Goal: Information Seeking & Learning: Learn about a topic

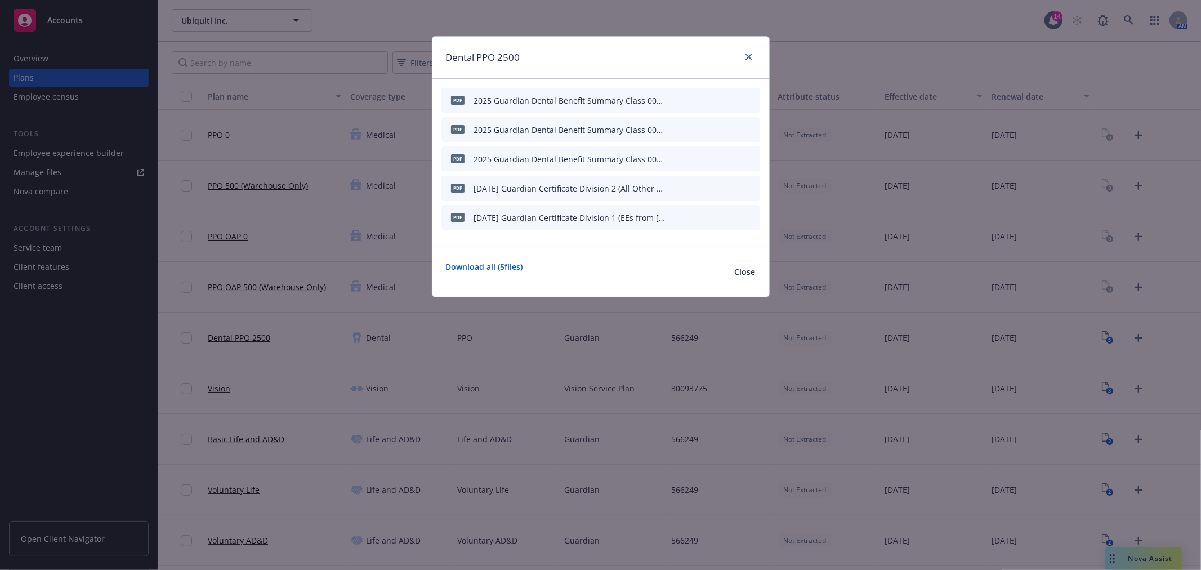
click at [755, 51] on div at bounding box center [747, 57] width 18 height 15
click at [750, 57] on icon "close" at bounding box center [749, 57] width 7 height 7
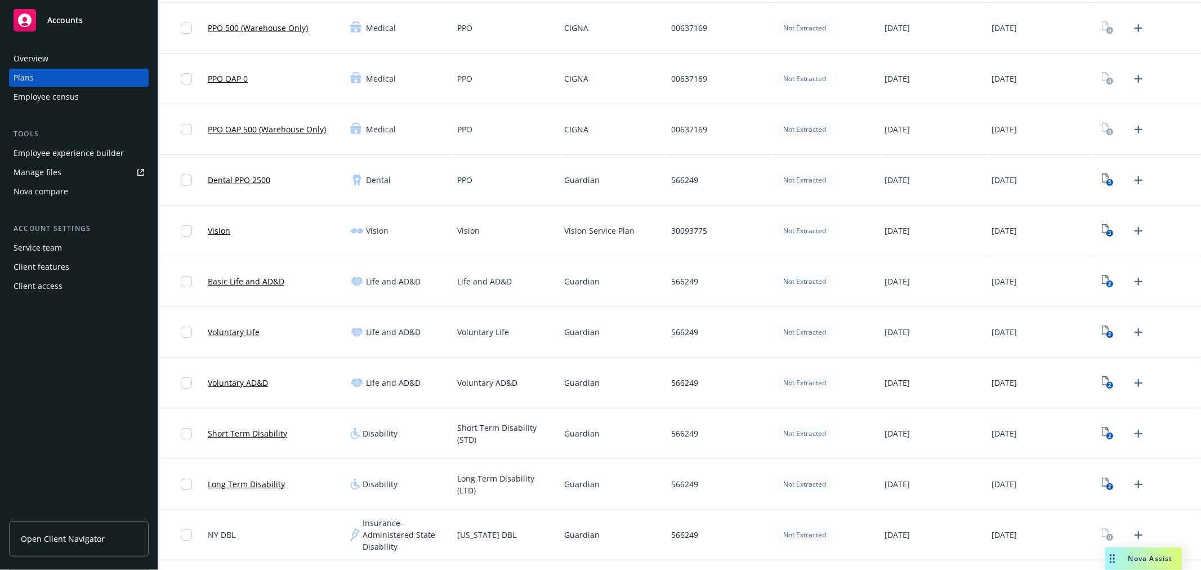
scroll to position [188, 0]
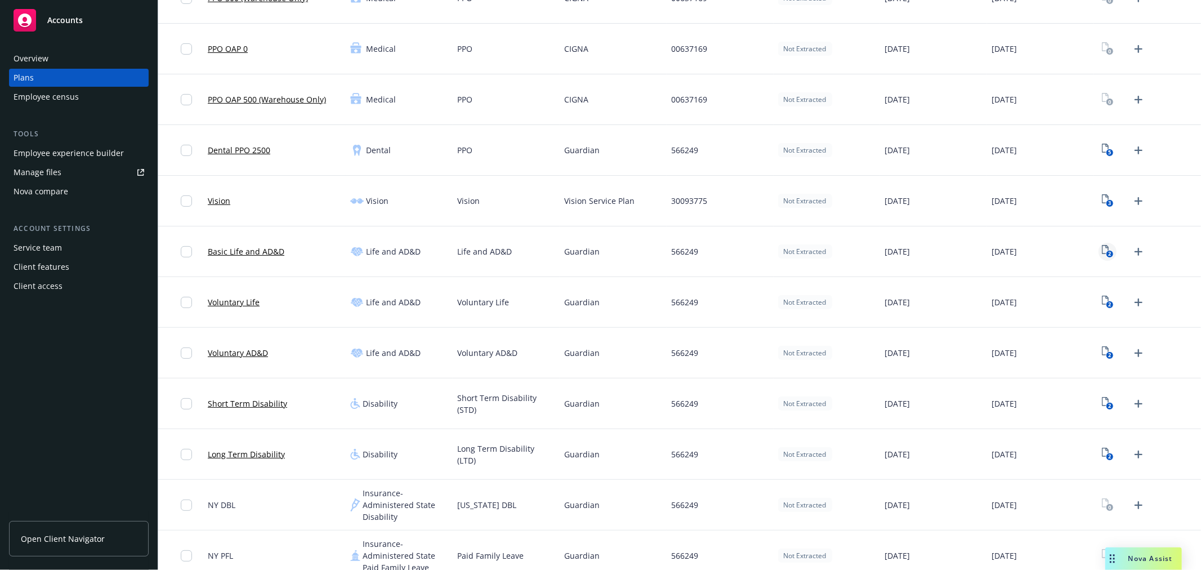
click at [1102, 250] on icon "2" at bounding box center [1108, 251] width 12 height 13
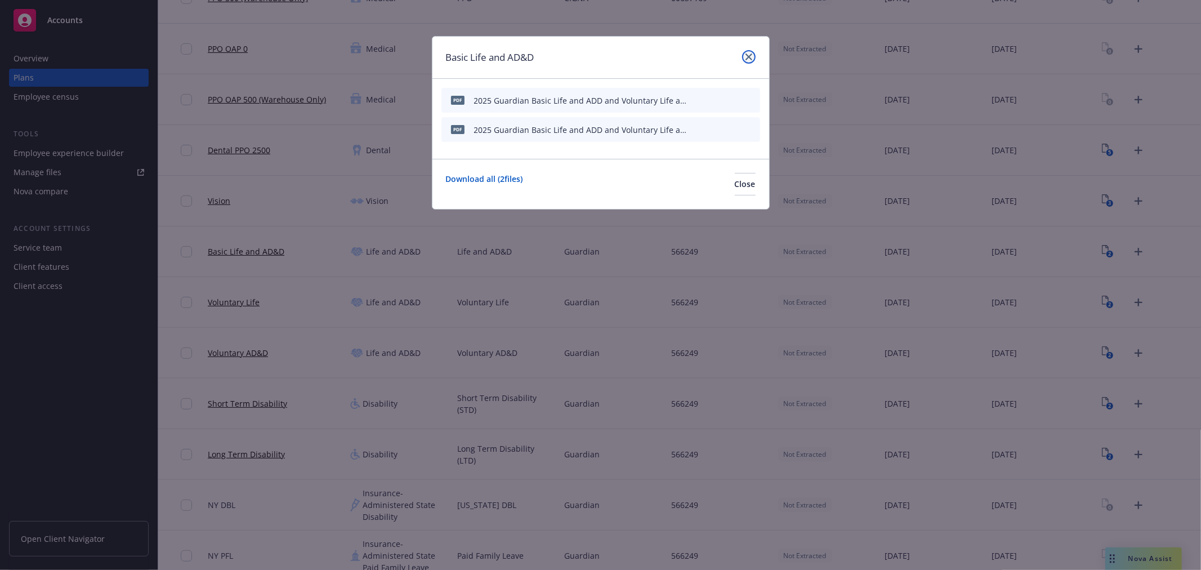
click at [743, 59] on link "close" at bounding box center [749, 57] width 14 height 14
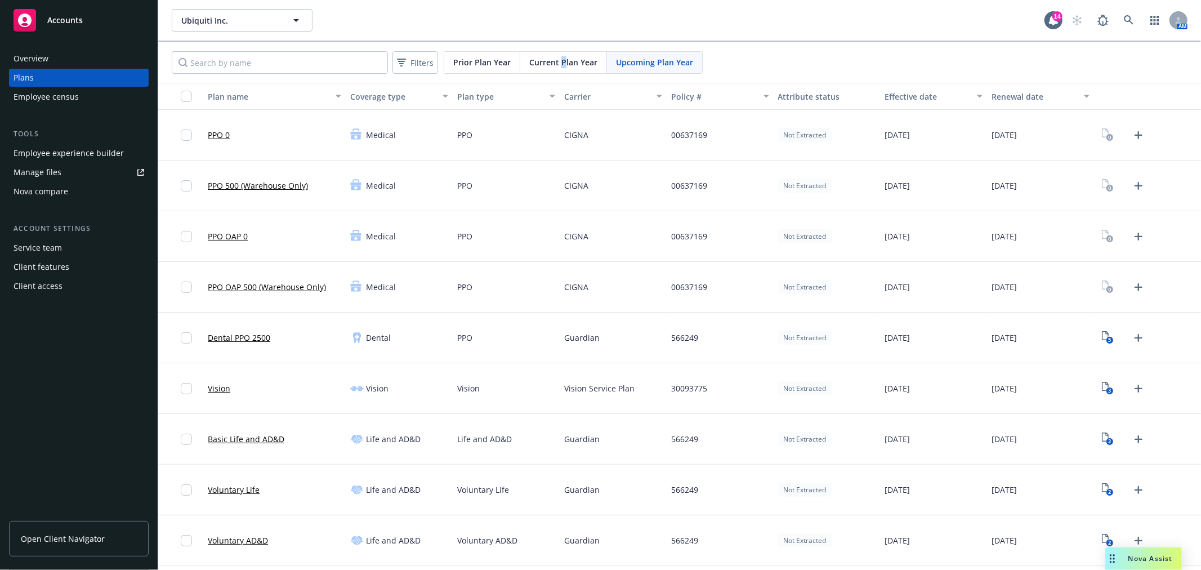
click at [561, 50] on div "Filters Prior Plan Year Current Plan Year Upcoming Plan Year" at bounding box center [679, 62] width 1043 height 41
click at [551, 55] on div "Current Plan Year" at bounding box center [563, 62] width 87 height 21
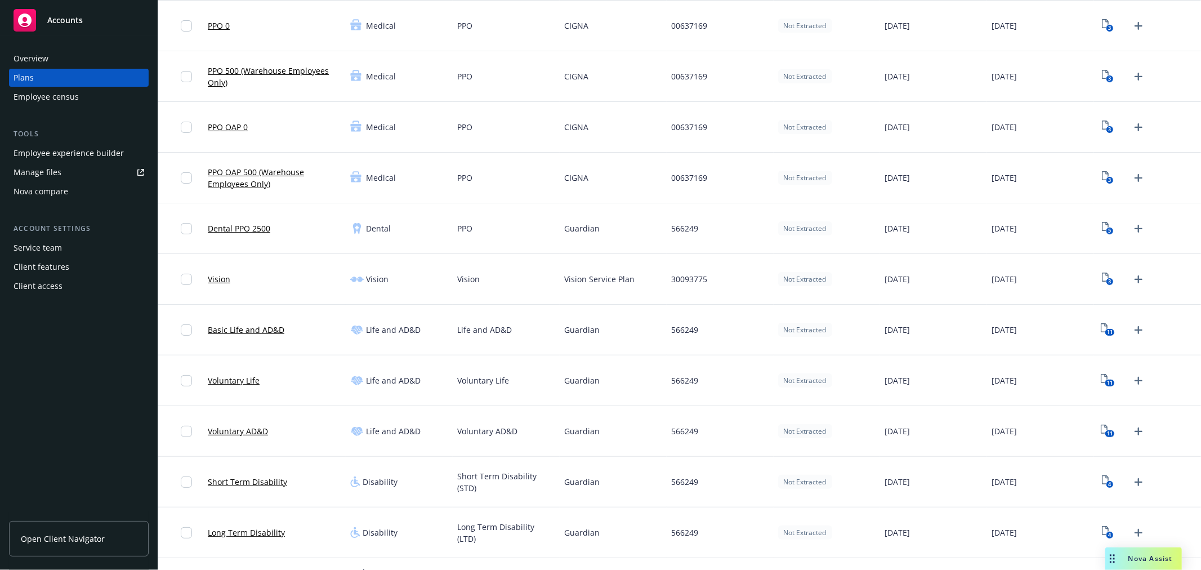
scroll to position [125, 0]
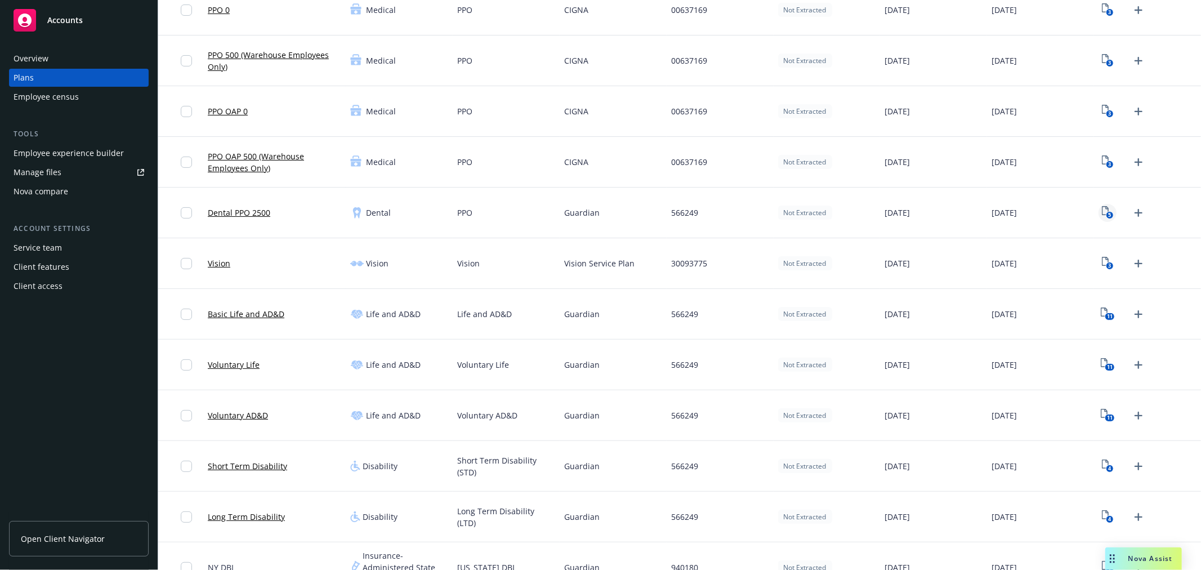
click at [1099, 213] on link "5" at bounding box center [1108, 213] width 18 height 18
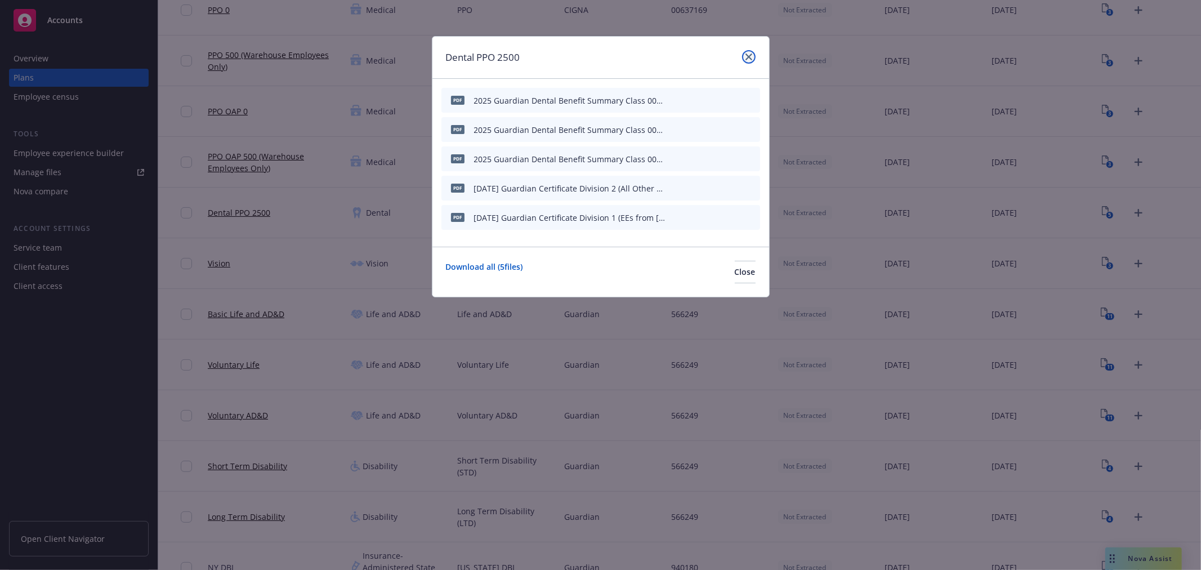
click at [745, 59] on link "close" at bounding box center [749, 57] width 14 height 14
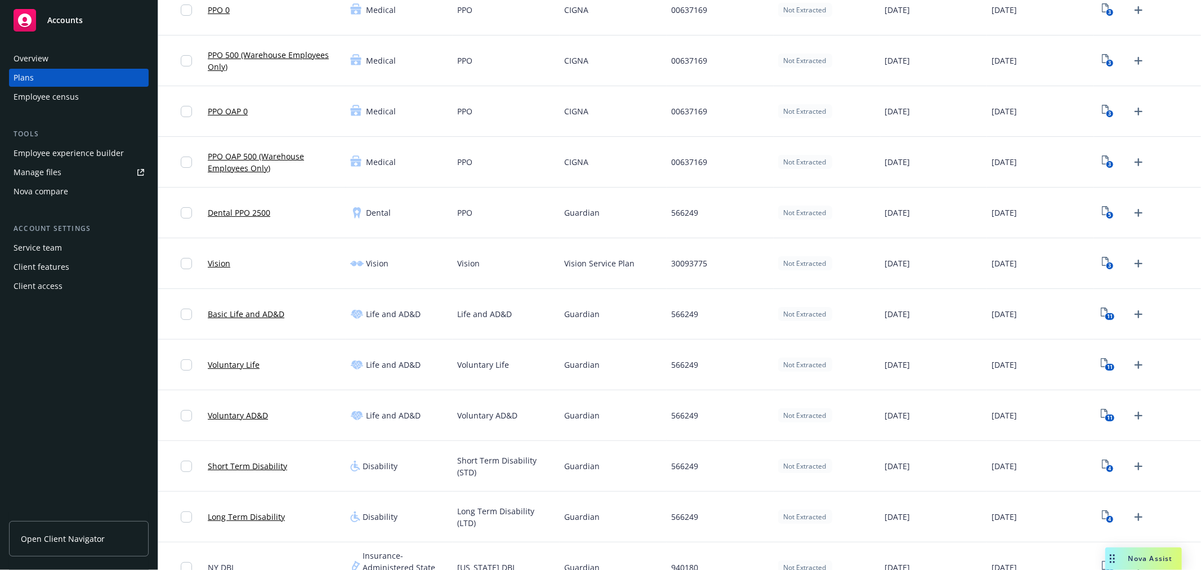
scroll to position [250, 0]
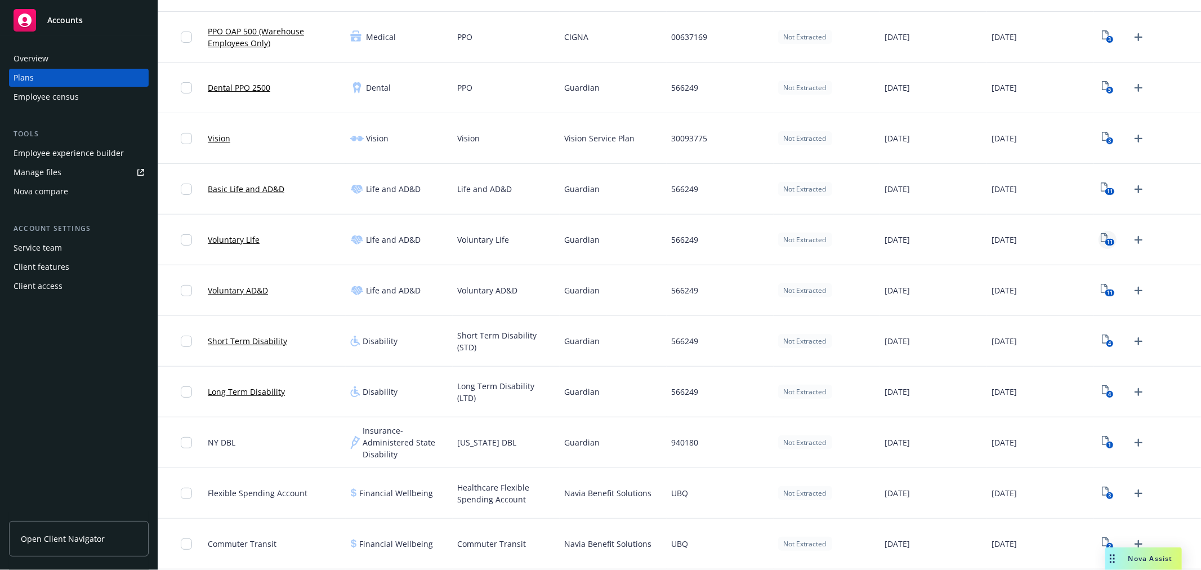
click at [1101, 235] on icon "View Plan Documents" at bounding box center [1104, 237] width 7 height 9
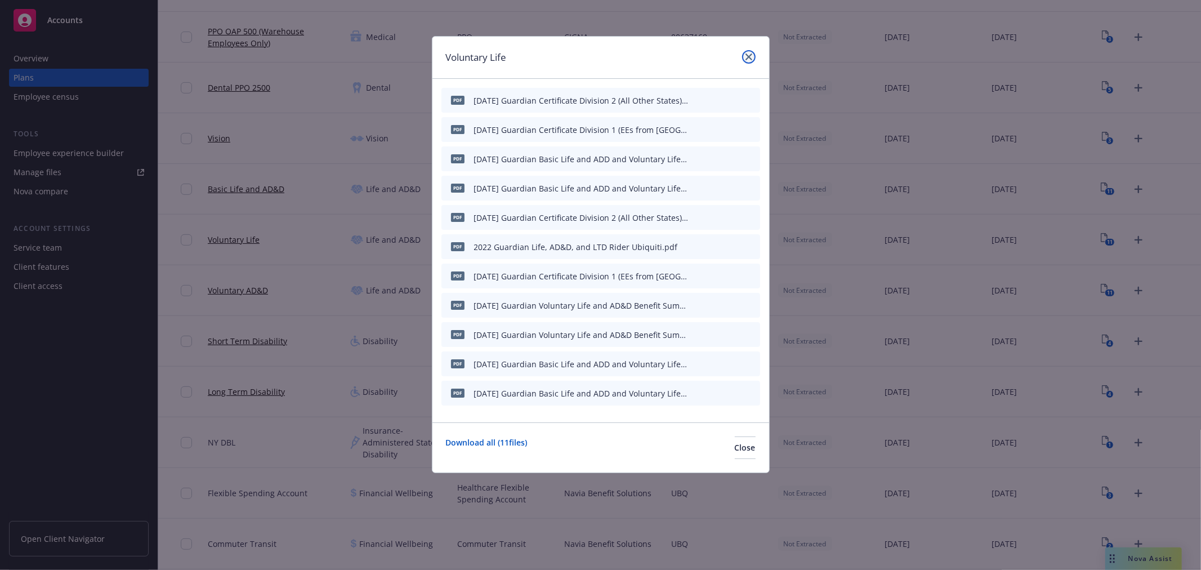
click at [746, 54] on icon "close" at bounding box center [749, 57] width 7 height 7
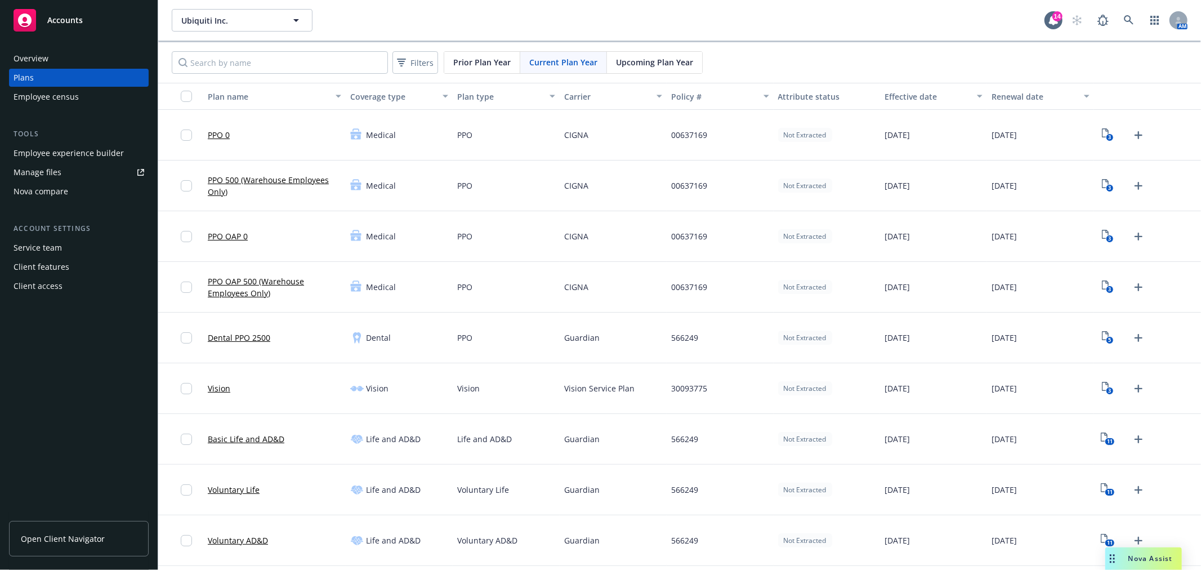
click at [657, 65] on span "Upcoming Plan Year" at bounding box center [654, 62] width 77 height 12
drag, startPoint x: 583, startPoint y: 69, endPoint x: 578, endPoint y: 70, distance: 5.7
click at [582, 69] on div "Current Plan Year" at bounding box center [563, 62] width 87 height 21
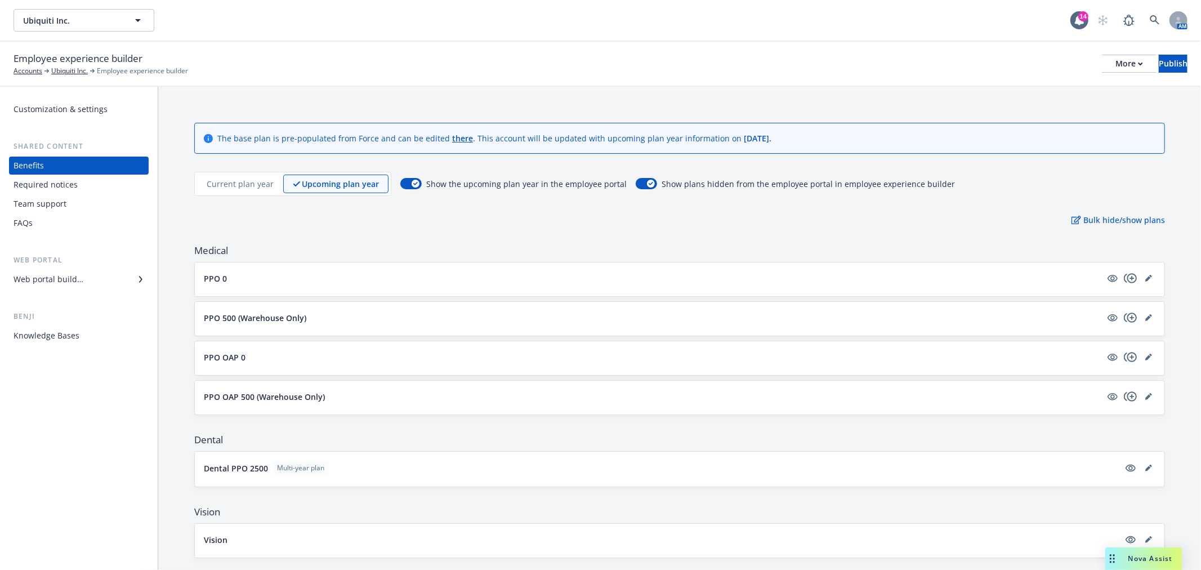
click at [241, 180] on p "Current plan year" at bounding box center [240, 184] width 67 height 12
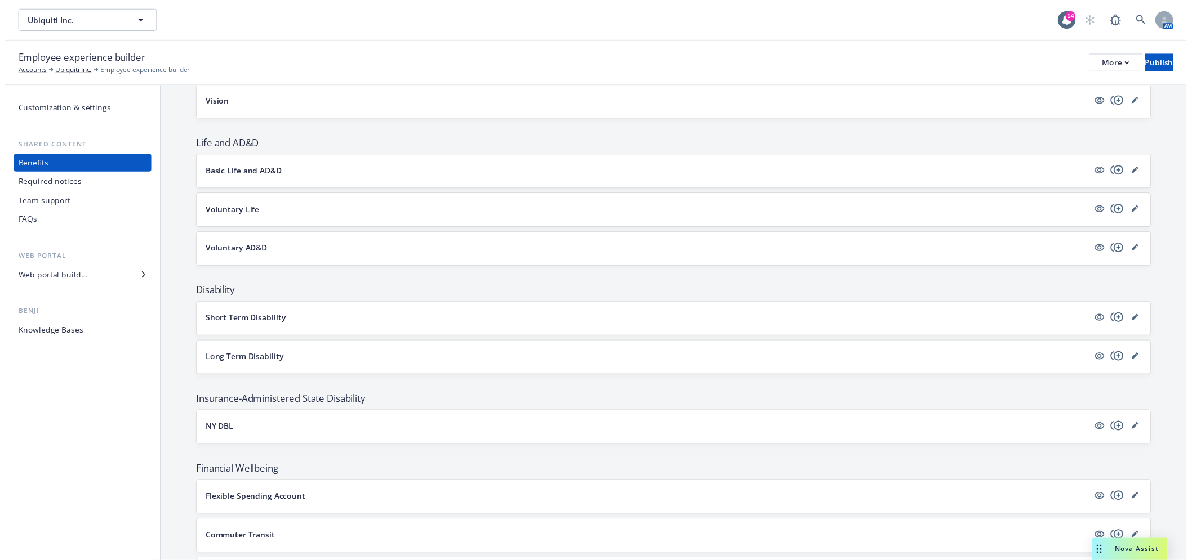
scroll to position [649, 0]
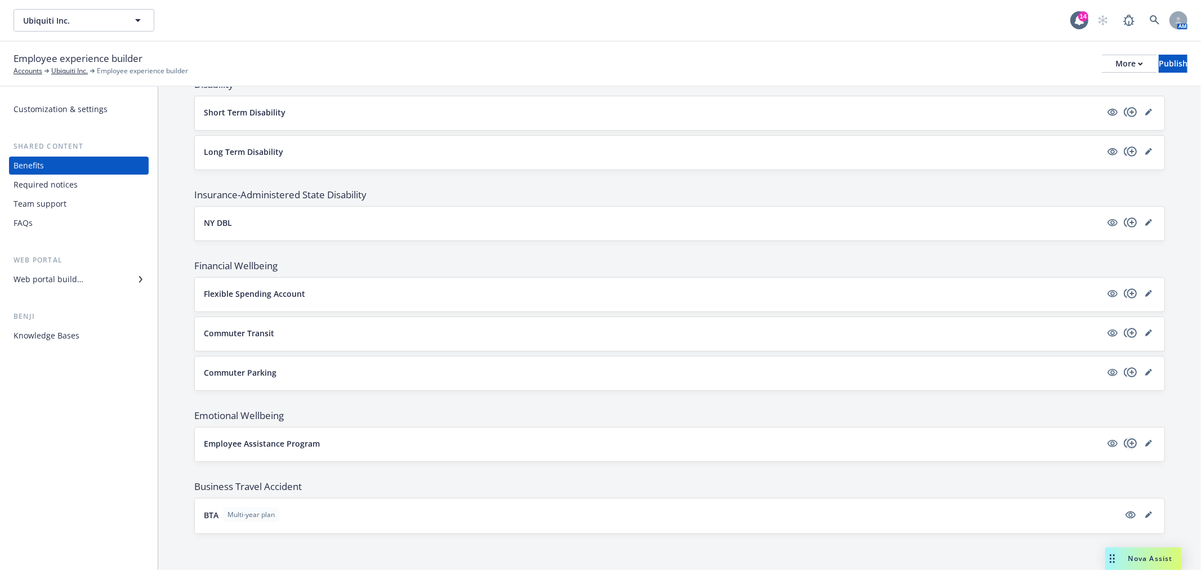
click at [1124, 440] on icon "copyPlus" at bounding box center [1131, 443] width 14 height 14
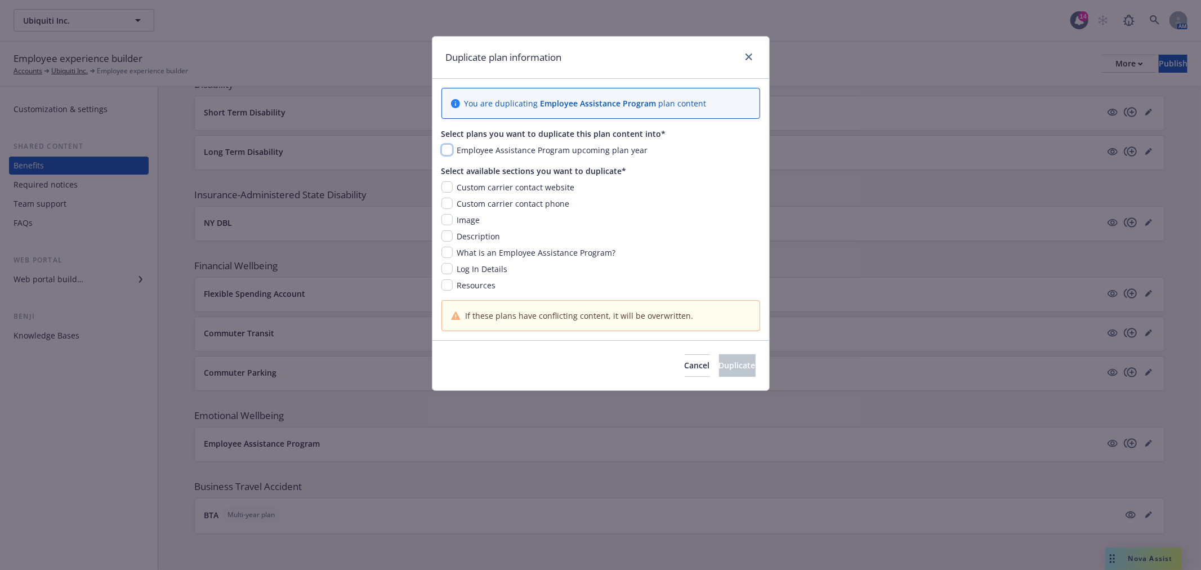
click at [451, 148] on input "checkbox" at bounding box center [447, 149] width 11 height 11
checkbox input "true"
click at [448, 186] on input "checkbox" at bounding box center [447, 186] width 11 height 11
checkbox input "true"
click at [443, 212] on div "Custom carrier contact website Custom carrier contact phone Image Description W…" at bounding box center [601, 236] width 319 height 110
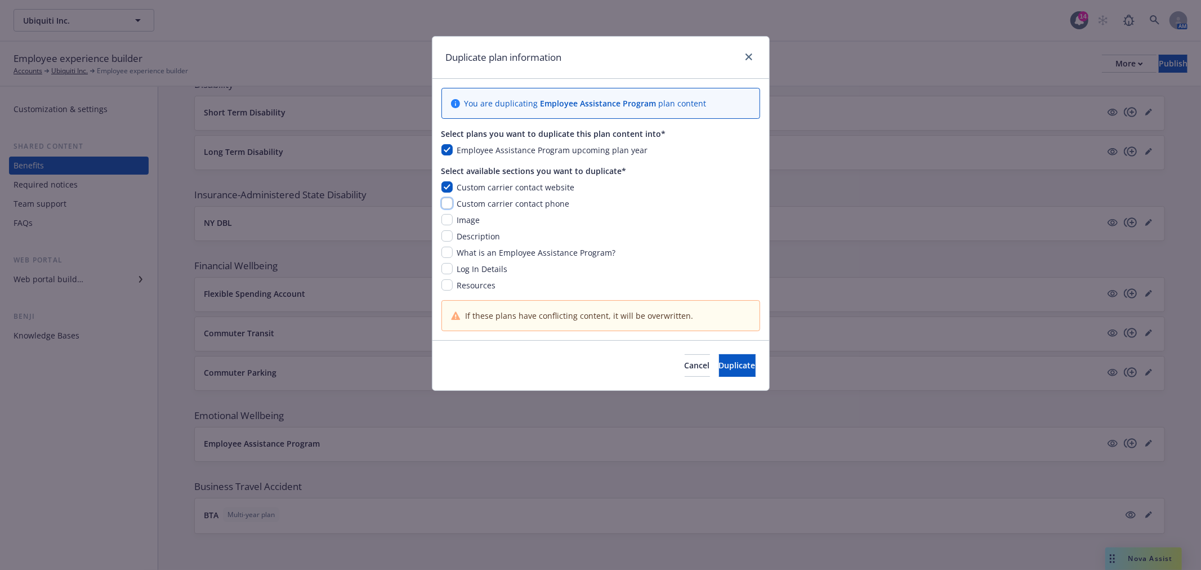
drag, startPoint x: 448, startPoint y: 207, endPoint x: 451, endPoint y: 215, distance: 8.2
click at [448, 206] on input "checkbox" at bounding box center [447, 203] width 11 height 11
checkbox input "true"
click at [449, 221] on input "checkbox" at bounding box center [447, 219] width 11 height 11
checkbox input "true"
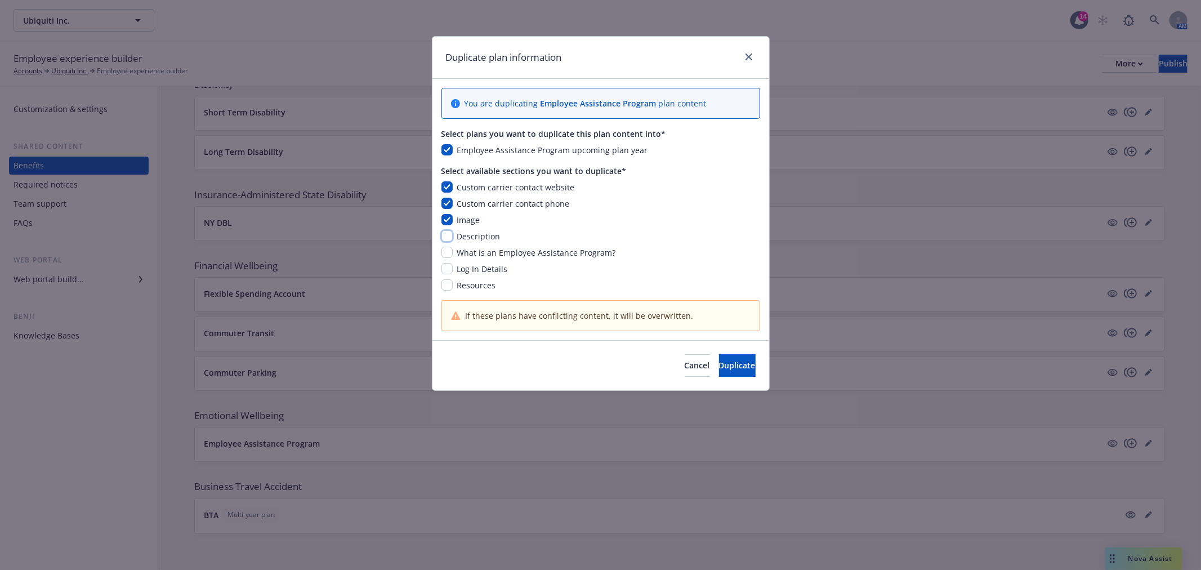
click at [448, 237] on input "checkbox" at bounding box center [447, 235] width 11 height 11
checkbox input "true"
click at [448, 249] on input "checkbox" at bounding box center [447, 252] width 11 height 11
checkbox input "true"
drag, startPoint x: 447, startPoint y: 265, endPoint x: 447, endPoint y: 275, distance: 10.2
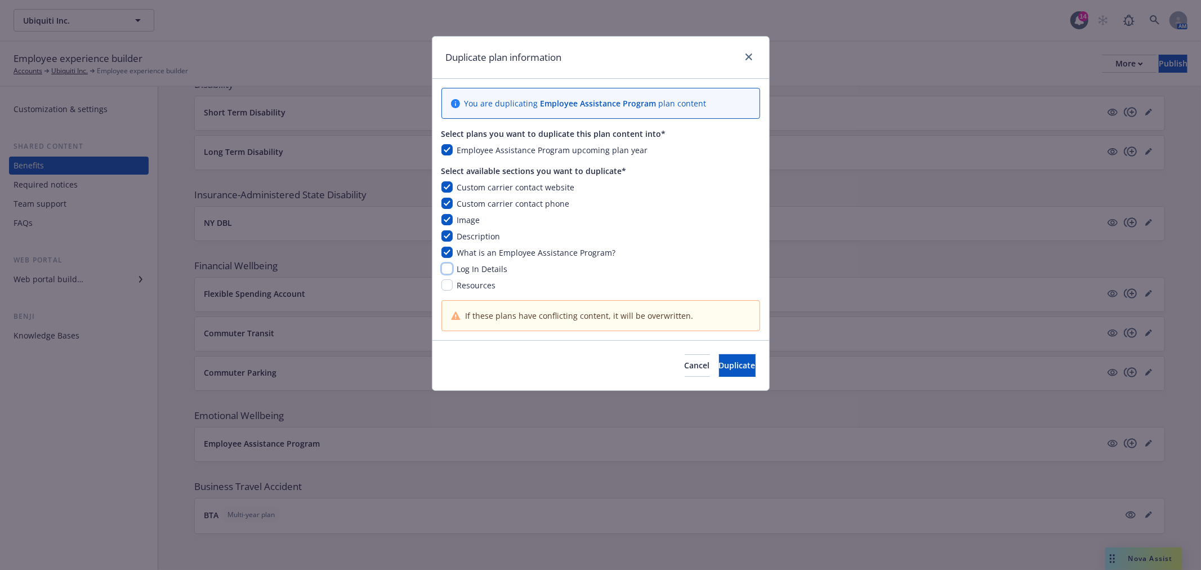
click at [448, 265] on input "checkbox" at bounding box center [447, 268] width 11 height 11
checkbox input "true"
click at [446, 280] on input "checkbox" at bounding box center [447, 284] width 11 height 11
checkbox input "true"
click at [719, 361] on span "Duplicate" at bounding box center [737, 365] width 37 height 11
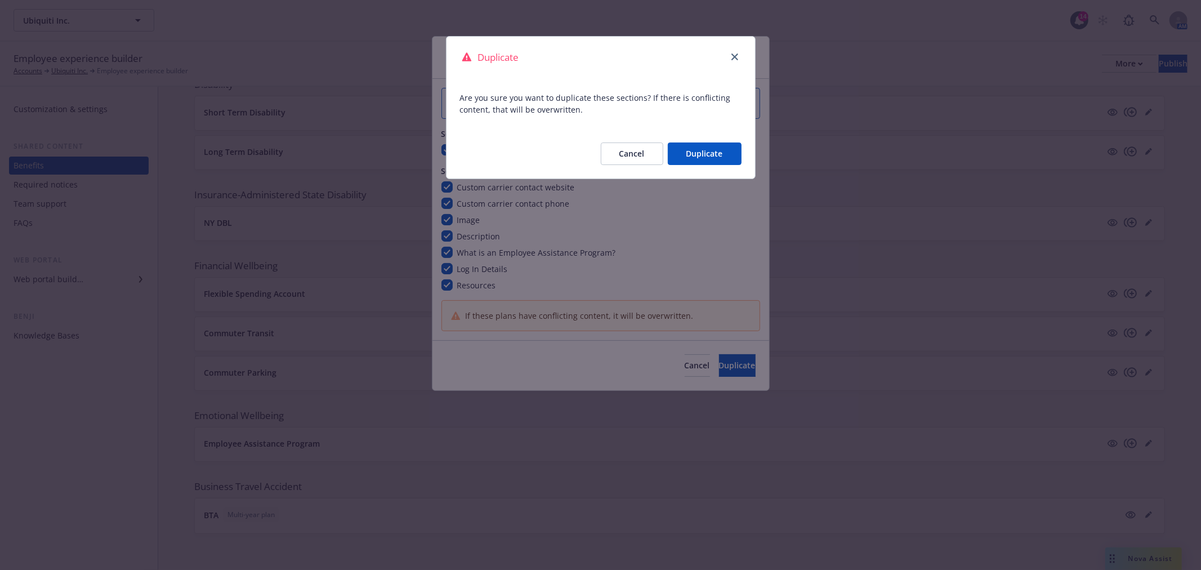
click at [699, 154] on button "Duplicate" at bounding box center [705, 153] width 74 height 23
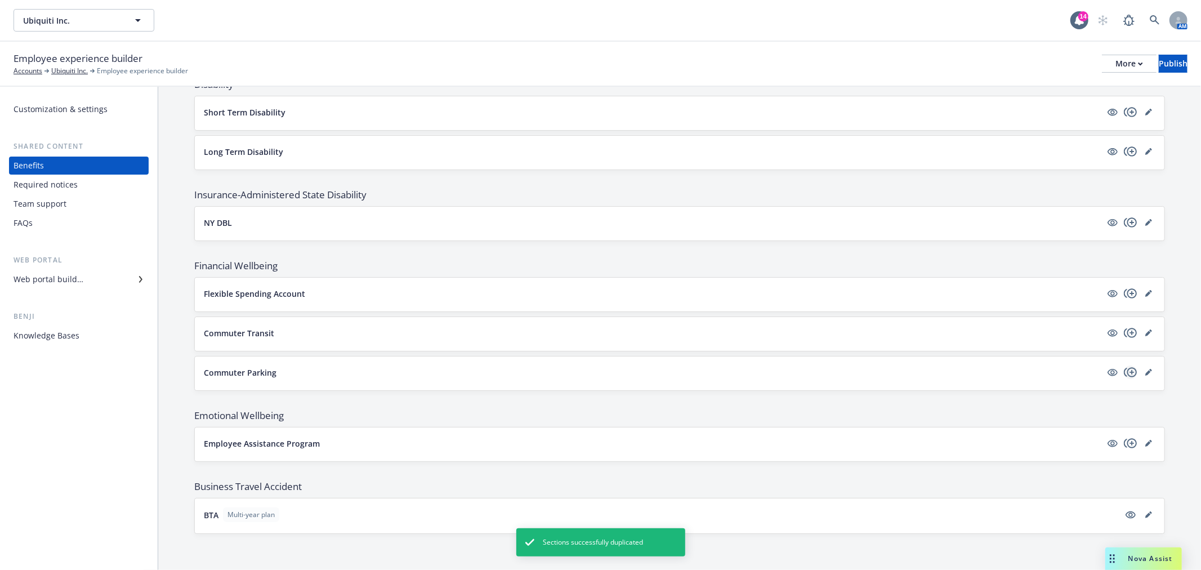
click at [1124, 373] on icon "copyPlus" at bounding box center [1130, 372] width 13 height 10
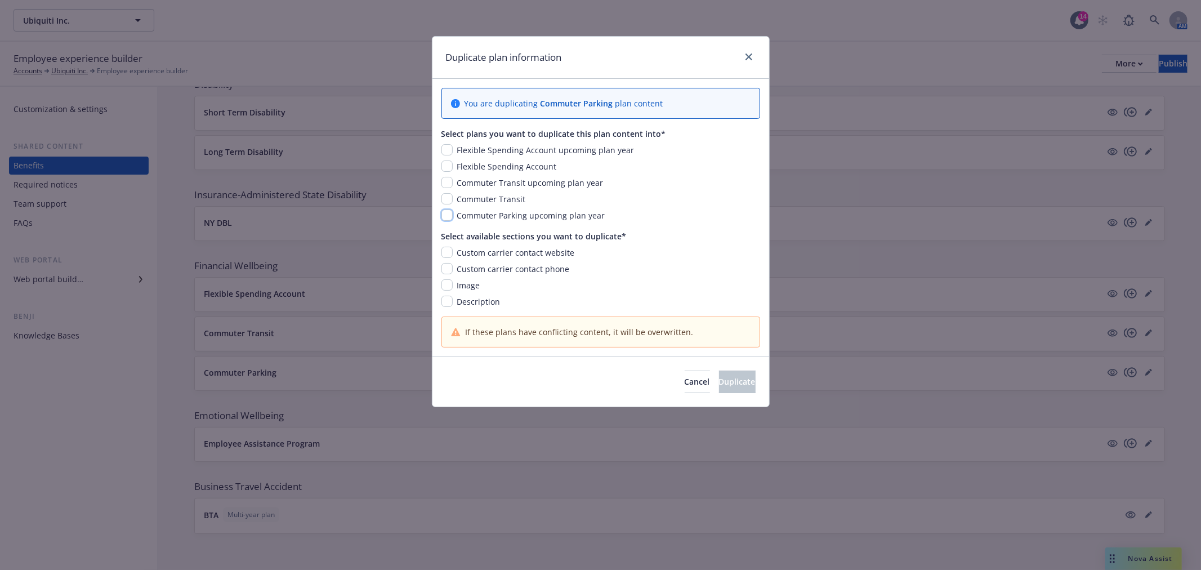
click at [445, 216] on input "checkbox" at bounding box center [447, 215] width 11 height 11
checkbox input "true"
click at [443, 249] on input "checkbox" at bounding box center [447, 252] width 11 height 11
checkbox input "true"
drag, startPoint x: 443, startPoint y: 269, endPoint x: 442, endPoint y: 278, distance: 9.6
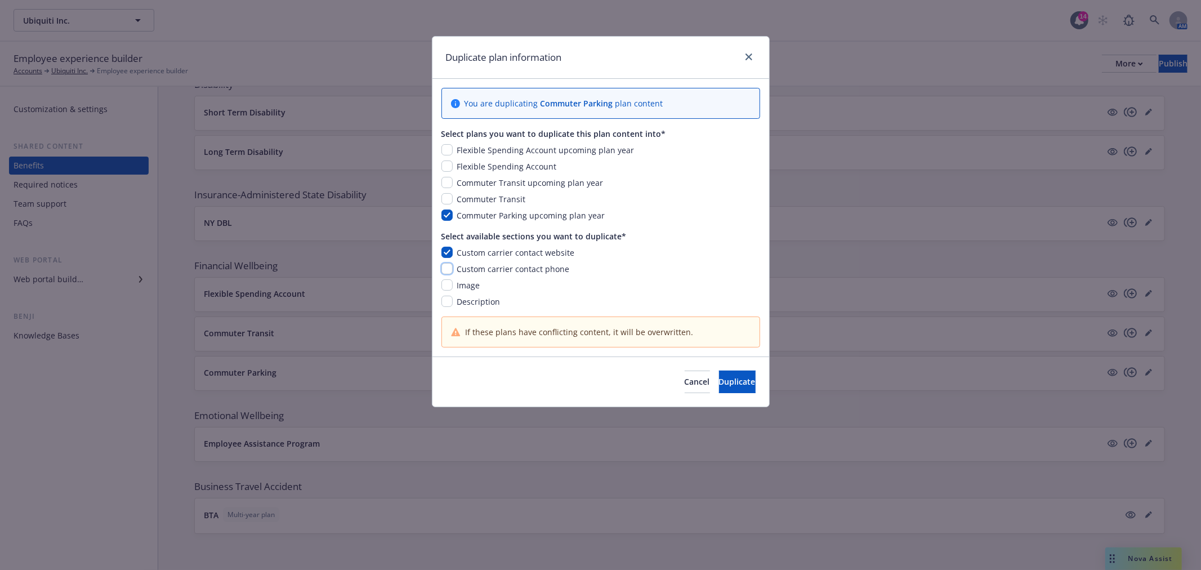
click at [443, 269] on input "checkbox" at bounding box center [447, 268] width 11 height 11
checkbox input "true"
click at [442, 283] on input "checkbox" at bounding box center [447, 284] width 11 height 11
checkbox input "true"
click at [447, 297] on input "checkbox" at bounding box center [447, 301] width 11 height 11
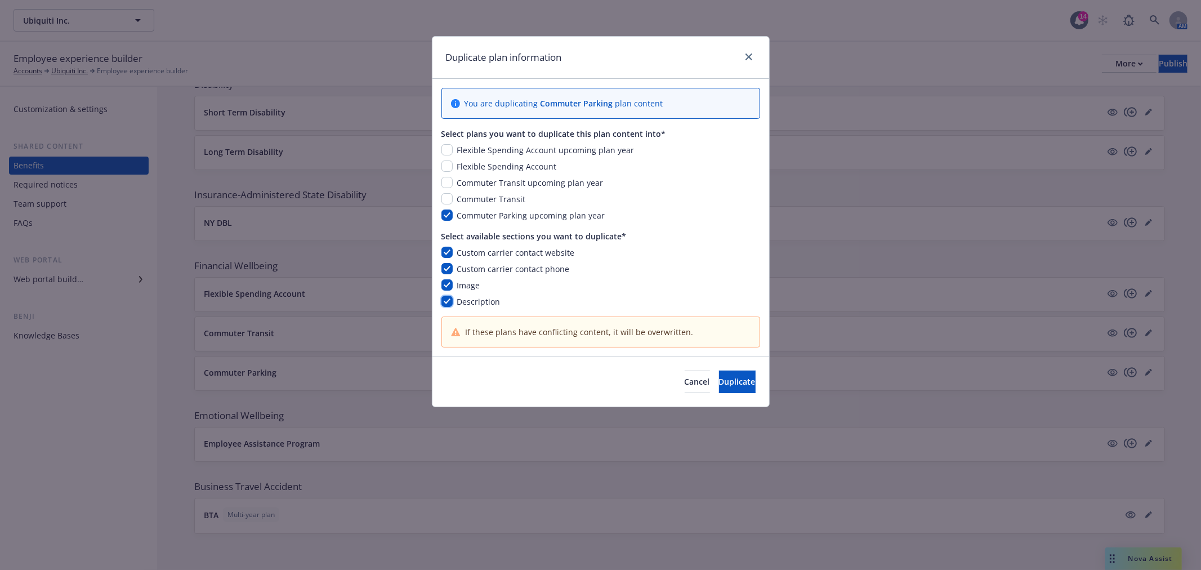
checkbox input "true"
click at [719, 383] on span "Duplicate" at bounding box center [737, 381] width 37 height 11
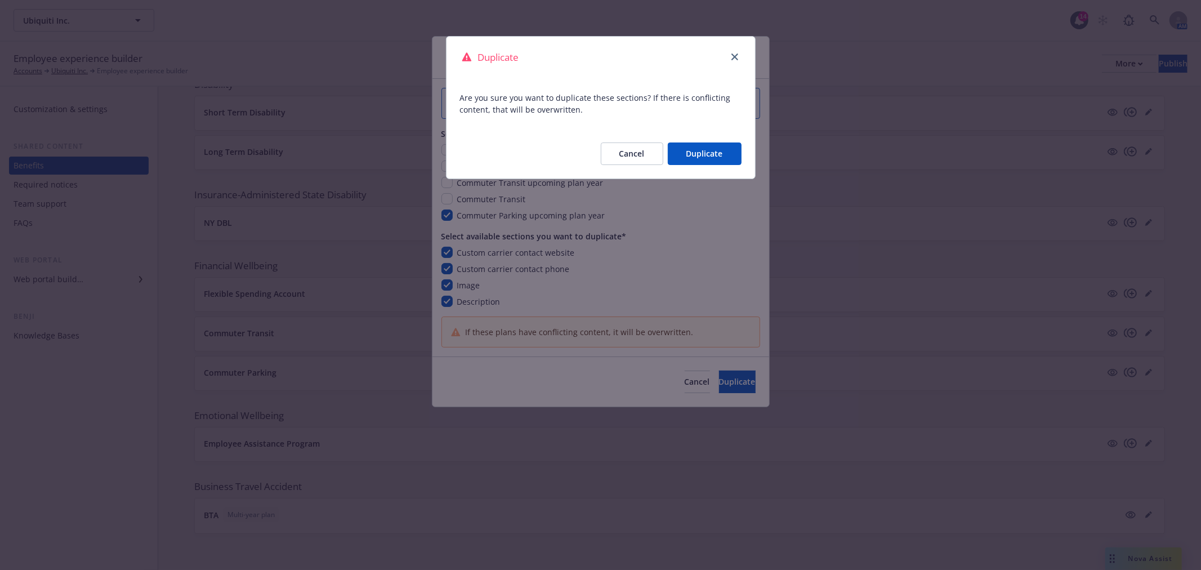
click at [707, 157] on button "Duplicate" at bounding box center [705, 153] width 74 height 23
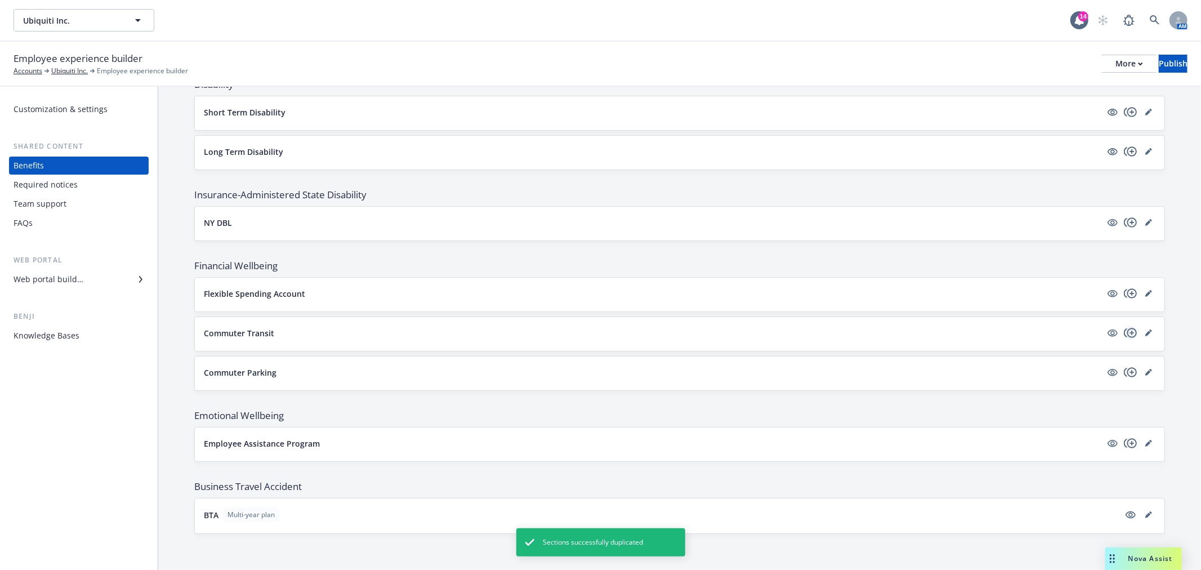
click at [1125, 334] on icon "copyPlus" at bounding box center [1131, 333] width 14 height 14
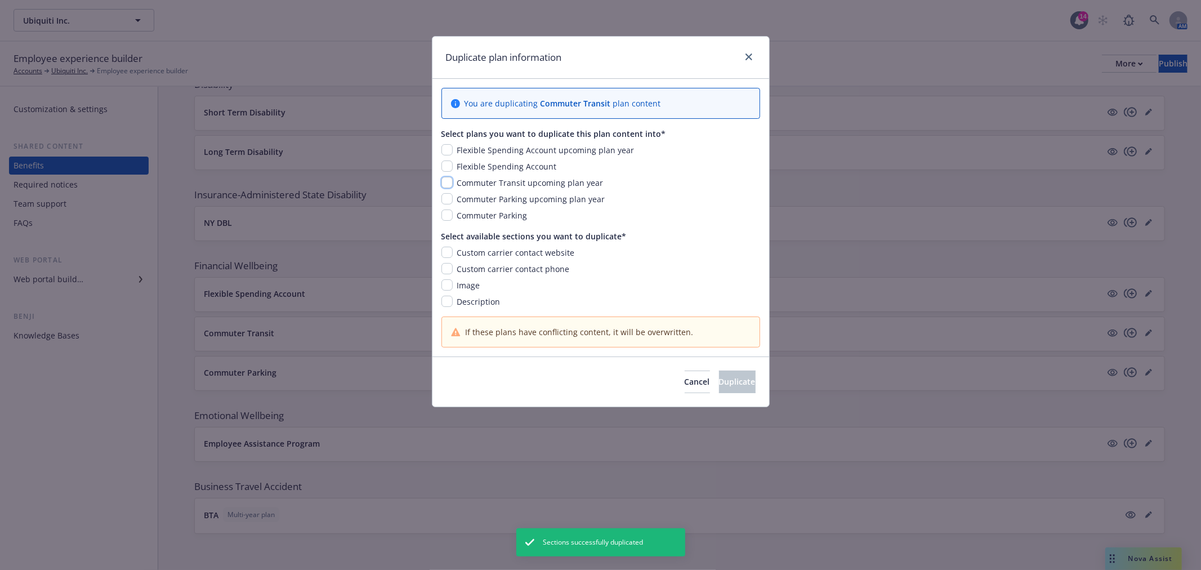
click at [448, 181] on input "checkbox" at bounding box center [447, 182] width 11 height 11
checkbox input "true"
click at [446, 247] on input "checkbox" at bounding box center [447, 252] width 11 height 11
checkbox input "true"
click at [442, 269] on input "checkbox" at bounding box center [447, 268] width 11 height 11
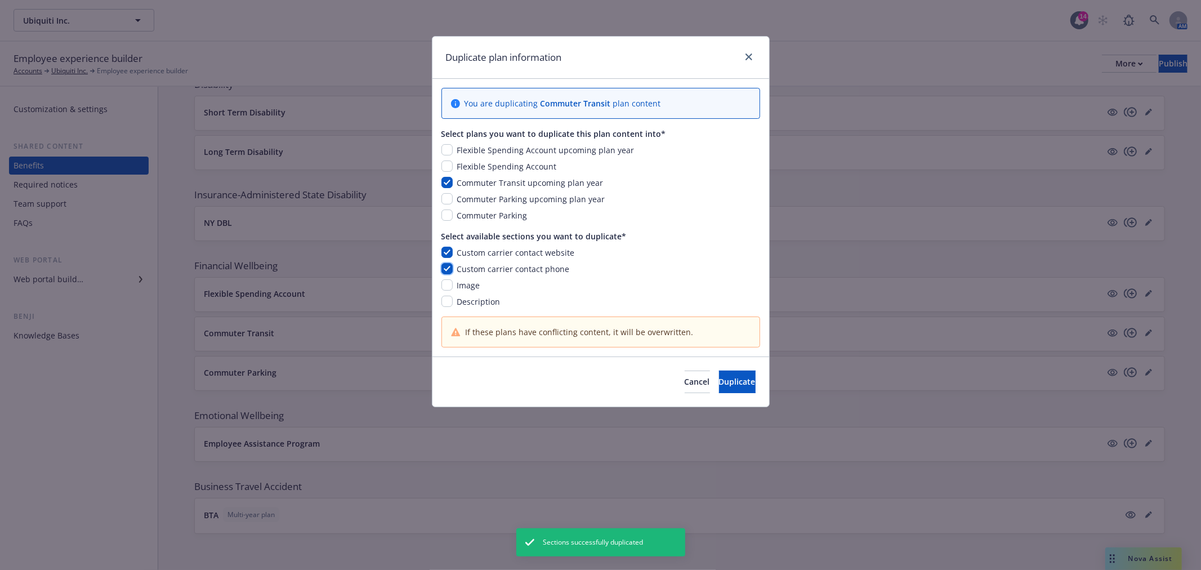
checkbox input "true"
click at [446, 287] on input "checkbox" at bounding box center [447, 284] width 11 height 11
checkbox input "true"
click at [447, 298] on input "checkbox" at bounding box center [447, 301] width 11 height 11
checkbox input "true"
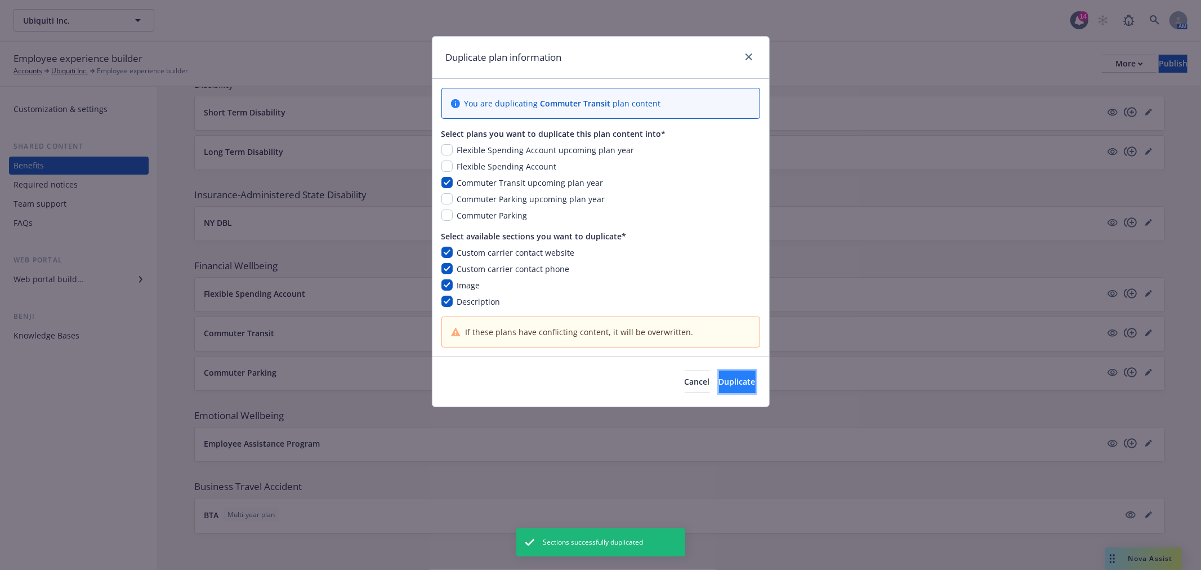
click at [721, 376] on span "Duplicate" at bounding box center [737, 381] width 37 height 11
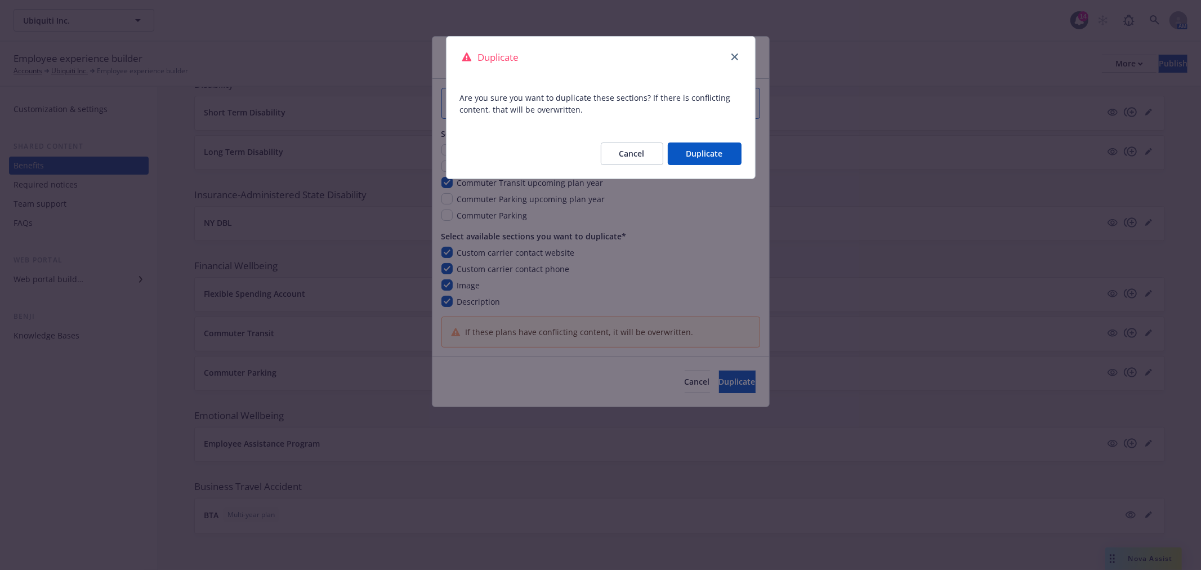
click at [699, 161] on button "Duplicate" at bounding box center [705, 153] width 74 height 23
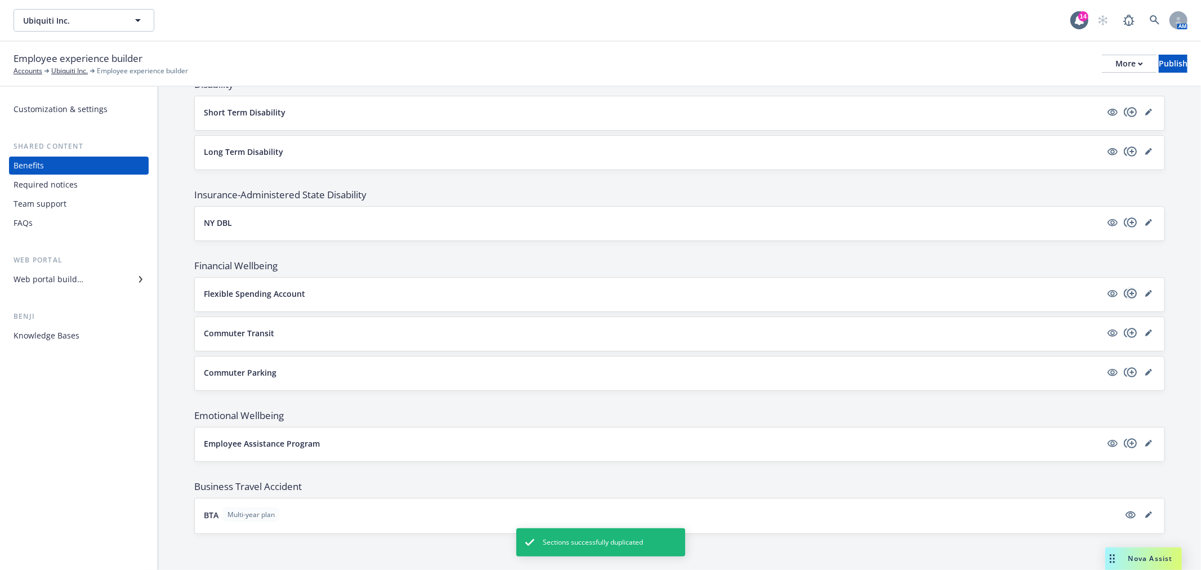
click at [1124, 293] on icon "copyPlus" at bounding box center [1130, 293] width 13 height 10
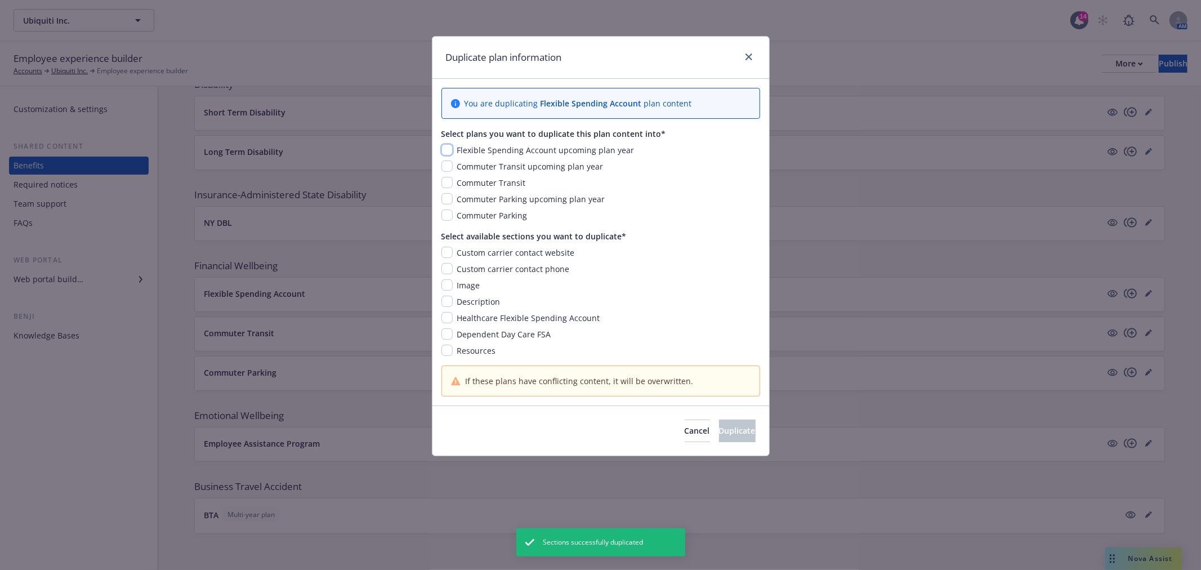
click at [447, 148] on input "checkbox" at bounding box center [447, 149] width 11 height 11
checkbox input "true"
click at [443, 248] on input "checkbox" at bounding box center [447, 252] width 11 height 11
checkbox input "true"
click at [448, 261] on div "Custom carrier contact website Custom carrier contact phone Image Description H…" at bounding box center [601, 302] width 319 height 110
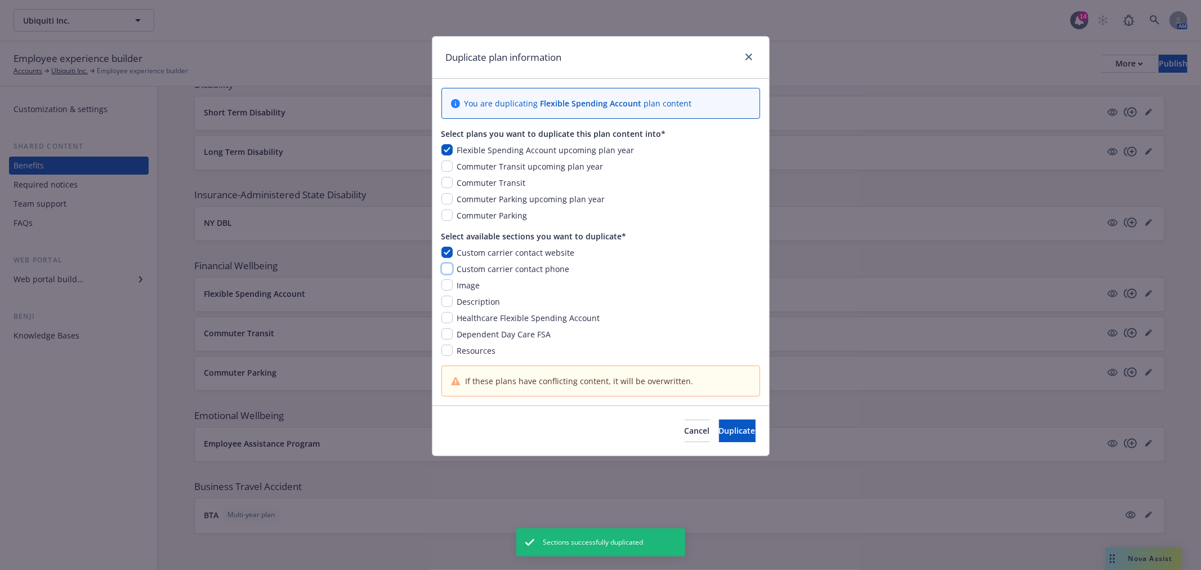
click at [447, 268] on input "checkbox" at bounding box center [447, 268] width 11 height 11
checkbox input "true"
click at [445, 289] on input "checkbox" at bounding box center [447, 284] width 11 height 11
checkbox input "true"
click at [445, 300] on input "checkbox" at bounding box center [447, 301] width 11 height 11
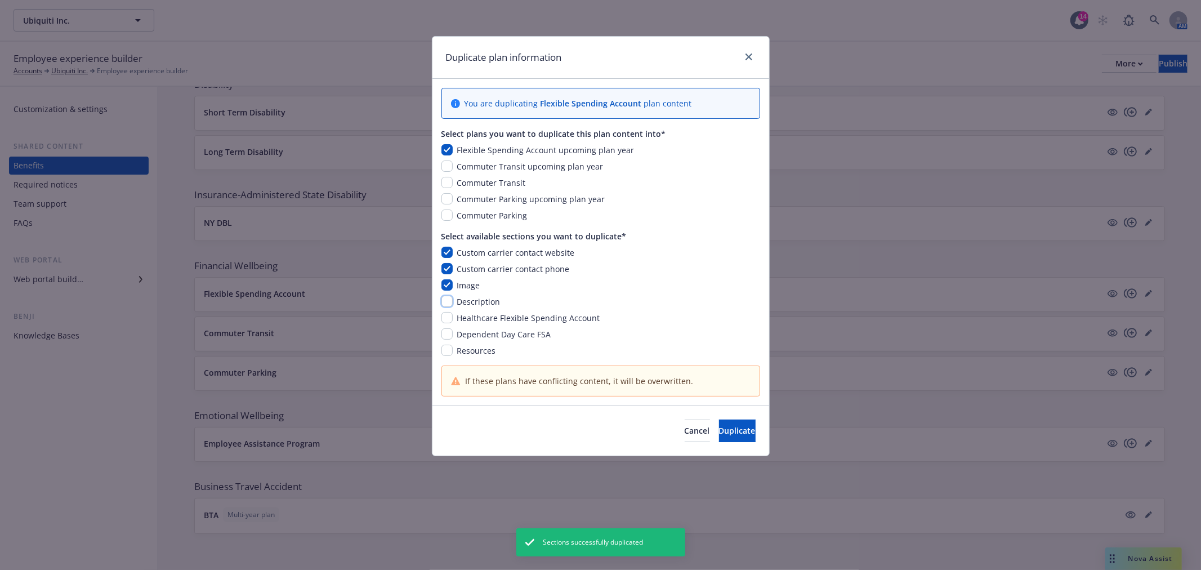
checkbox input "true"
click at [446, 311] on div "Custom carrier contact website Custom carrier contact phone Image Description H…" at bounding box center [601, 302] width 319 height 110
drag, startPoint x: 446, startPoint y: 315, endPoint x: 447, endPoint y: 325, distance: 9.6
click at [447, 316] on input "checkbox" at bounding box center [447, 317] width 11 height 11
checkbox input "true"
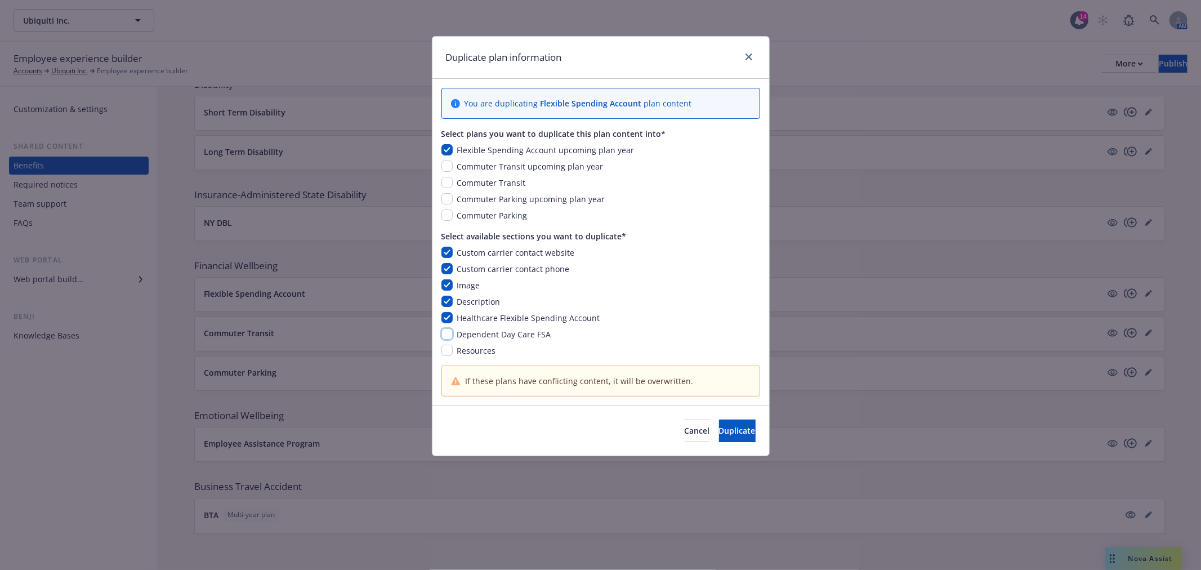
click at [448, 331] on input "checkbox" at bounding box center [447, 333] width 11 height 11
checkbox input "true"
click at [447, 347] on input "checkbox" at bounding box center [447, 350] width 11 height 11
checkbox input "true"
click at [730, 426] on span "Duplicate" at bounding box center [737, 430] width 37 height 11
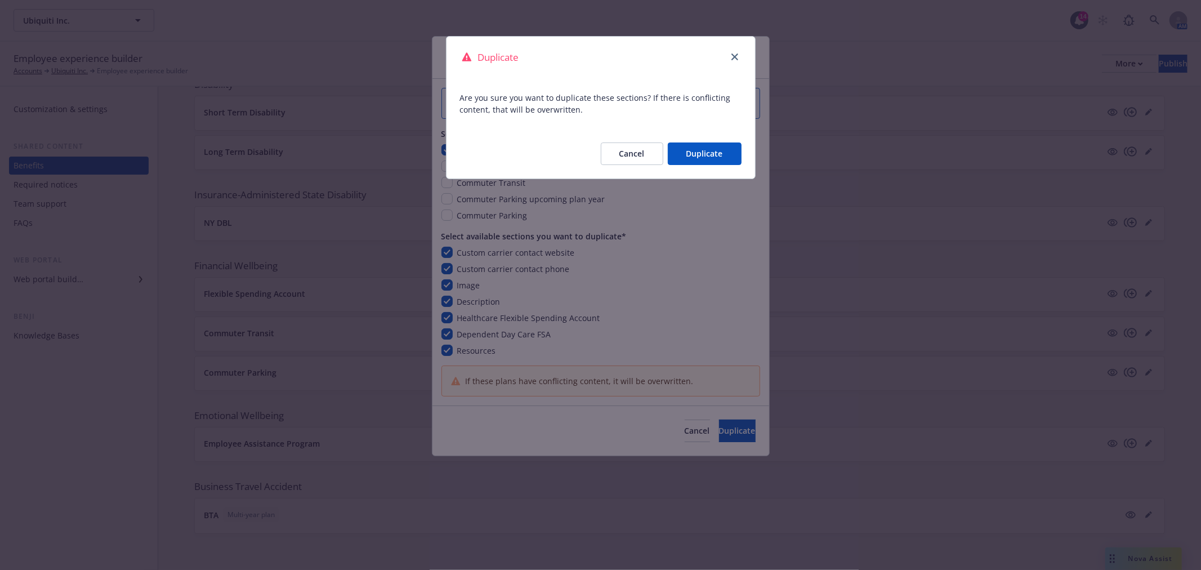
click at [717, 161] on button "Duplicate" at bounding box center [705, 153] width 74 height 23
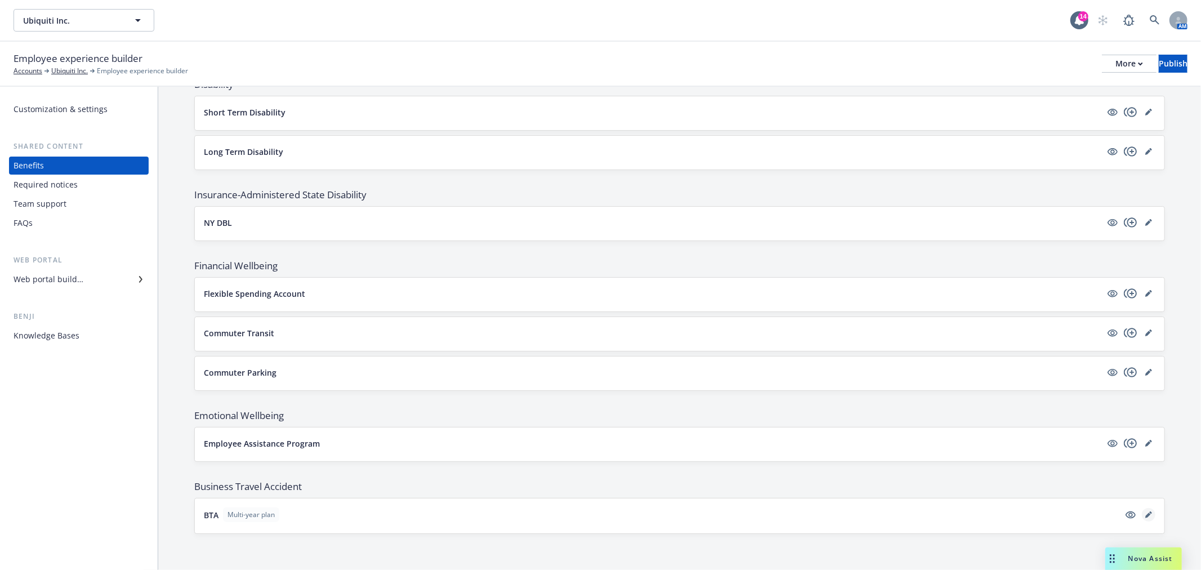
click at [1144, 511] on link "editPencil" at bounding box center [1149, 515] width 14 height 14
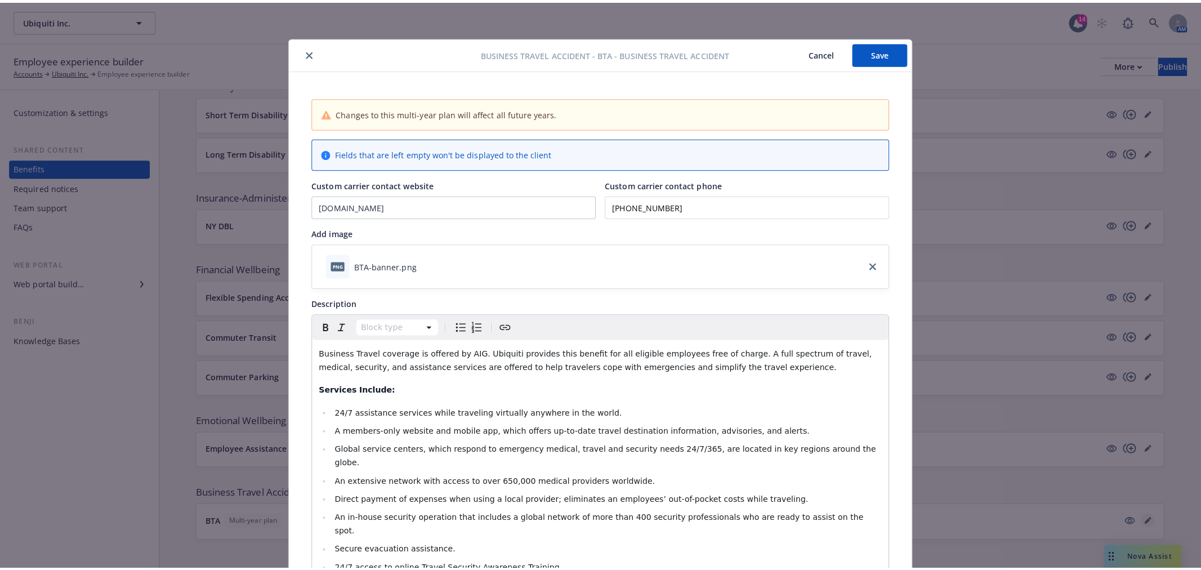
scroll to position [34, 0]
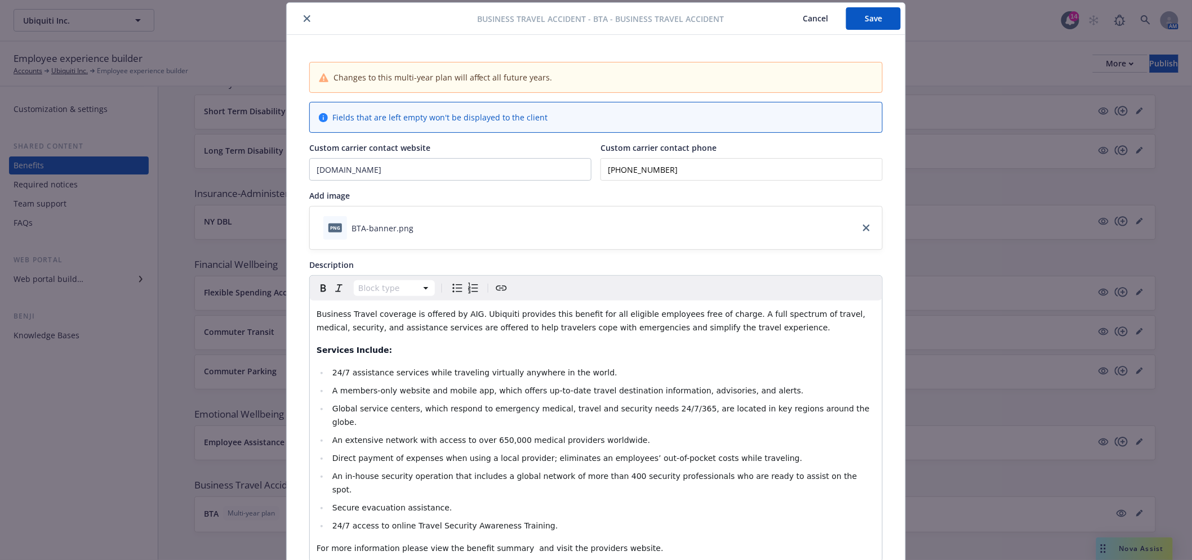
click at [300, 23] on button "close" at bounding box center [307, 19] width 14 height 14
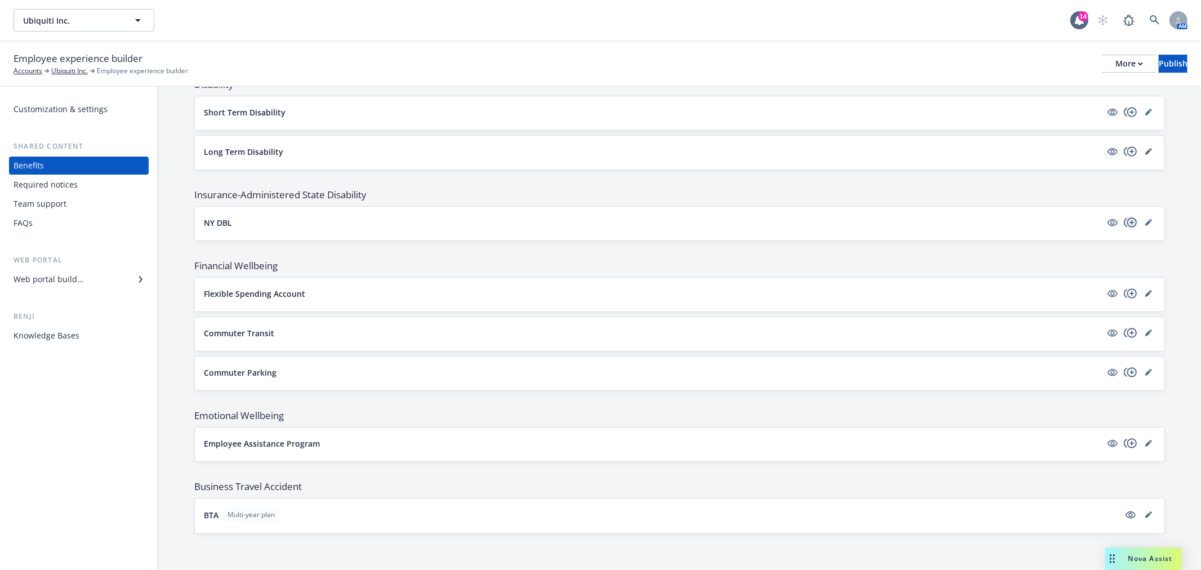
click at [1125, 222] on icon "copyPlus" at bounding box center [1131, 223] width 14 height 14
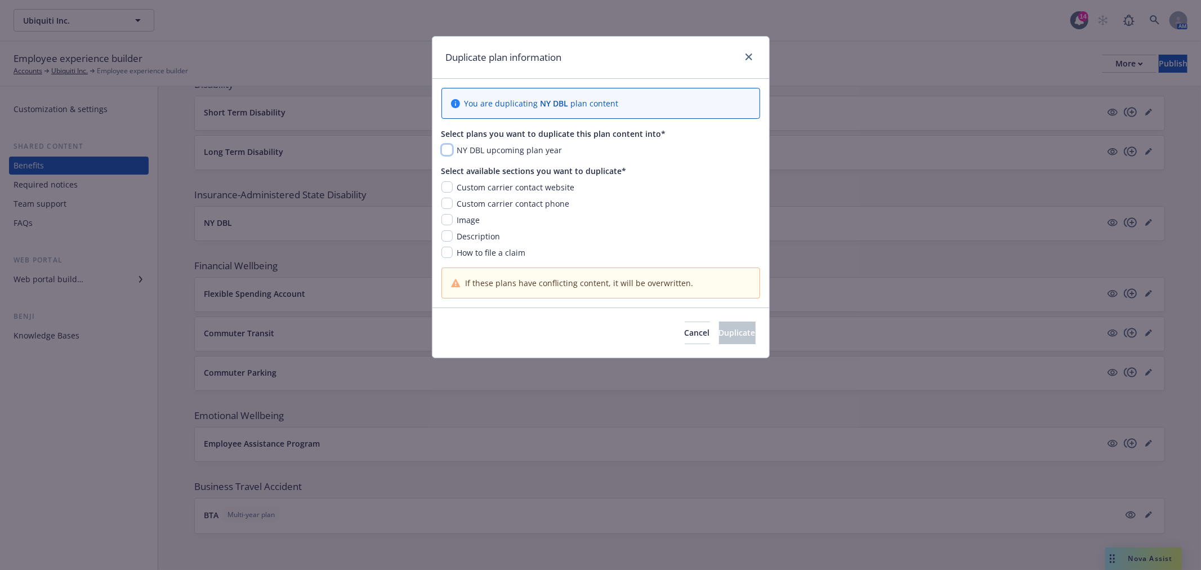
click at [444, 145] on input "checkbox" at bounding box center [447, 149] width 11 height 11
checkbox input "true"
drag, startPoint x: 447, startPoint y: 188, endPoint x: 445, endPoint y: 201, distance: 13.6
click at [445, 188] on input "checkbox" at bounding box center [447, 186] width 11 height 11
checkbox input "true"
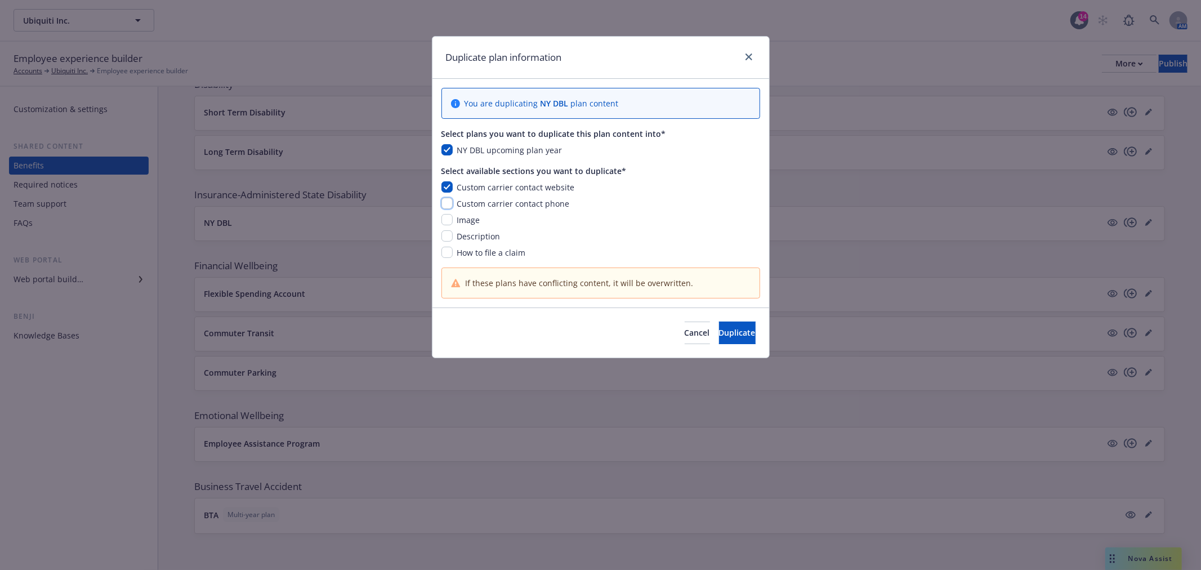
click at [446, 205] on input "checkbox" at bounding box center [447, 203] width 11 height 11
checkbox input "true"
click at [446, 221] on input "checkbox" at bounding box center [447, 219] width 11 height 11
checkbox input "true"
click at [447, 235] on input "checkbox" at bounding box center [447, 235] width 11 height 11
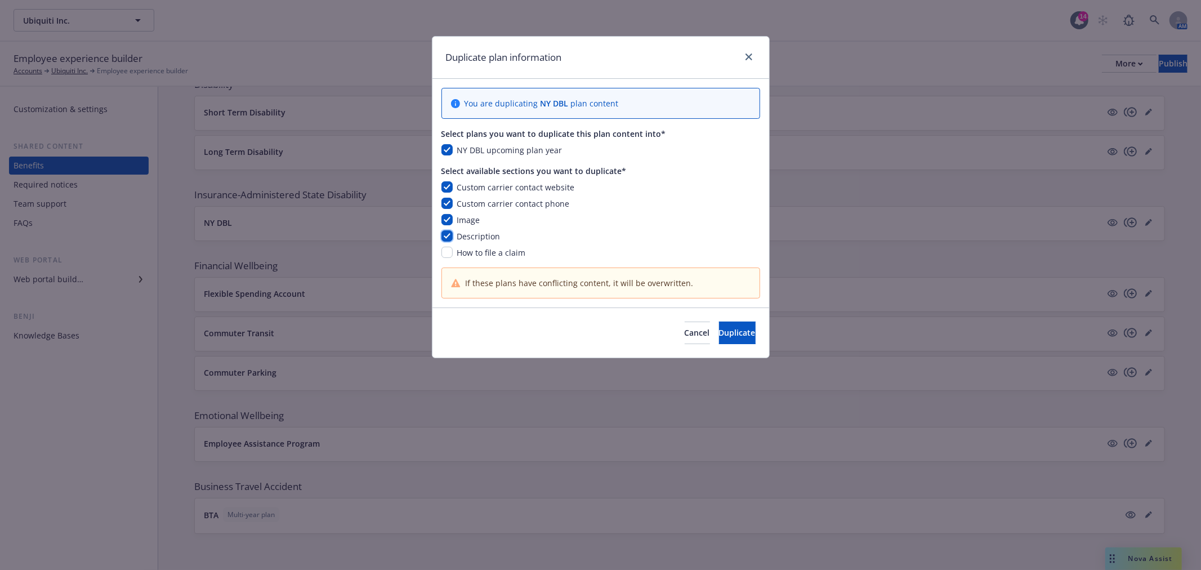
checkbox input "true"
click at [448, 247] on input "checkbox" at bounding box center [447, 252] width 11 height 11
checkbox input "true"
click at [735, 330] on span "Duplicate" at bounding box center [737, 332] width 37 height 11
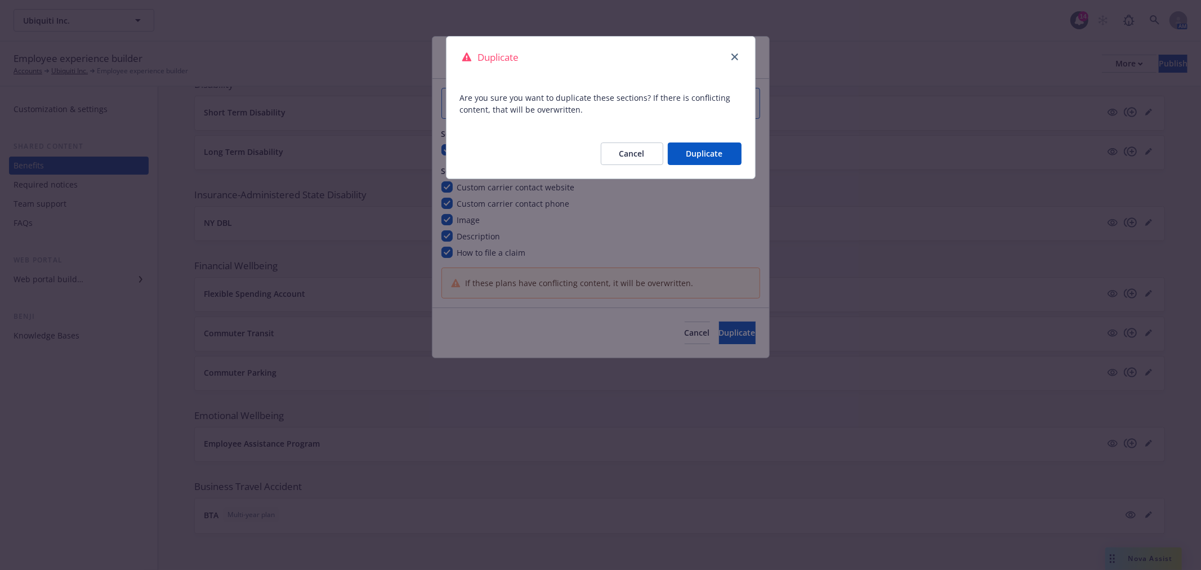
click at [716, 152] on button "Duplicate" at bounding box center [705, 153] width 74 height 23
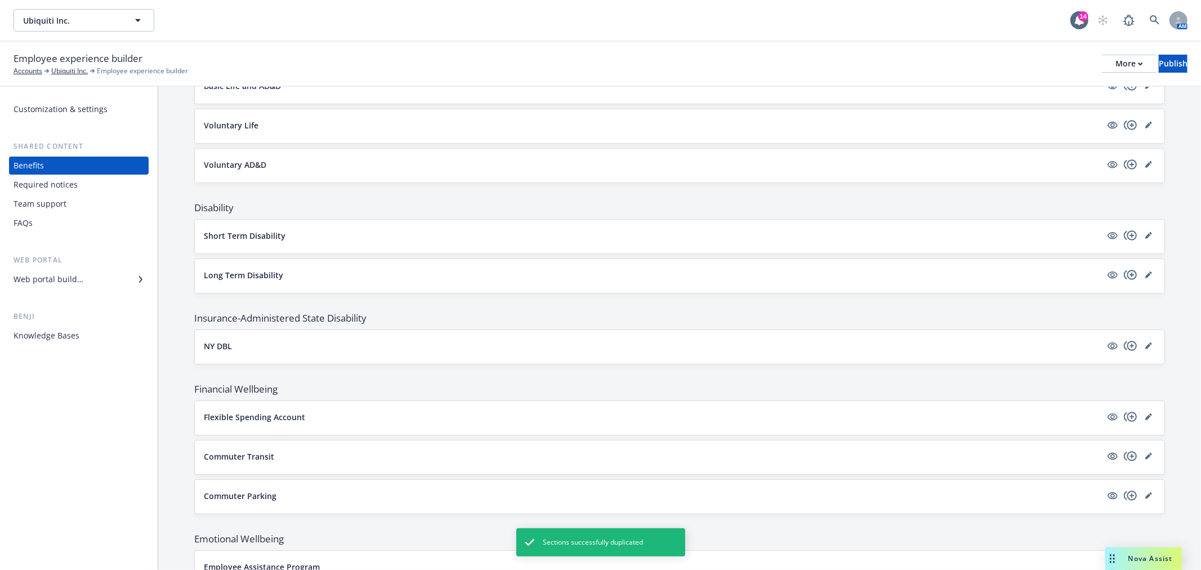
scroll to position [524, 0]
click at [1124, 270] on icon "copyPlus" at bounding box center [1131, 276] width 14 height 14
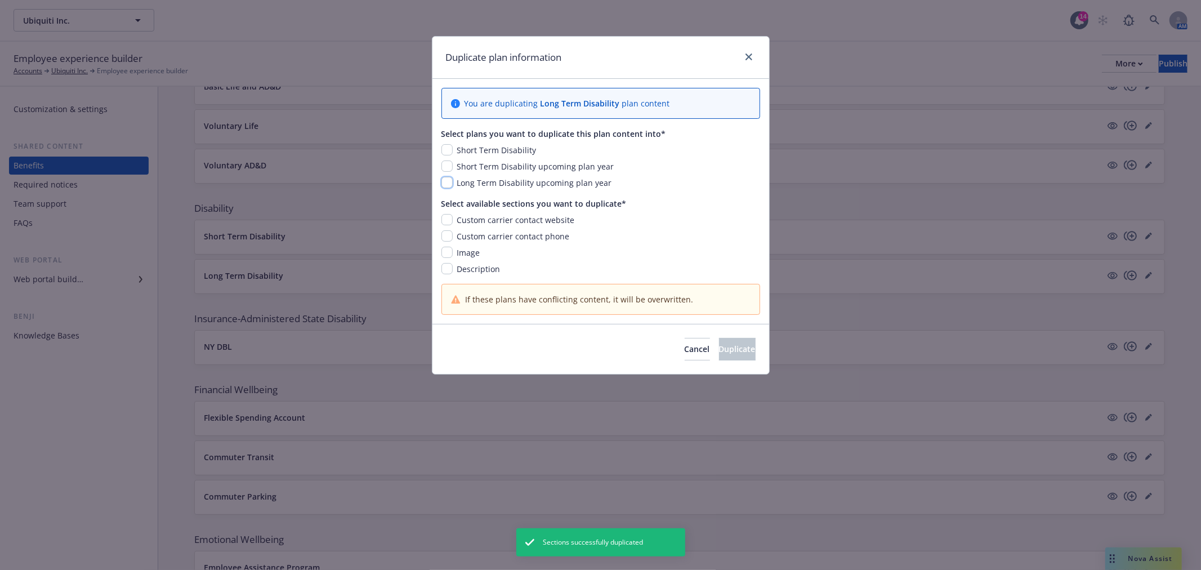
click at [445, 185] on input "checkbox" at bounding box center [447, 182] width 11 height 11
checkbox input "true"
drag, startPoint x: 447, startPoint y: 226, endPoint x: 448, endPoint y: 239, distance: 12.4
click at [447, 226] on div "Custom carrier contact website Custom carrier contact phone Image Description" at bounding box center [601, 244] width 319 height 61
click at [448, 240] on input "checkbox" at bounding box center [447, 235] width 11 height 11
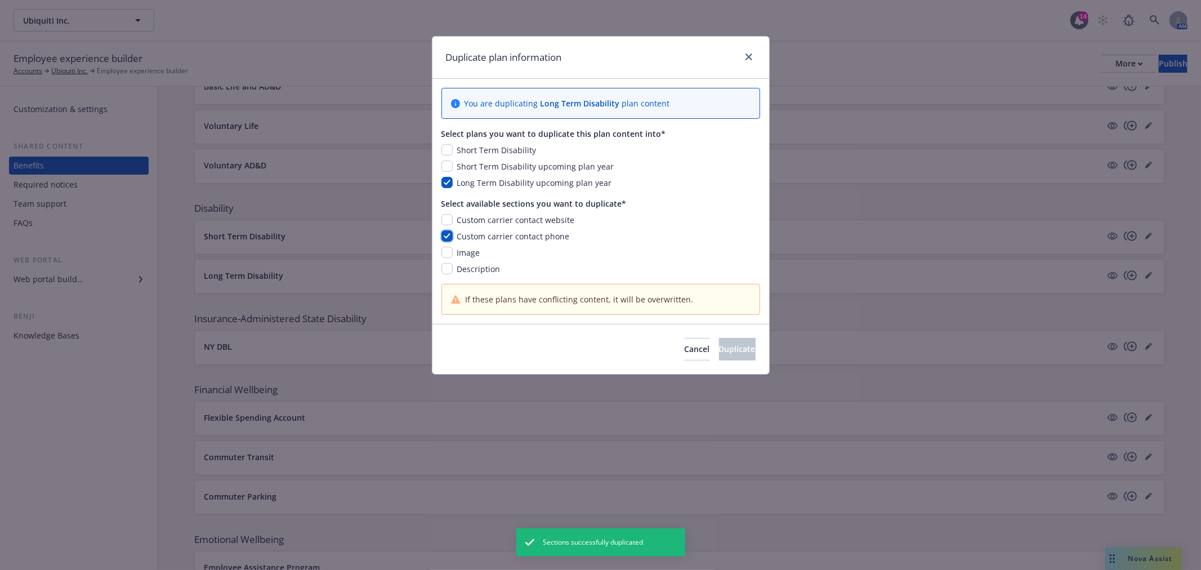
checkbox input "true"
drag, startPoint x: 445, startPoint y: 218, endPoint x: 446, endPoint y: 242, distance: 24.2
click at [445, 217] on input "checkbox" at bounding box center [447, 219] width 11 height 11
checkbox input "true"
click at [445, 251] on input "checkbox" at bounding box center [447, 252] width 11 height 11
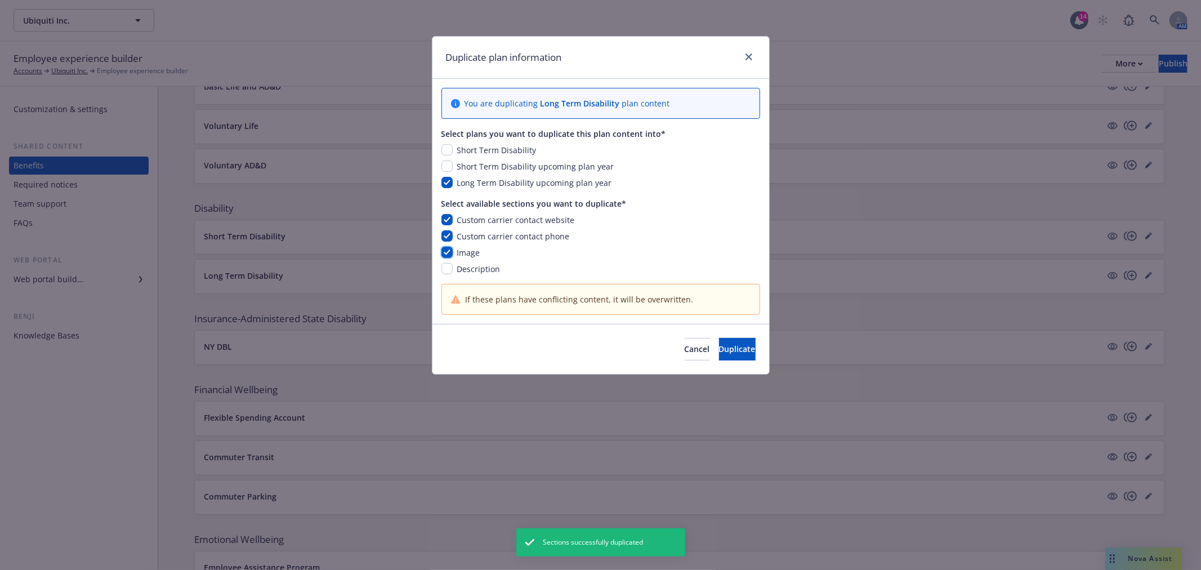
checkbox input "true"
click at [445, 267] on input "checkbox" at bounding box center [447, 268] width 11 height 11
checkbox input "true"
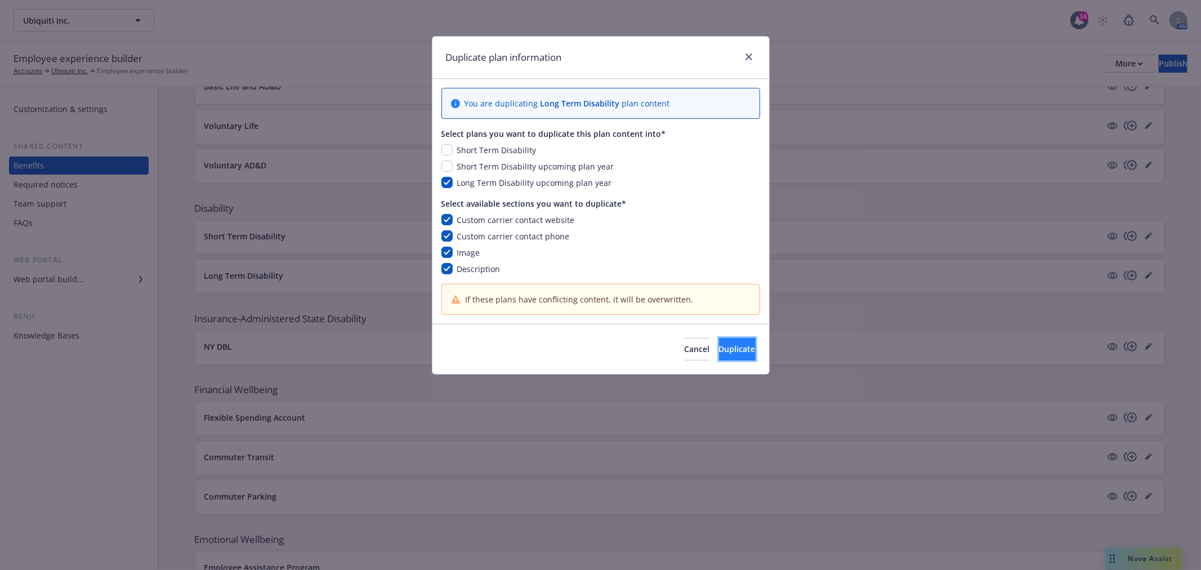
click at [728, 350] on span "Duplicate" at bounding box center [737, 349] width 37 height 11
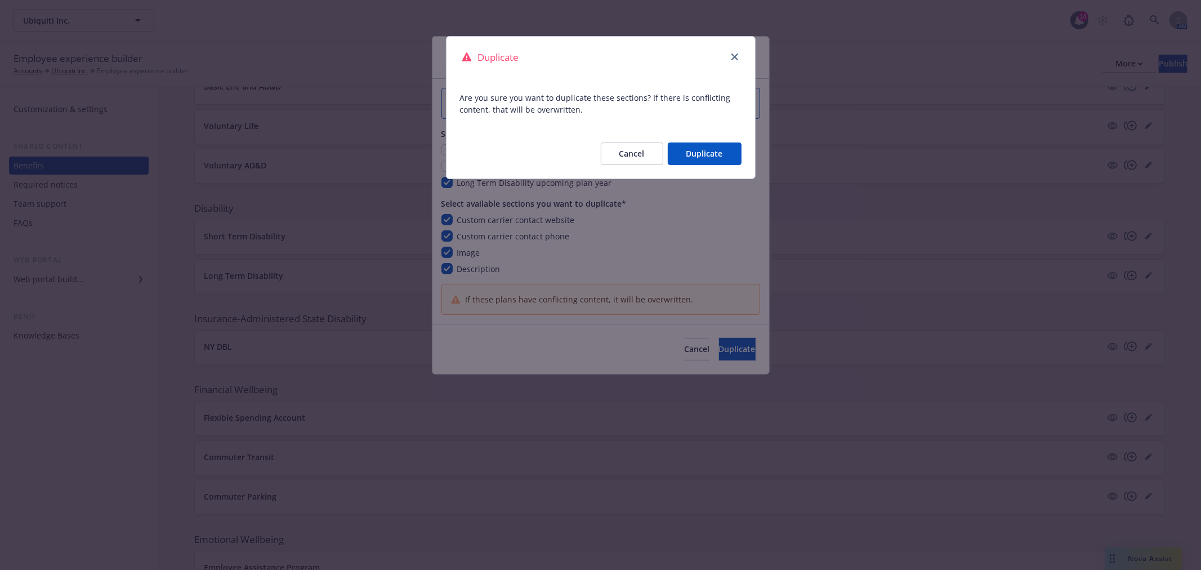
click at [703, 180] on div "Duplicate Are you sure you want to duplicate these sections? If there is confli…" at bounding box center [600, 285] width 1201 height 570
click at [710, 165] on button "Duplicate" at bounding box center [705, 153] width 74 height 23
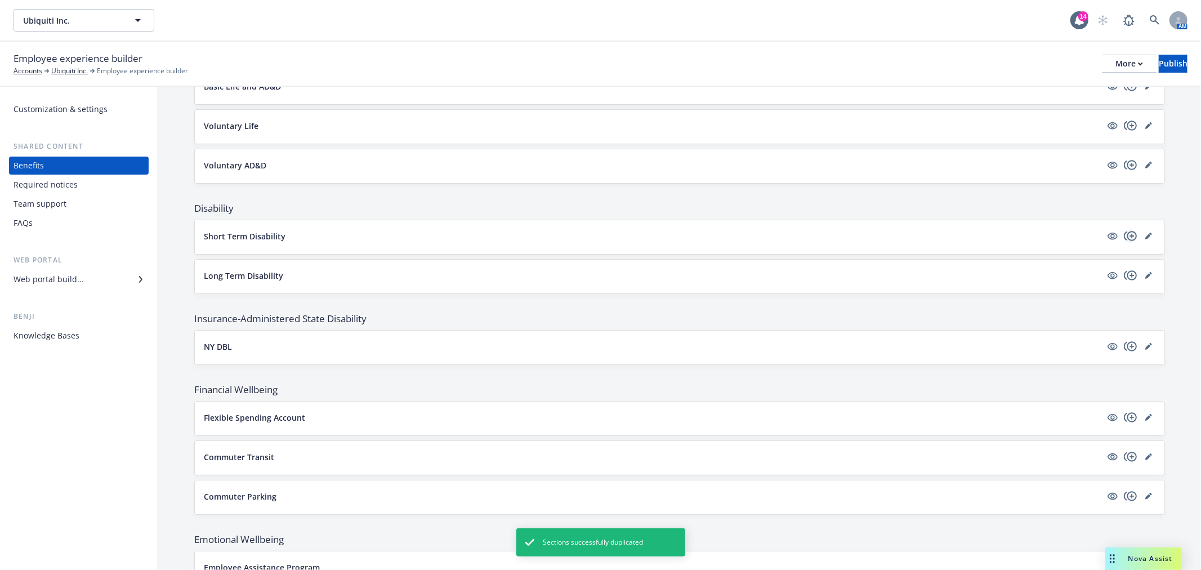
click at [1124, 243] on icon "copyPlus" at bounding box center [1131, 236] width 14 height 14
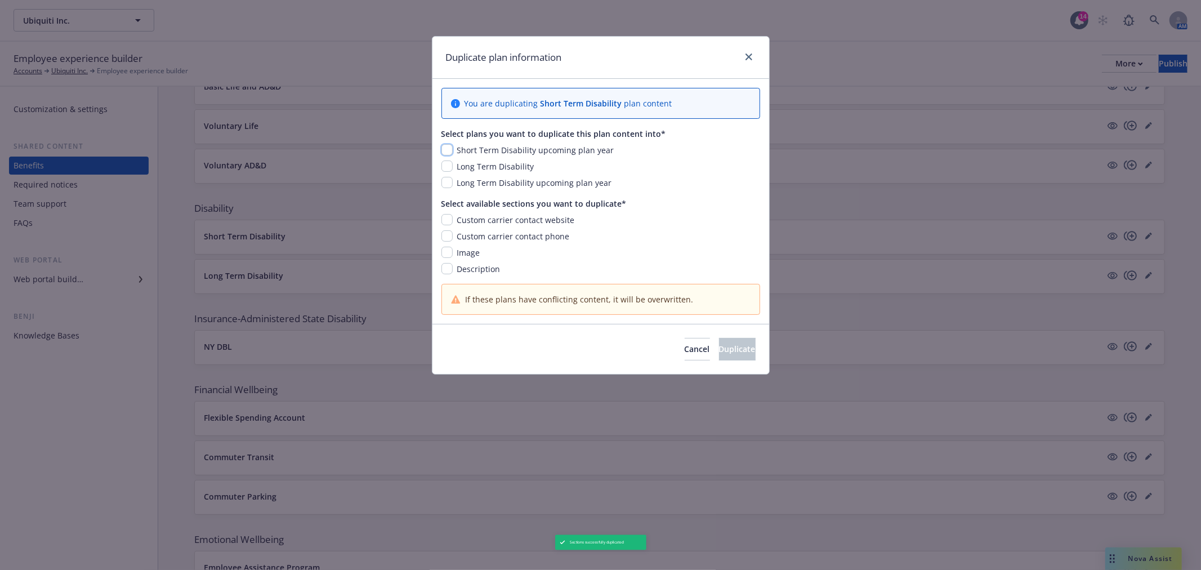
click at [447, 149] on input "checkbox" at bounding box center [447, 149] width 11 height 11
checkbox input "true"
click at [446, 224] on input "checkbox" at bounding box center [447, 219] width 11 height 11
checkbox input "true"
click at [449, 239] on input "checkbox" at bounding box center [447, 235] width 11 height 11
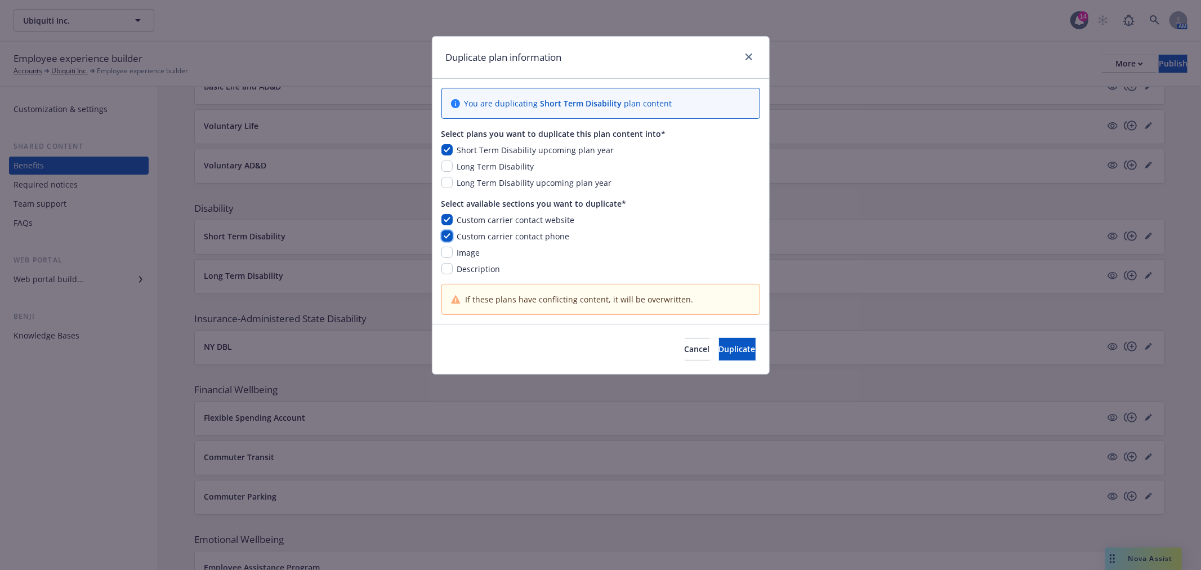
checkbox input "true"
click at [449, 257] on input "checkbox" at bounding box center [447, 252] width 11 height 11
checkbox input "true"
click at [448, 269] on input "checkbox" at bounding box center [447, 268] width 11 height 11
checkbox input "true"
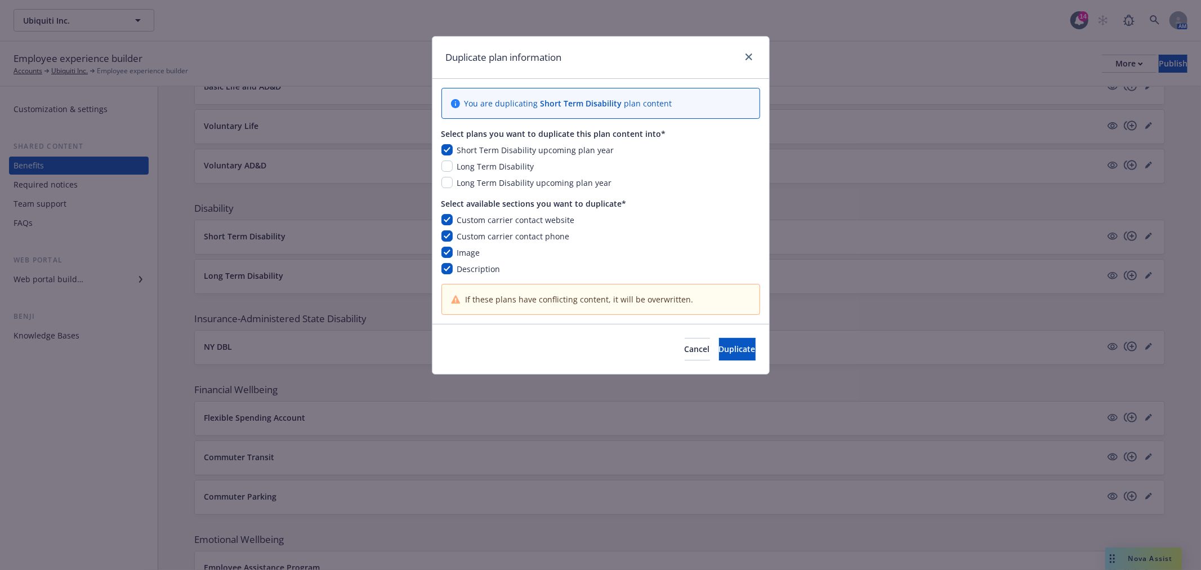
click at [747, 361] on div "Cancel Duplicate" at bounding box center [601, 349] width 337 height 50
click at [721, 347] on span "Duplicate" at bounding box center [737, 349] width 37 height 11
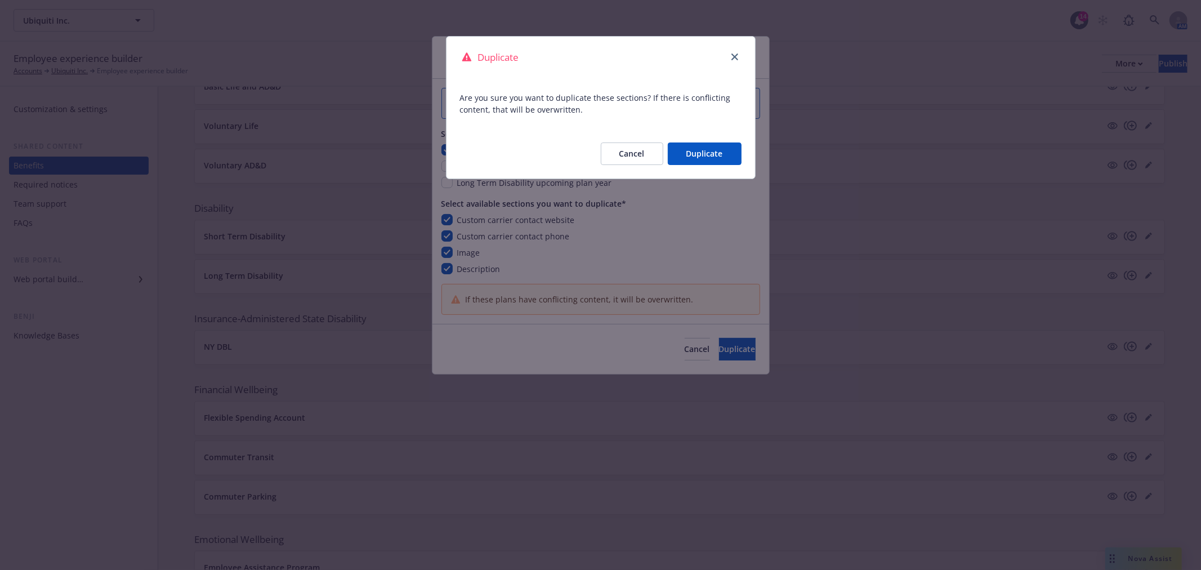
click at [714, 154] on button "Duplicate" at bounding box center [705, 153] width 74 height 23
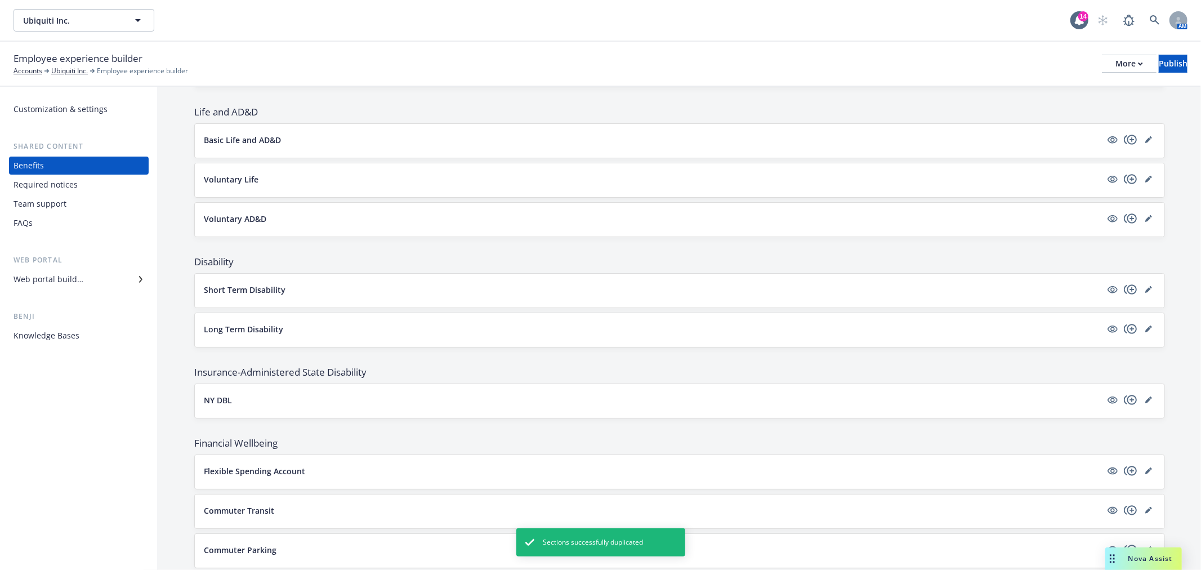
scroll to position [399, 0]
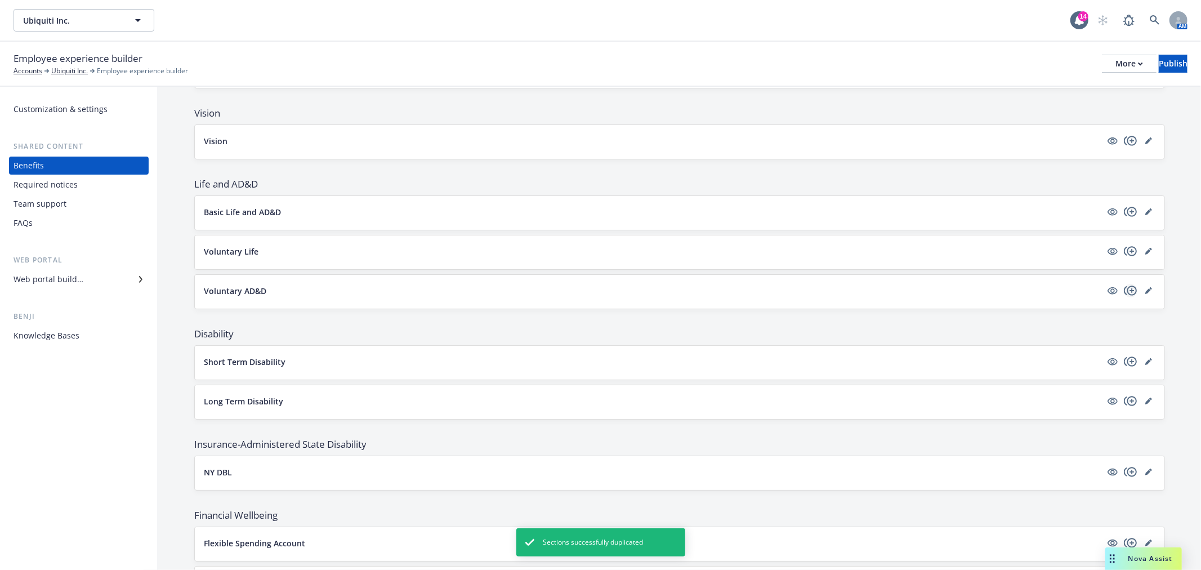
click at [1124, 291] on icon "copyPlus" at bounding box center [1131, 291] width 14 height 14
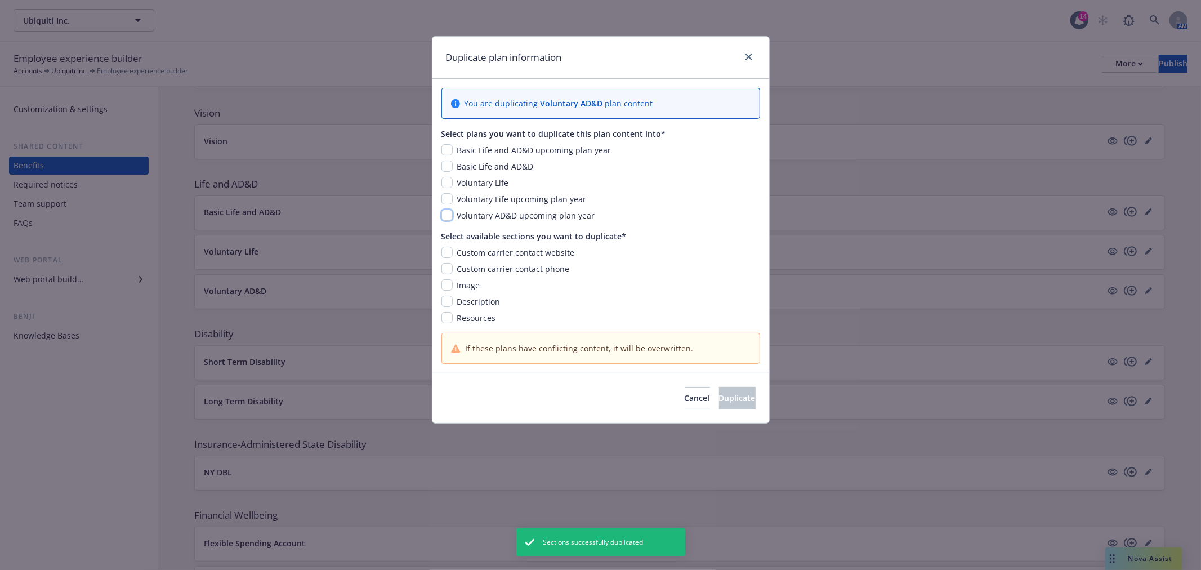
drag, startPoint x: 444, startPoint y: 213, endPoint x: 445, endPoint y: 231, distance: 18.1
click at [443, 213] on input "checkbox" at bounding box center [447, 215] width 11 height 11
checkbox input "true"
click at [447, 252] on input "checkbox" at bounding box center [447, 252] width 11 height 11
checkbox input "true"
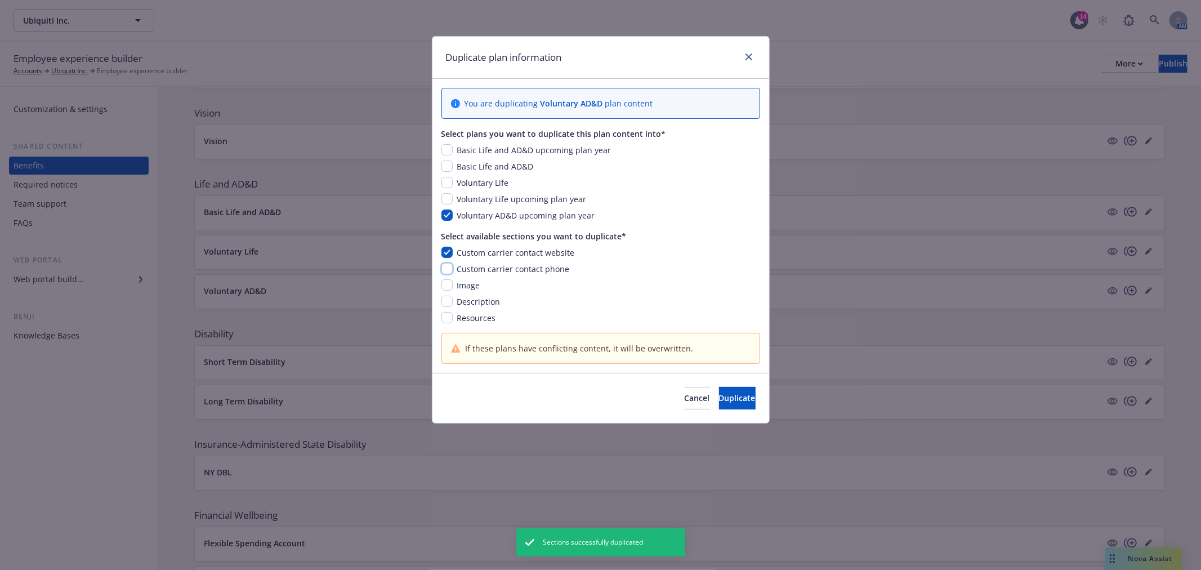
drag, startPoint x: 443, startPoint y: 269, endPoint x: 445, endPoint y: 283, distance: 14.7
click at [443, 270] on input "checkbox" at bounding box center [447, 268] width 11 height 11
checkbox input "true"
click at [445, 288] on input "checkbox" at bounding box center [447, 284] width 11 height 11
checkbox input "true"
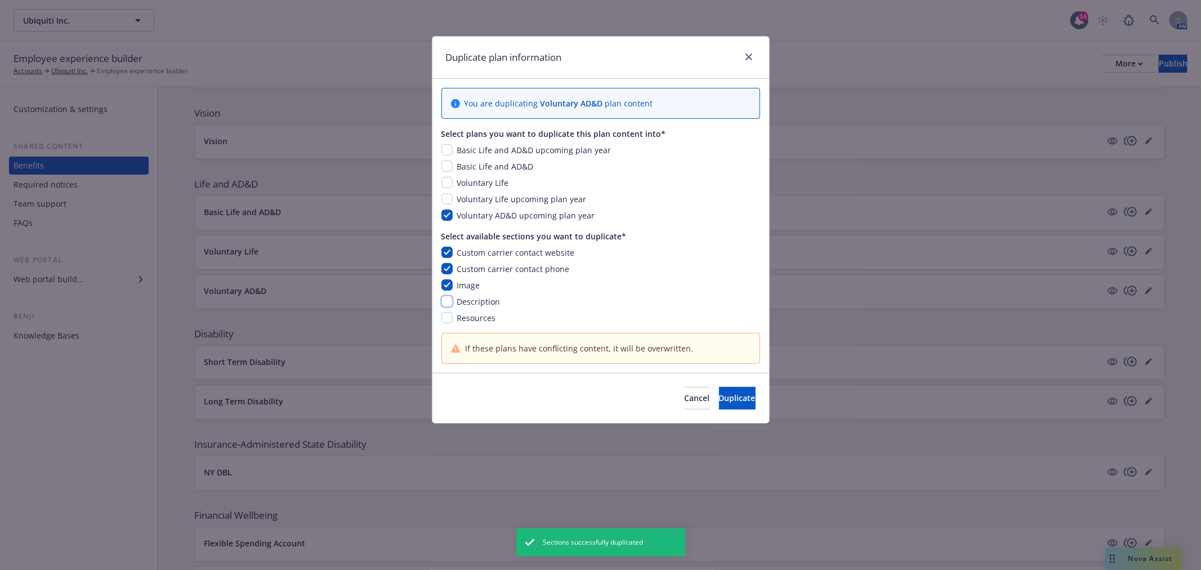
click at [446, 302] on input "checkbox" at bounding box center [447, 301] width 11 height 11
checkbox input "true"
click at [447, 317] on input "checkbox" at bounding box center [447, 317] width 11 height 11
checkbox input "true"
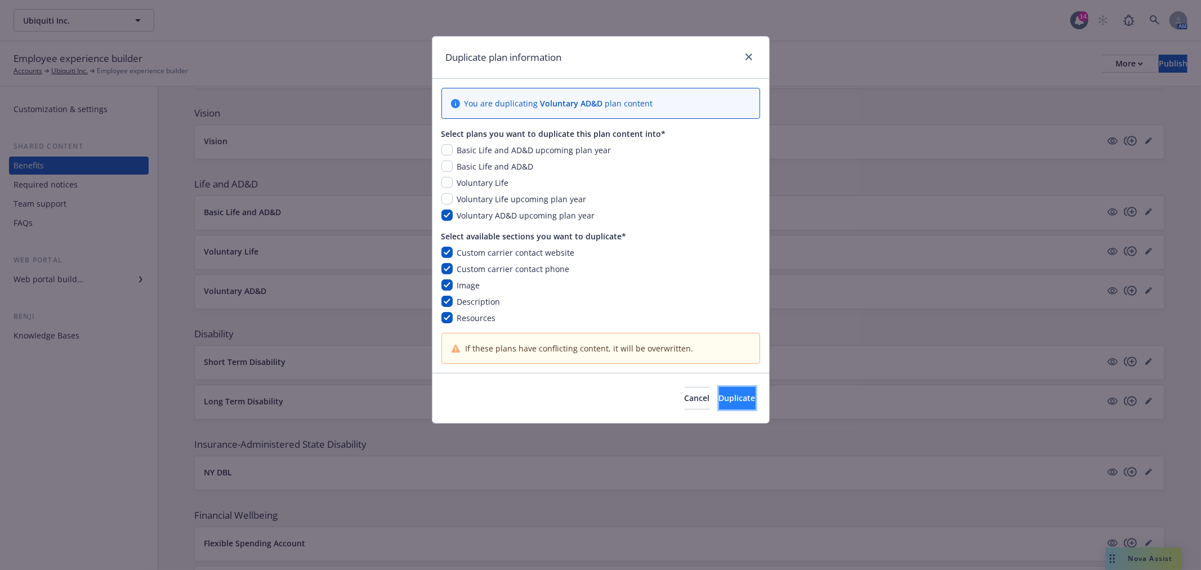
click at [719, 398] on span "Duplicate" at bounding box center [737, 398] width 37 height 11
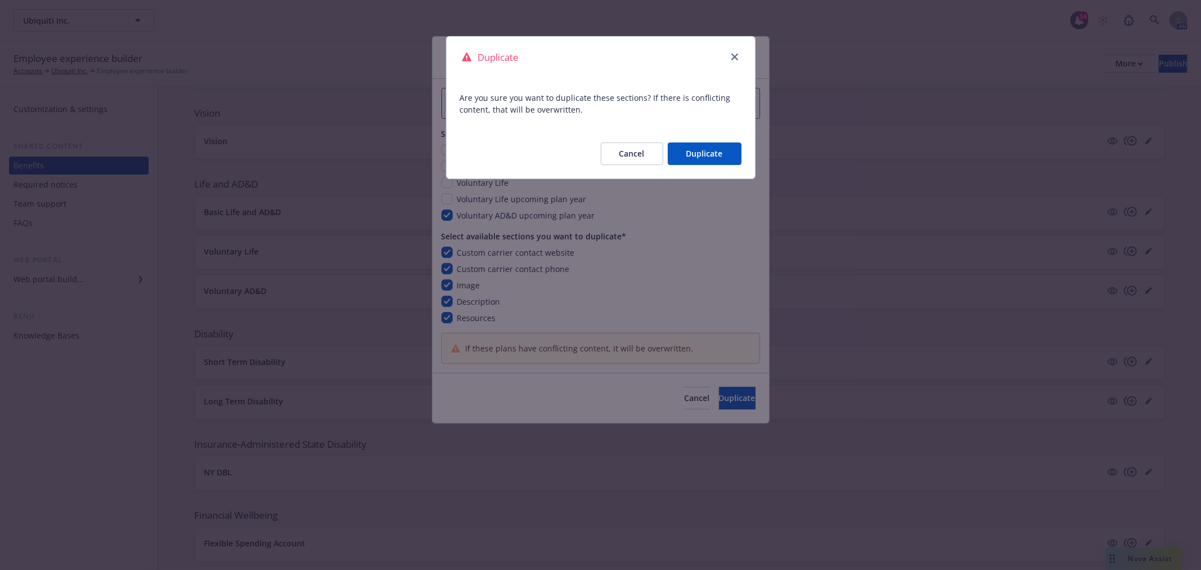
click at [707, 154] on button "Duplicate" at bounding box center [705, 153] width 74 height 23
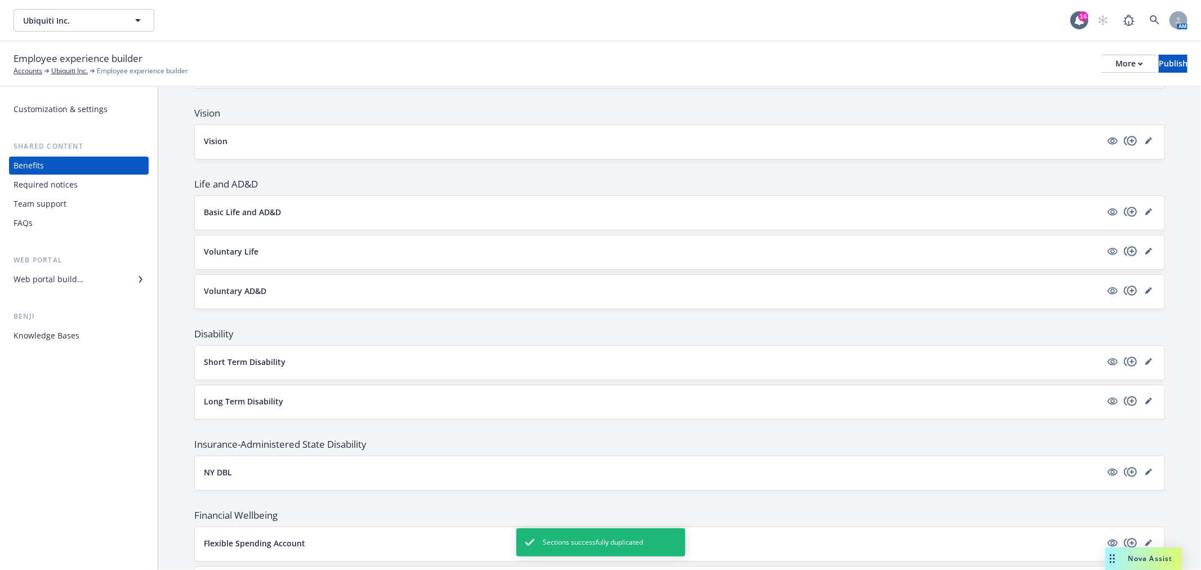
click at [1124, 248] on icon "copyPlus" at bounding box center [1130, 251] width 13 height 10
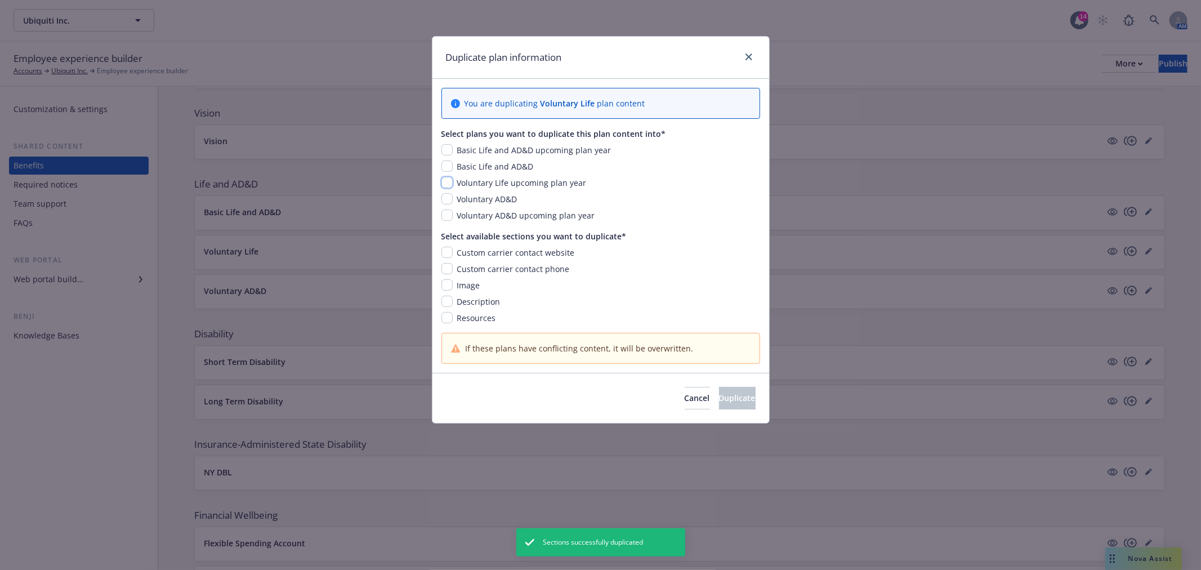
click at [443, 183] on input "checkbox" at bounding box center [447, 182] width 11 height 11
checkbox input "true"
click at [447, 252] on input "checkbox" at bounding box center [447, 252] width 11 height 11
checkbox input "true"
drag, startPoint x: 447, startPoint y: 266, endPoint x: 448, endPoint y: 273, distance: 6.8
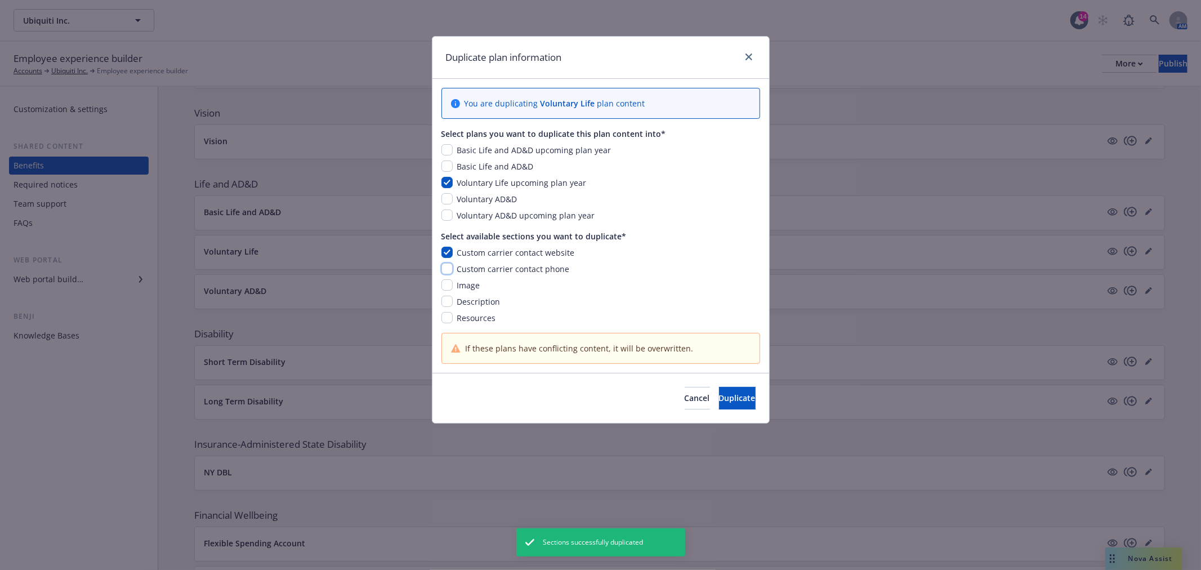
click at [447, 267] on input "checkbox" at bounding box center [447, 268] width 11 height 11
checkbox input "true"
click at [445, 284] on input "checkbox" at bounding box center [447, 284] width 11 height 11
checkbox input "true"
click at [445, 297] on div "Custom carrier contact website Custom carrier contact phone Image Description R…" at bounding box center [601, 285] width 319 height 77
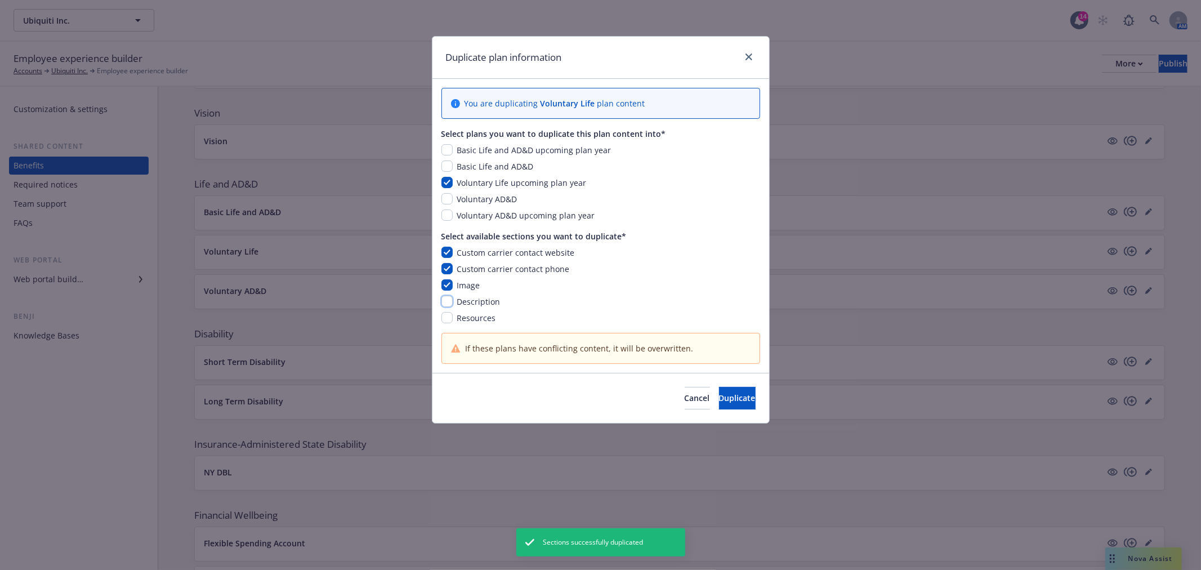
click at [445, 306] on input "checkbox" at bounding box center [447, 301] width 11 height 11
checkbox input "true"
click at [447, 317] on input "checkbox" at bounding box center [447, 317] width 11 height 11
checkbox input "true"
click at [719, 394] on span "Duplicate" at bounding box center [737, 398] width 37 height 11
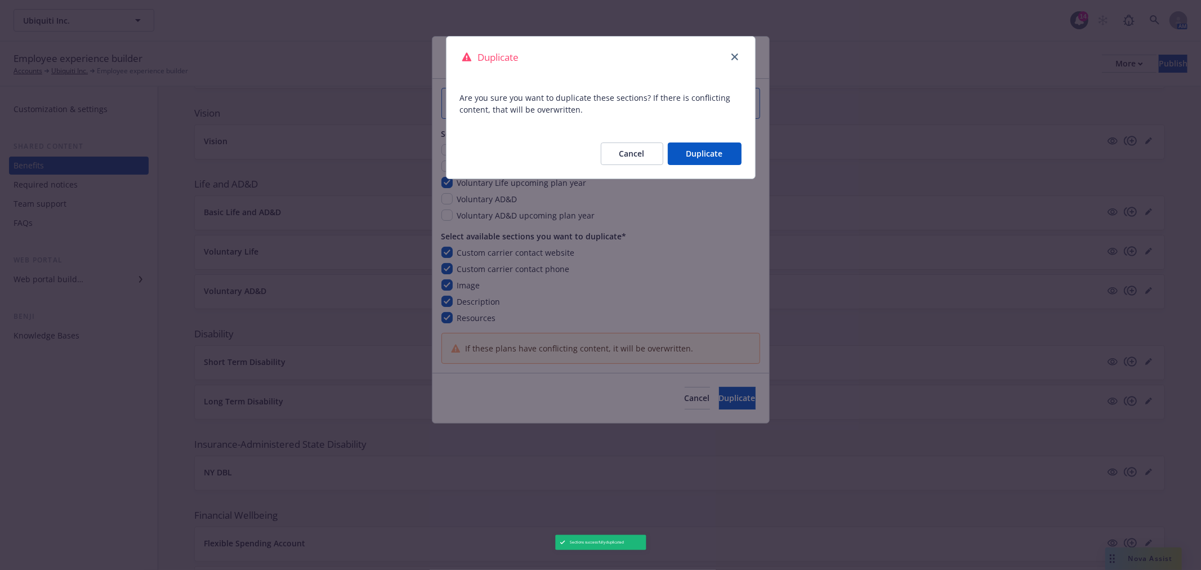
click at [723, 150] on button "Duplicate" at bounding box center [705, 153] width 74 height 23
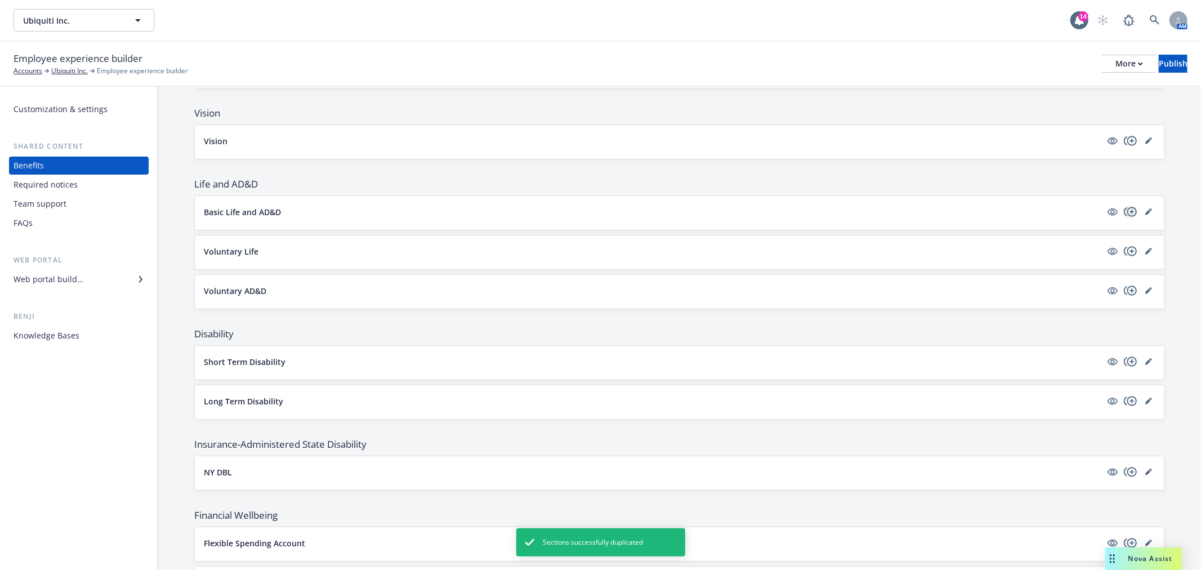
click at [1124, 210] on icon "copyPlus" at bounding box center [1131, 212] width 14 height 14
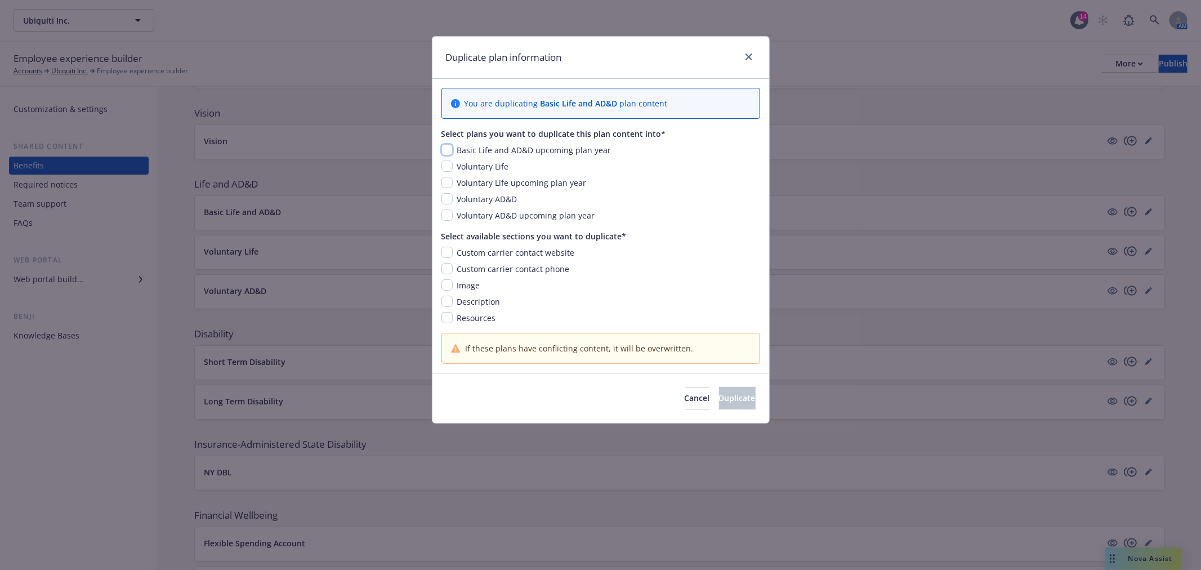
click at [449, 144] on input "checkbox" at bounding box center [447, 149] width 11 height 11
checkbox input "true"
click at [447, 251] on input "checkbox" at bounding box center [447, 252] width 11 height 11
checkbox input "true"
click at [451, 268] on input "checkbox" at bounding box center [447, 268] width 11 height 11
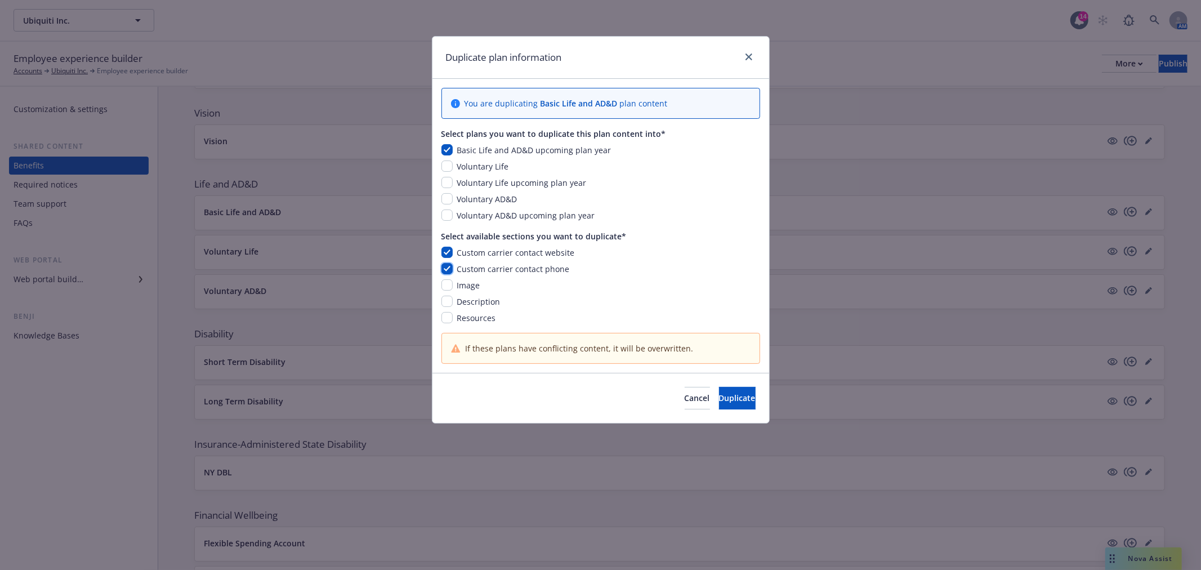
checkbox input "true"
click at [451, 283] on input "checkbox" at bounding box center [447, 284] width 11 height 11
checkbox input "true"
click at [451, 303] on input "checkbox" at bounding box center [447, 301] width 11 height 11
checkbox input "true"
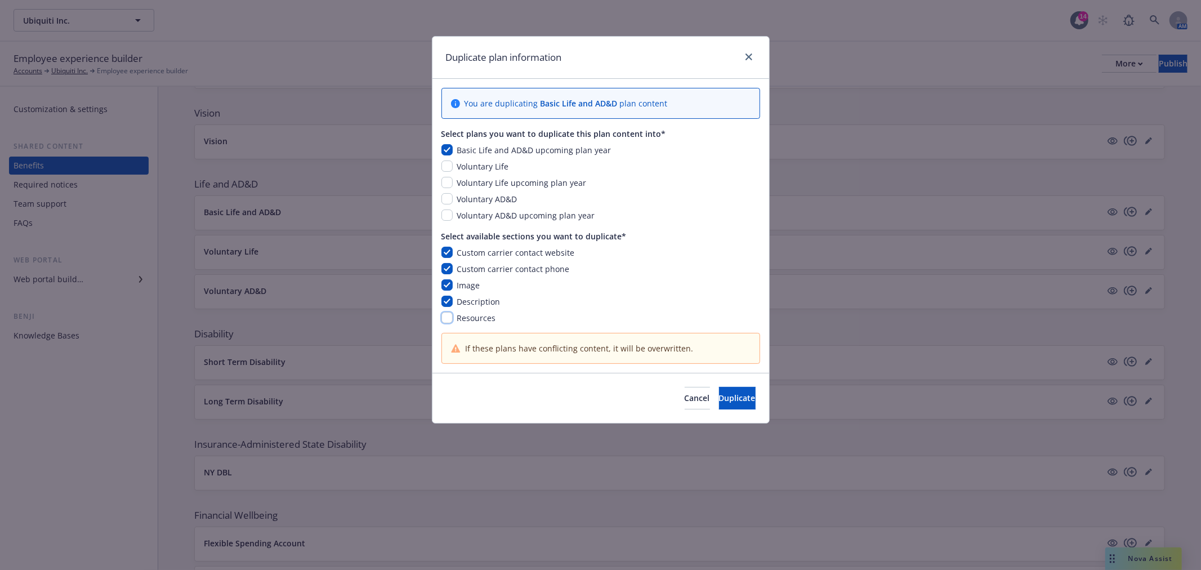
click at [448, 322] on input "checkbox" at bounding box center [447, 317] width 11 height 11
checkbox input "true"
click at [727, 396] on span "Duplicate" at bounding box center [737, 398] width 37 height 11
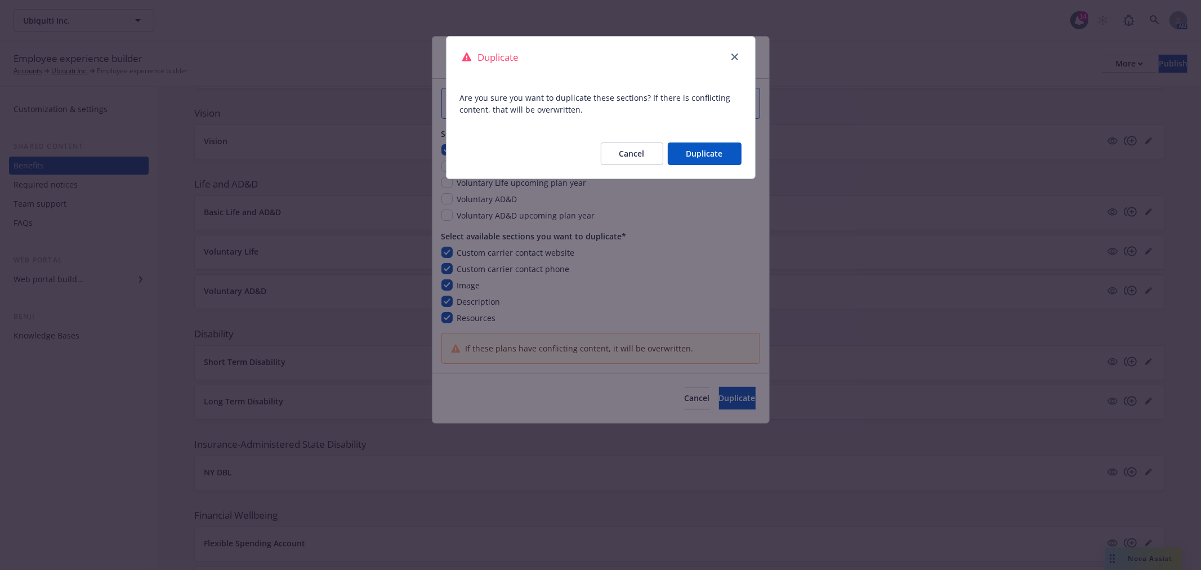
click at [712, 139] on div "Cancel Duplicate" at bounding box center [601, 154] width 309 height 50
click at [707, 146] on button "Duplicate" at bounding box center [705, 153] width 74 height 23
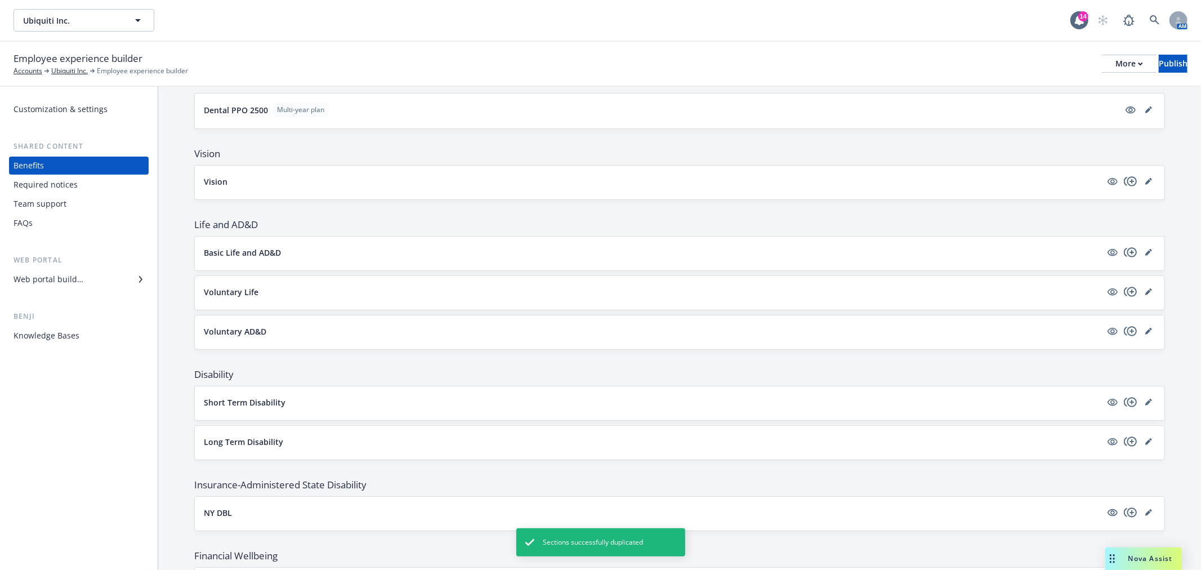
scroll to position [336, 0]
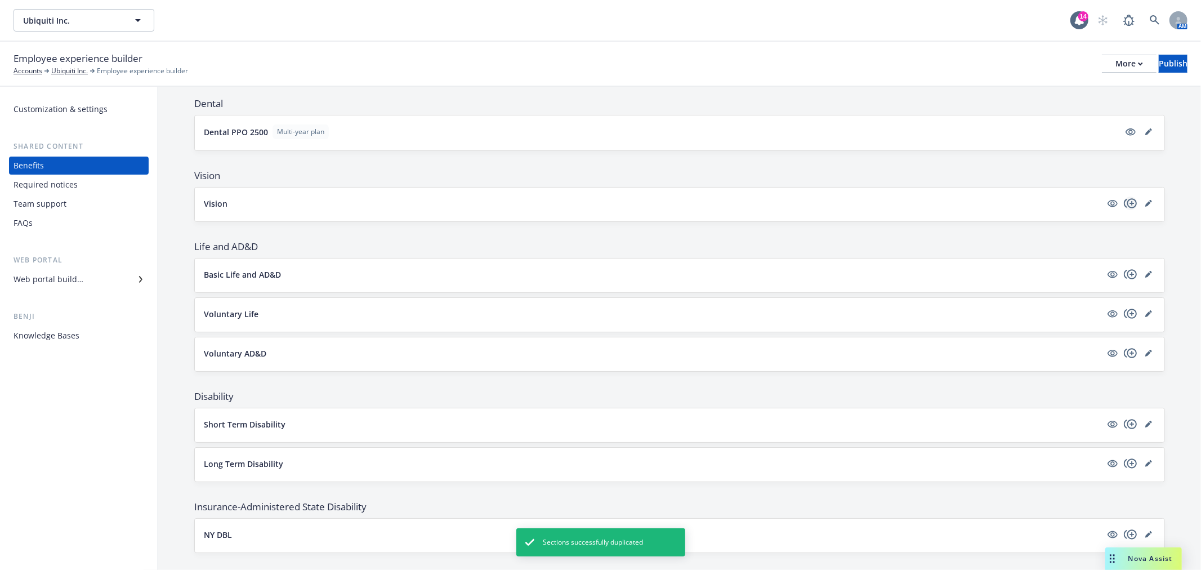
click at [1124, 203] on icon "copyPlus" at bounding box center [1131, 204] width 14 height 14
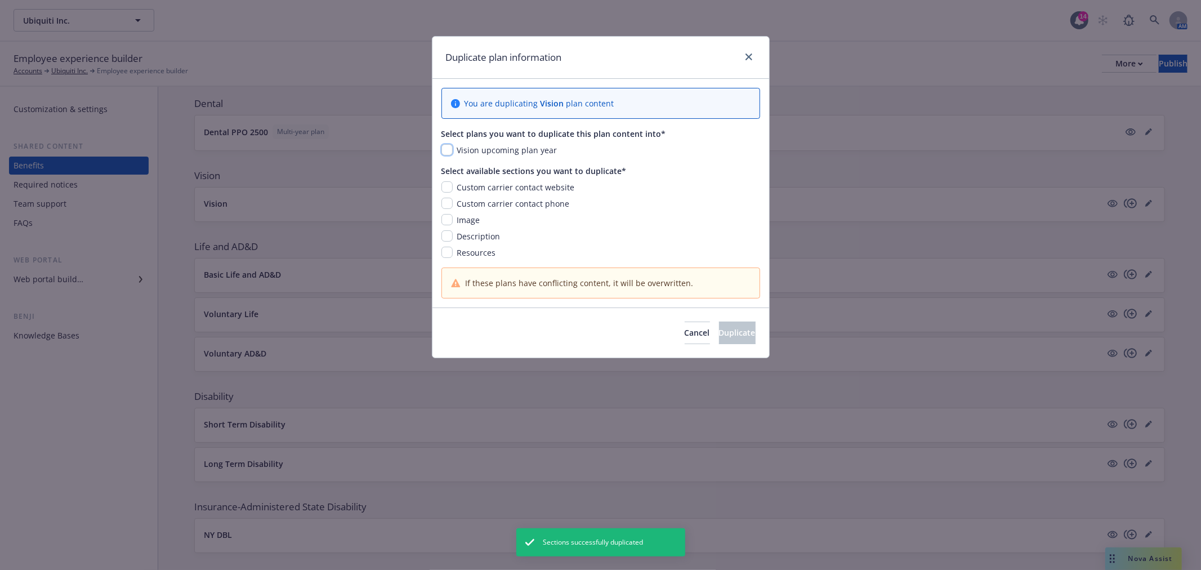
click at [448, 151] on input "checkbox" at bounding box center [447, 149] width 11 height 11
checkbox input "true"
click at [444, 188] on input "checkbox" at bounding box center [447, 186] width 11 height 11
checkbox input "true"
click at [447, 209] on input "checkbox" at bounding box center [447, 203] width 11 height 11
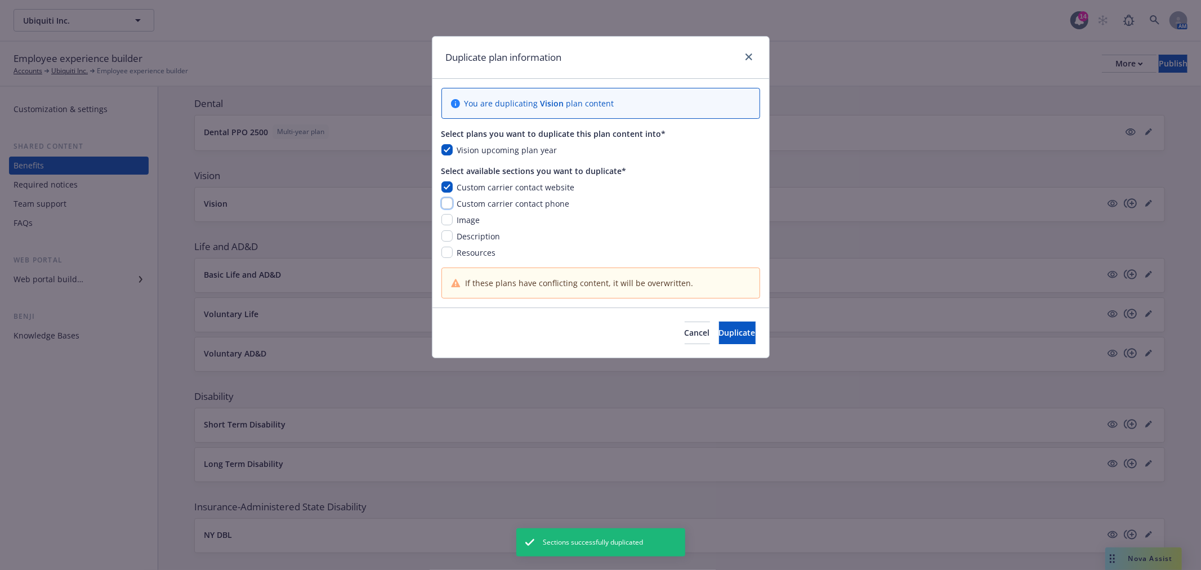
checkbox input "true"
drag, startPoint x: 446, startPoint y: 223, endPoint x: 445, endPoint y: 239, distance: 16.3
click at [446, 224] on input "checkbox" at bounding box center [447, 219] width 11 height 11
checkbox input "true"
click at [445, 240] on input "checkbox" at bounding box center [447, 235] width 11 height 11
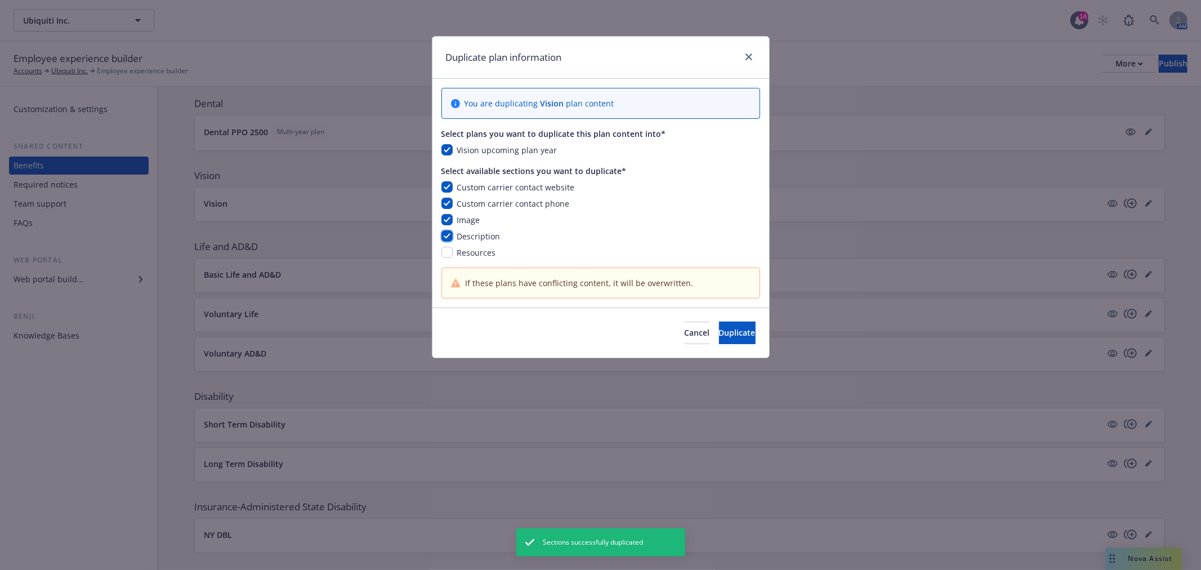
checkbox input "true"
click at [445, 251] on input "checkbox" at bounding box center [447, 252] width 11 height 11
checkbox input "true"
click at [733, 337] on button "Duplicate" at bounding box center [737, 333] width 37 height 23
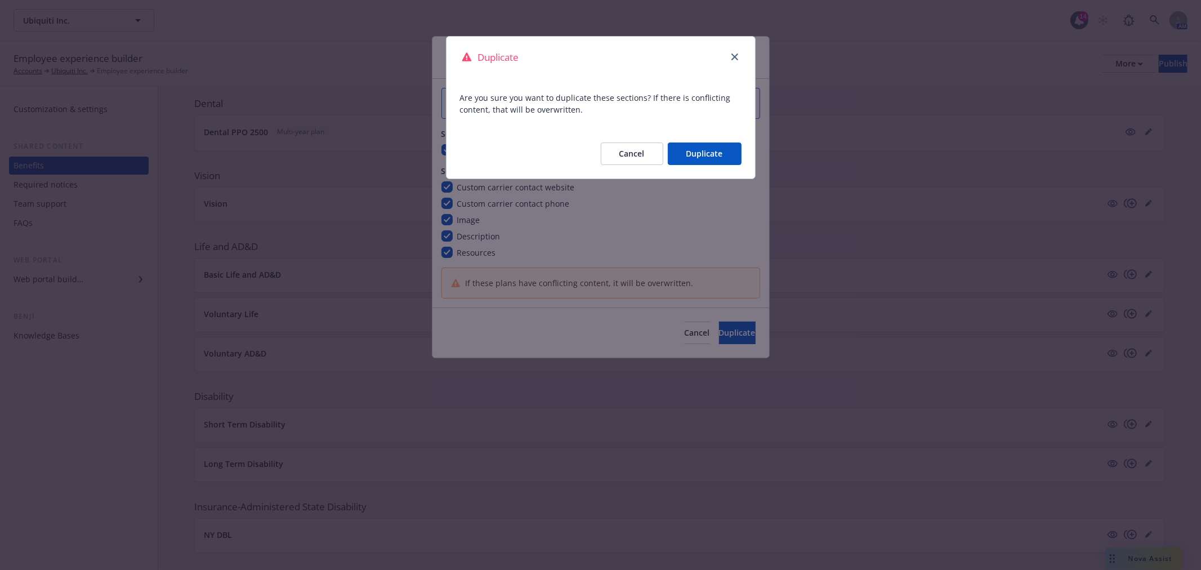
click at [710, 152] on button "Duplicate" at bounding box center [705, 153] width 74 height 23
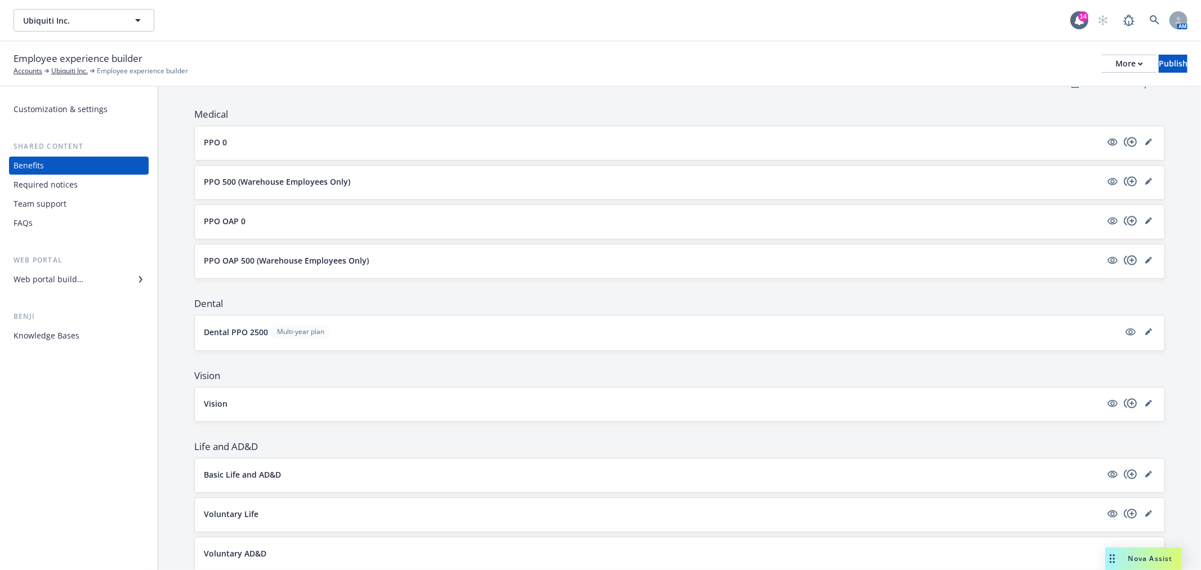
scroll to position [0, 0]
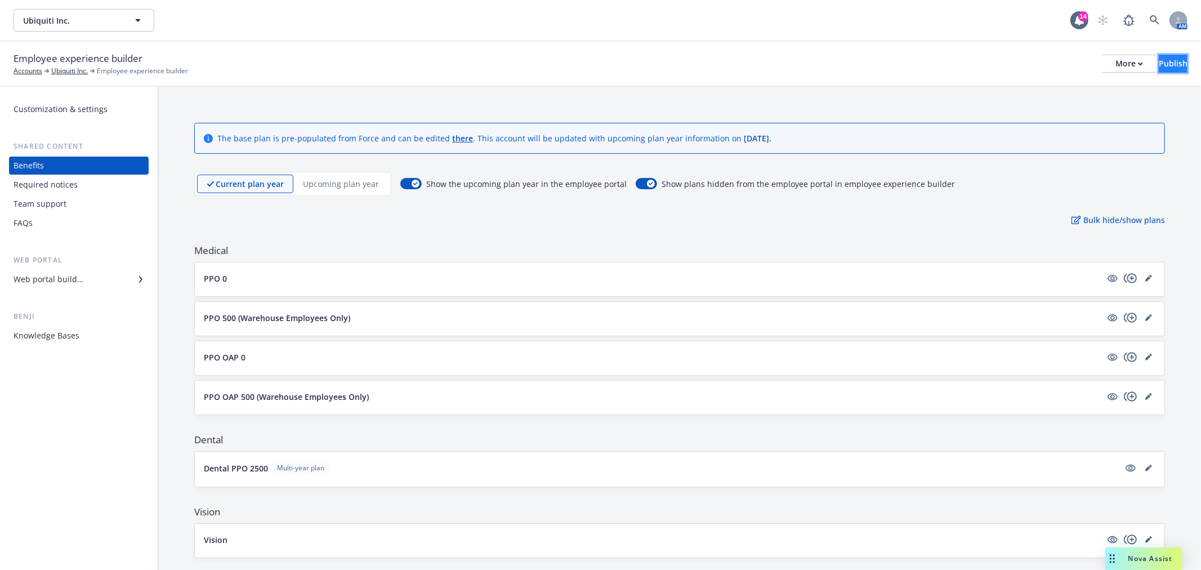
click at [1179, 61] on button "Publish" at bounding box center [1173, 64] width 29 height 18
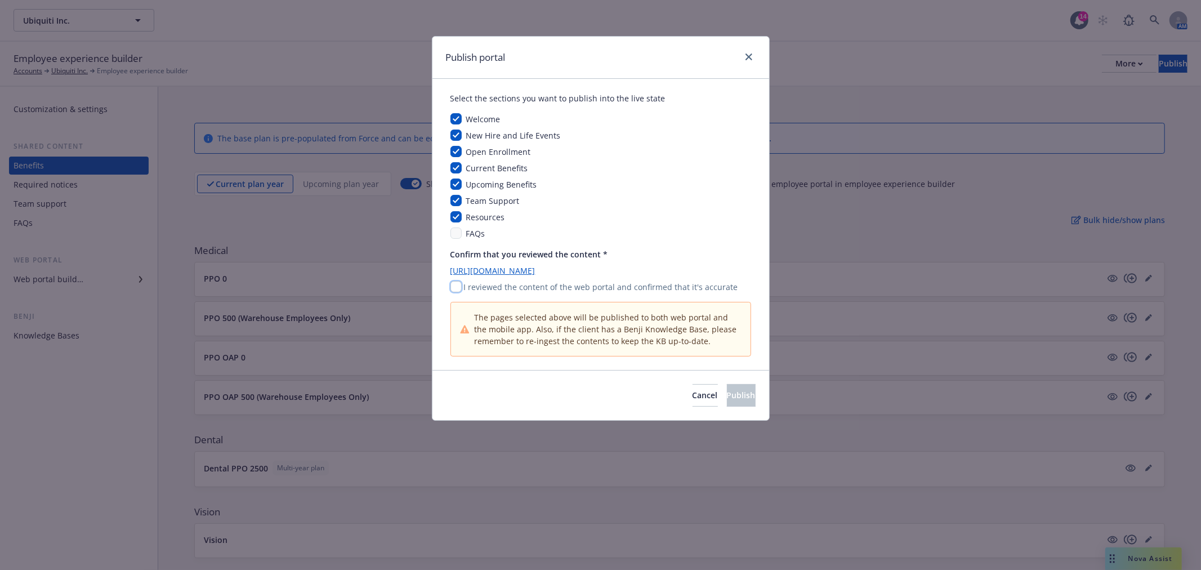
click at [457, 281] on input "checkbox" at bounding box center [456, 286] width 11 height 11
checkbox input "true"
click at [708, 384] on div "Cancel Publish" at bounding box center [601, 395] width 337 height 50
click at [727, 394] on span "Publish" at bounding box center [741, 395] width 29 height 11
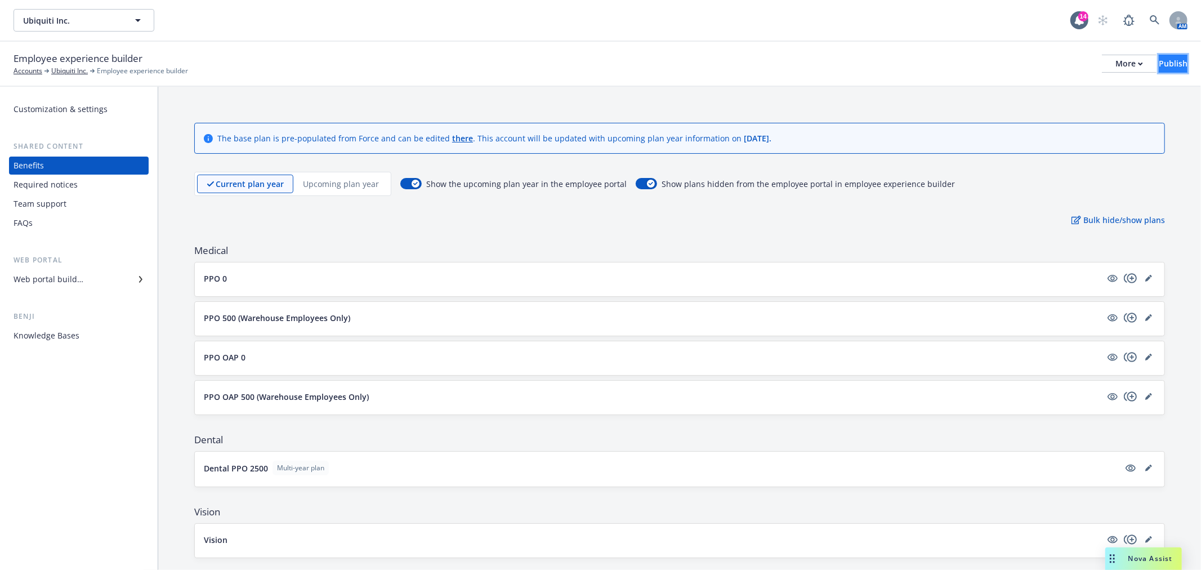
click at [1159, 59] on div "Publish" at bounding box center [1173, 63] width 29 height 17
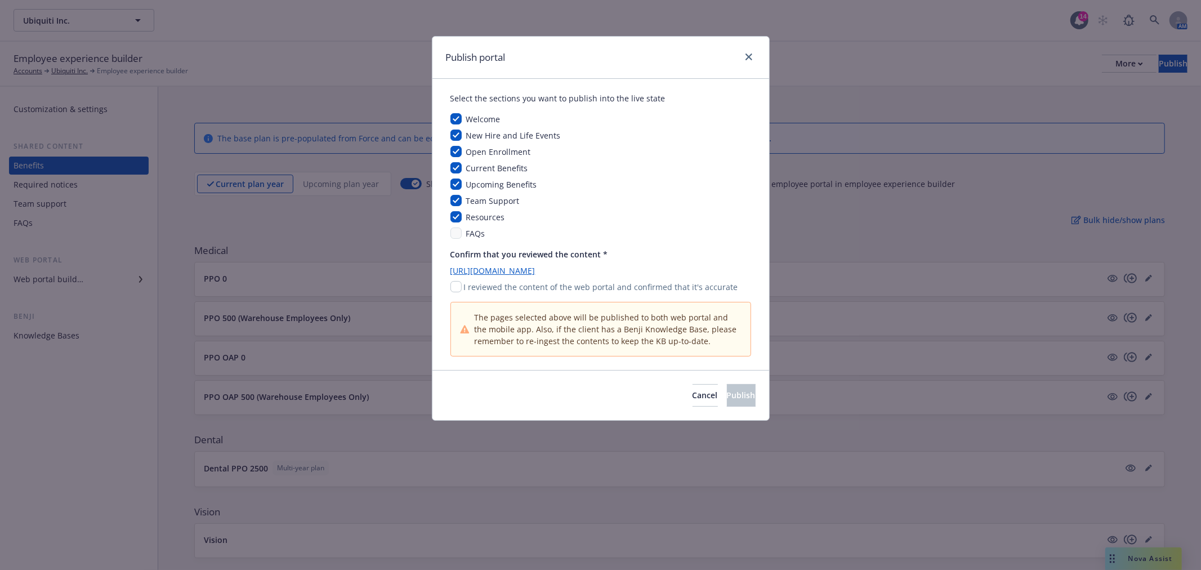
click at [457, 177] on div "Welcome New Hire and Life Events Open Enrollment Current Benefits Upcoming Bene…" at bounding box center [601, 176] width 301 height 126
click at [457, 182] on input "checkbox" at bounding box center [456, 184] width 11 height 11
checkbox input "false"
click at [462, 149] on div "Open Enrollment" at bounding box center [498, 152] width 72 height 12
click at [453, 149] on input "checkbox" at bounding box center [456, 151] width 11 height 11
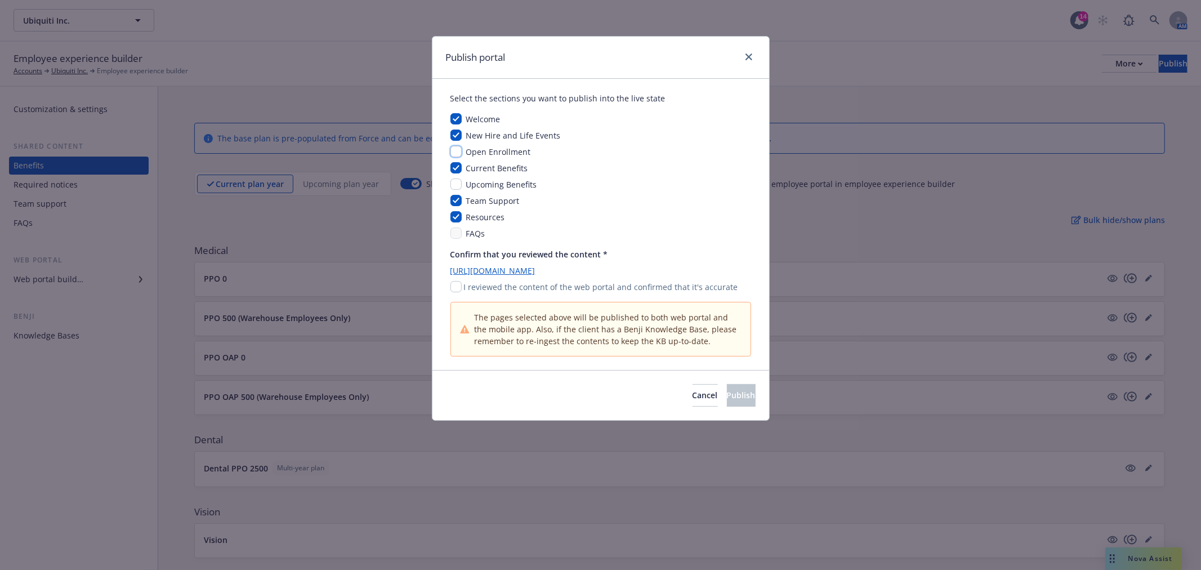
checkbox input "false"
click at [459, 289] on input "checkbox" at bounding box center [456, 286] width 11 height 11
checkbox input "true"
click at [727, 401] on button "Publish" at bounding box center [741, 395] width 29 height 23
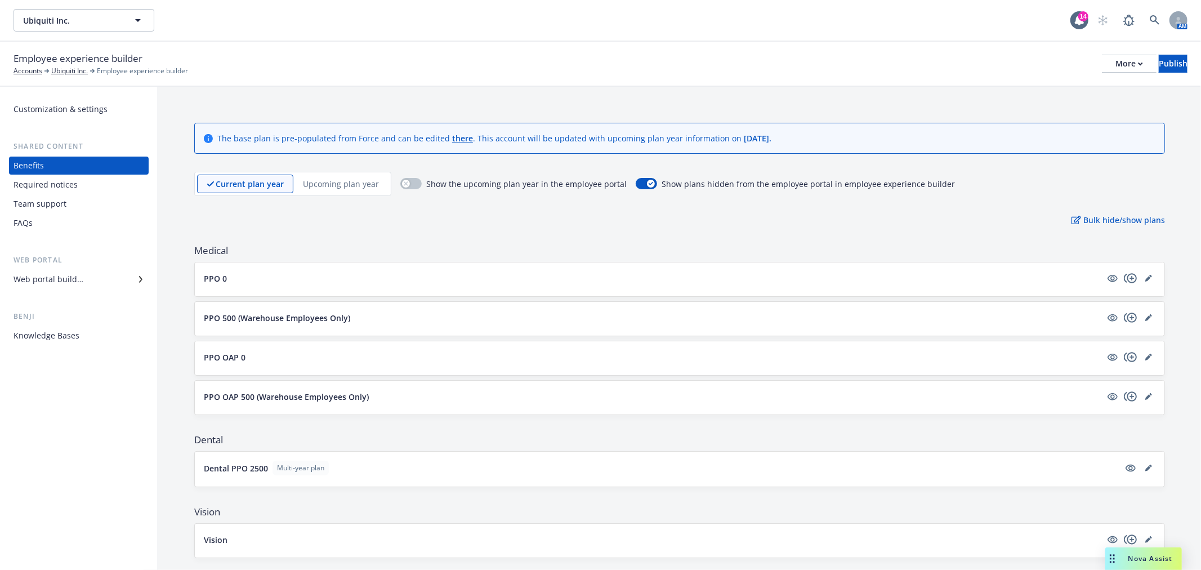
drag, startPoint x: 455, startPoint y: 228, endPoint x: 364, endPoint y: 219, distance: 91.7
click at [324, 181] on p "Upcoming plan year" at bounding box center [341, 184] width 76 height 12
click at [251, 178] on p "Current plan year" at bounding box center [240, 184] width 67 height 12
click at [330, 190] on div "Upcoming plan year" at bounding box center [340, 184] width 95 height 19
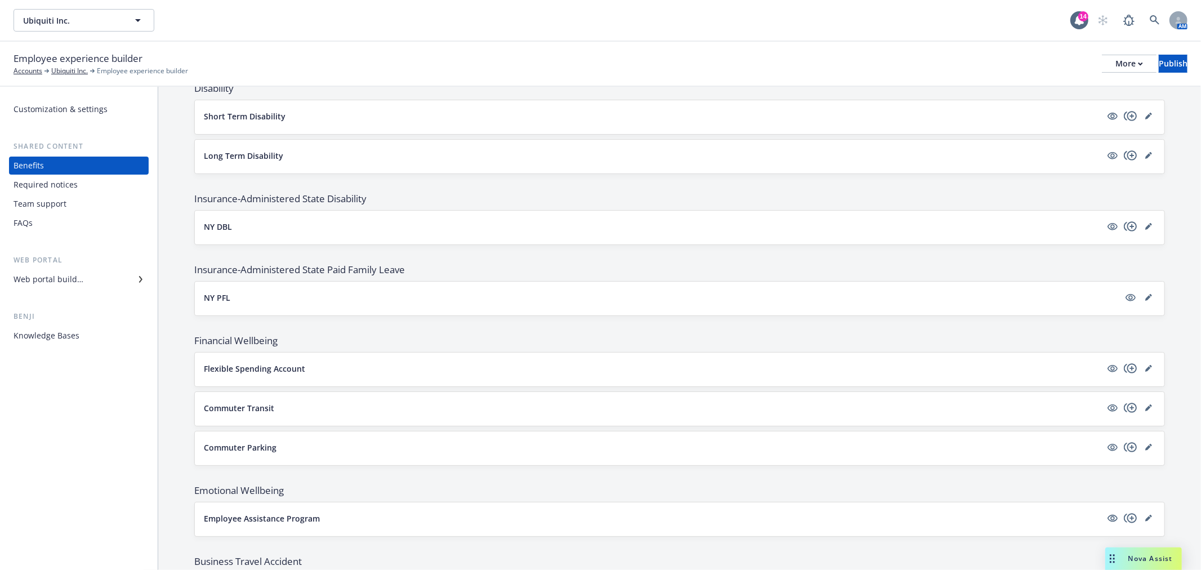
scroll to position [721, 0]
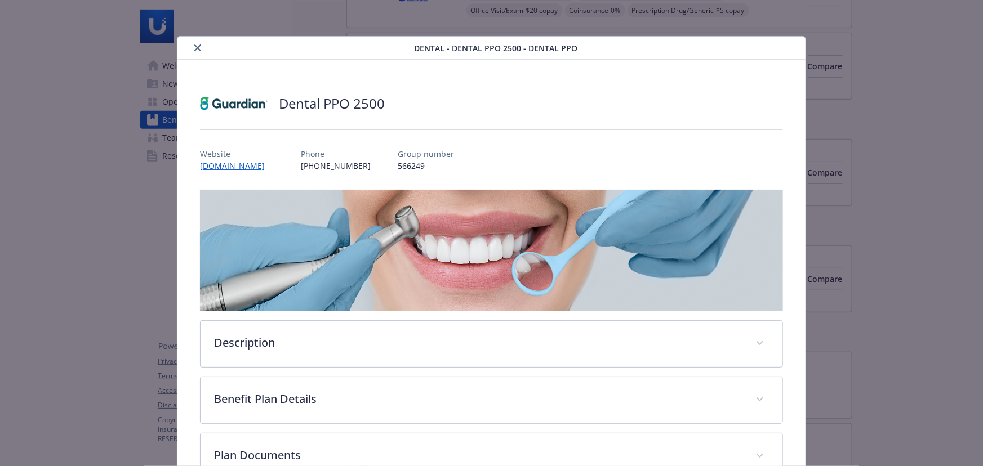
click at [198, 43] on button "close" at bounding box center [198, 48] width 14 height 14
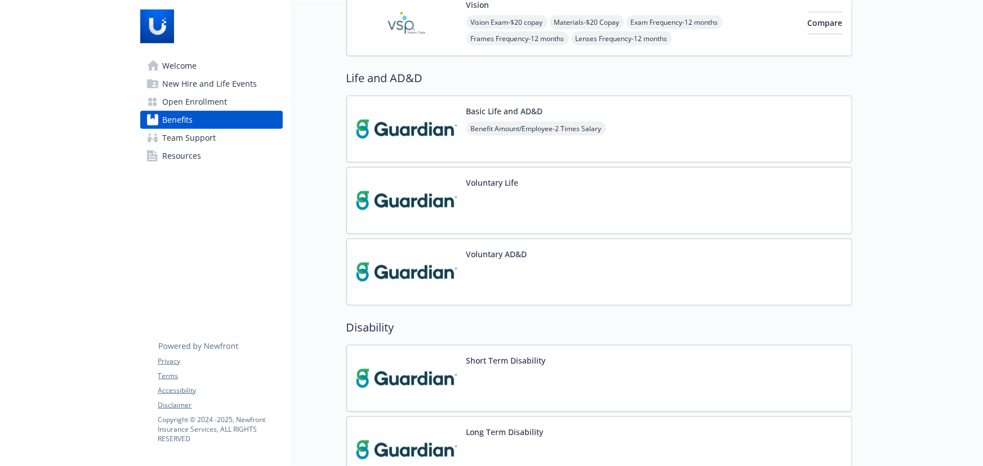
click at [564, 275] on div "Voluntary AD&D" at bounding box center [599, 272] width 506 height 67
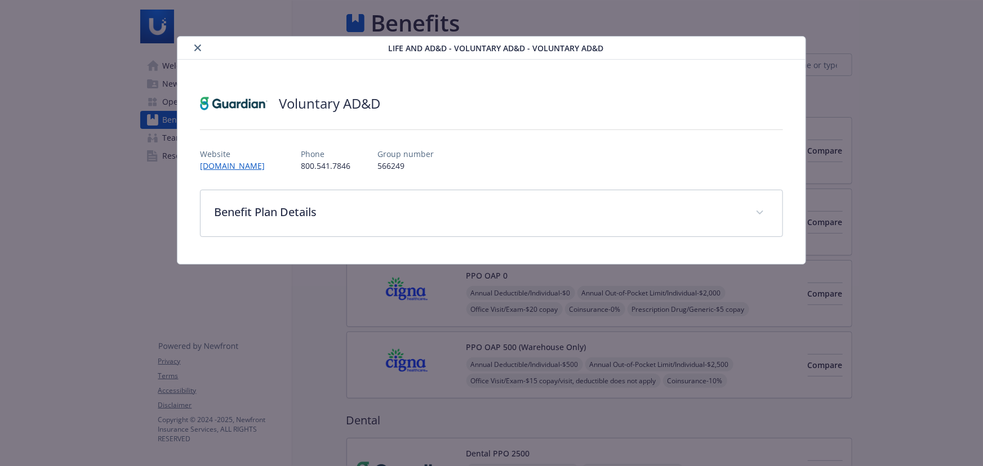
scroll to position [563, 0]
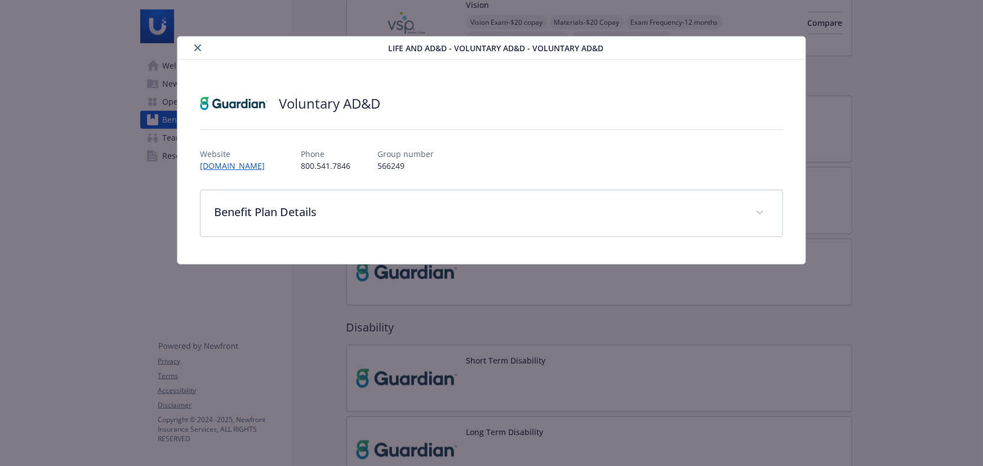
click at [194, 48] on icon "close" at bounding box center [197, 47] width 7 height 7
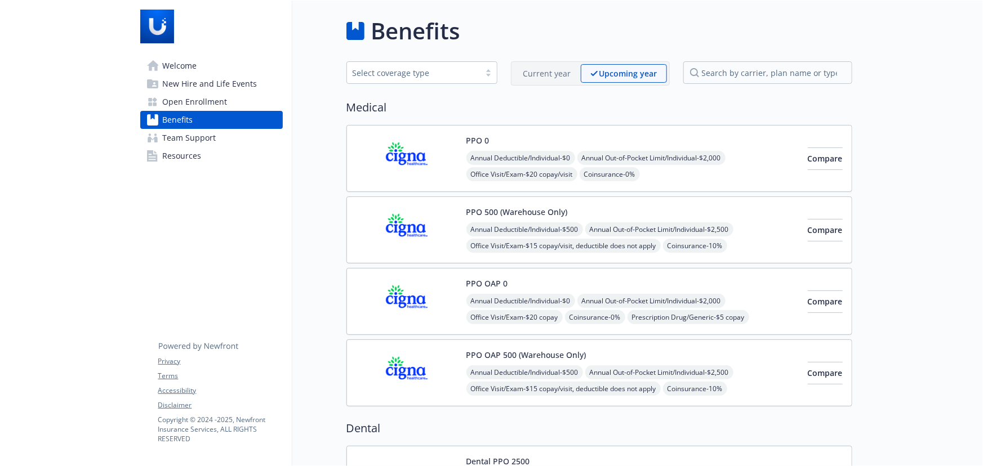
click at [547, 68] on p "Current year" at bounding box center [547, 74] width 48 height 12
click at [639, 72] on p "Upcoming year" at bounding box center [628, 74] width 57 height 12
click at [546, 72] on p "Current year" at bounding box center [547, 74] width 48 height 12
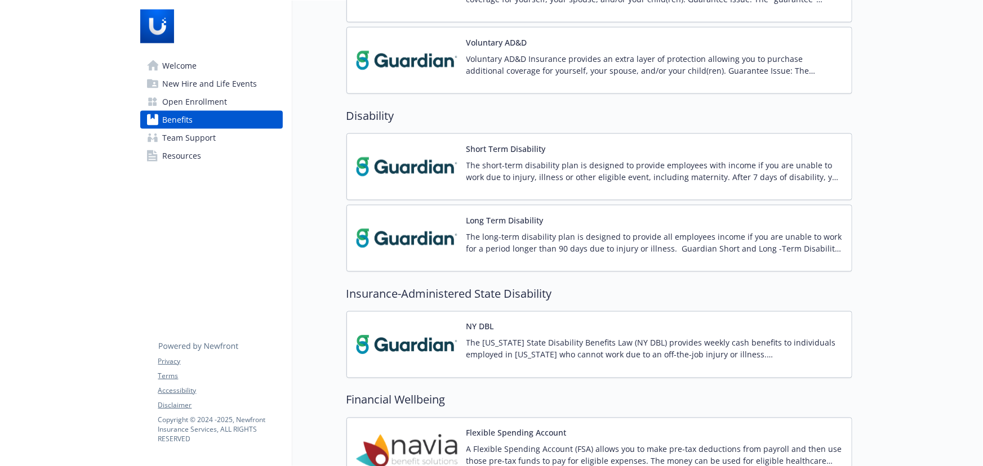
scroll to position [614, 0]
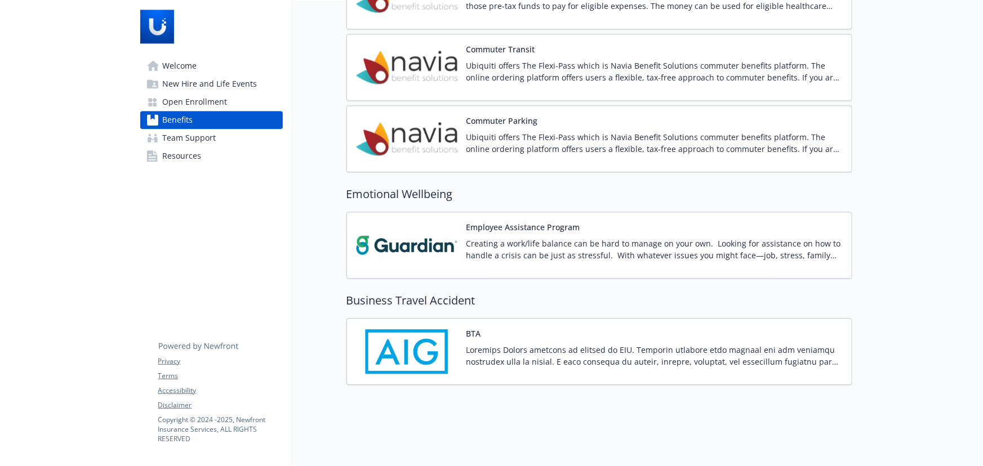
click at [525, 344] on p at bounding box center [654, 356] width 376 height 24
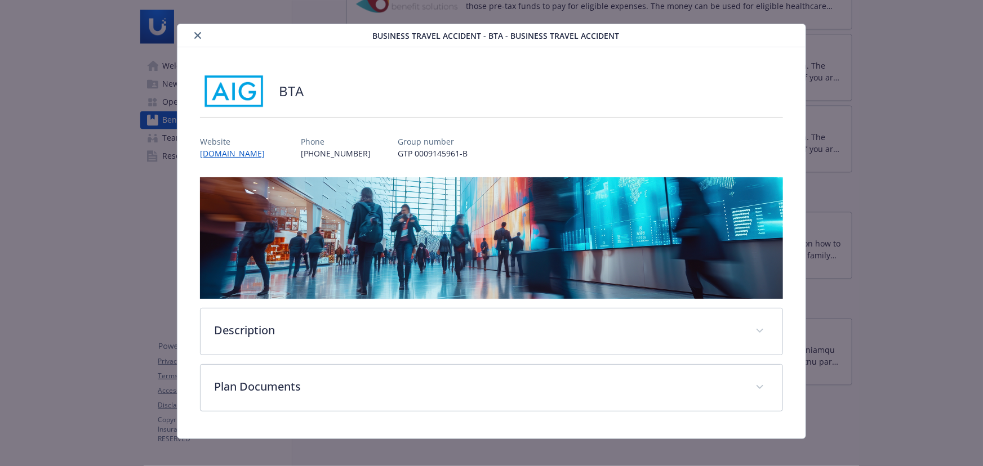
scroll to position [19, 0]
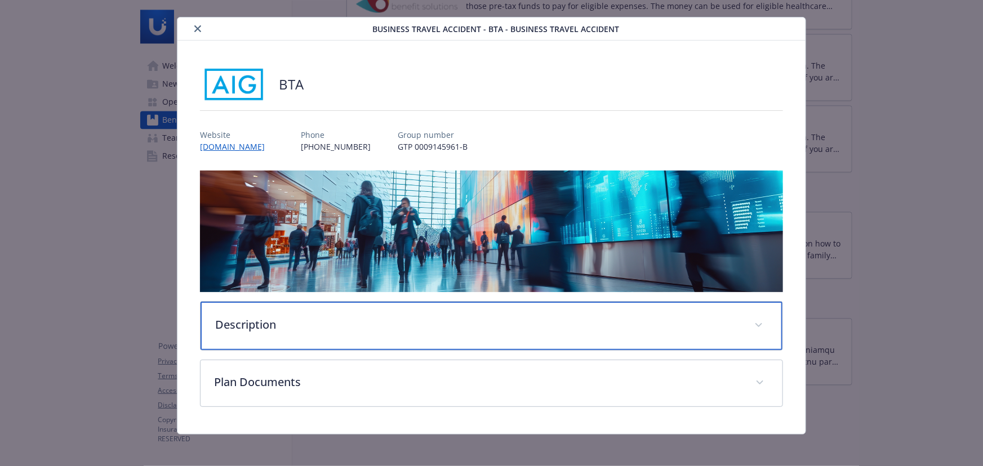
click at [349, 324] on p "Description" at bounding box center [477, 325] width 525 height 17
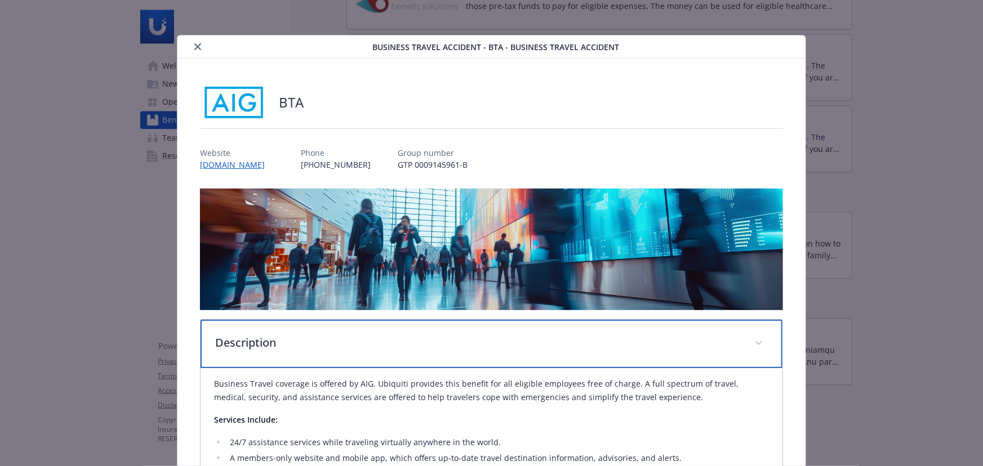
scroll to position [0, 0]
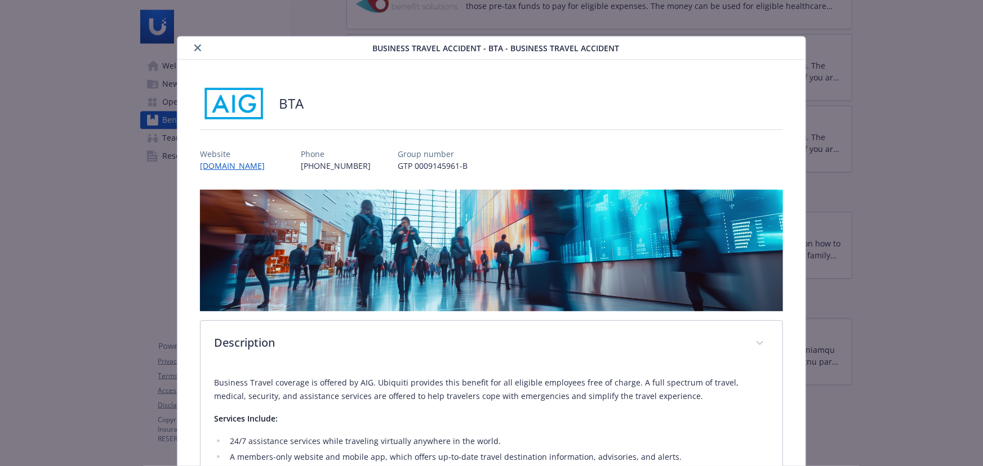
click at [196, 47] on icon "close" at bounding box center [197, 47] width 7 height 7
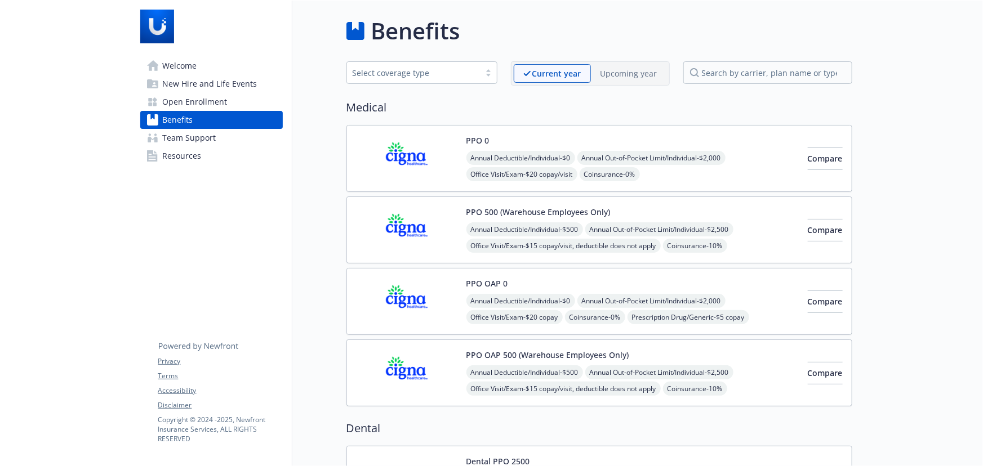
click at [640, 65] on div "Upcoming year" at bounding box center [629, 73] width 76 height 19
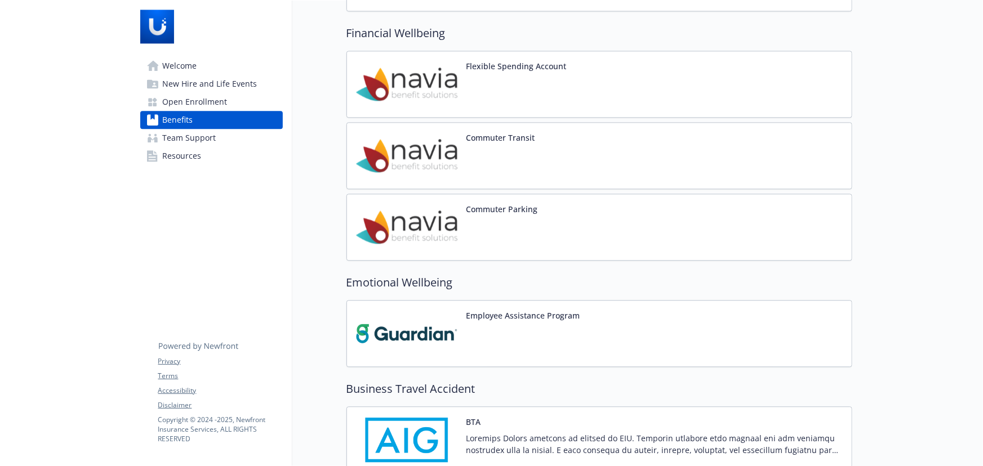
scroll to position [1342, 0]
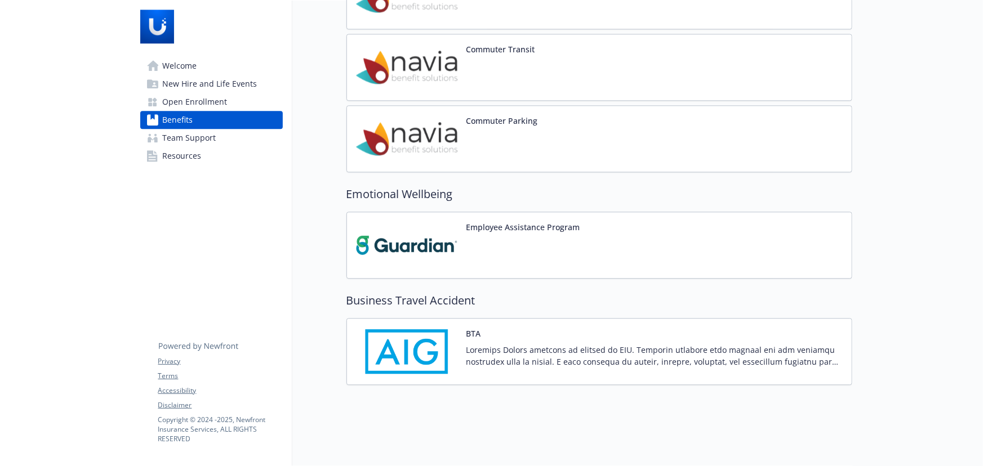
click at [644, 344] on p at bounding box center [654, 356] width 376 height 24
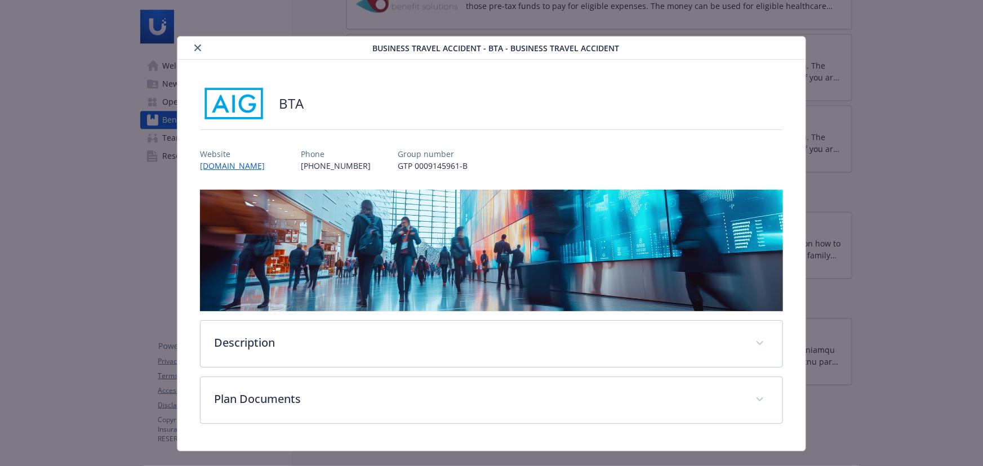
click at [194, 46] on icon "close" at bounding box center [197, 47] width 7 height 7
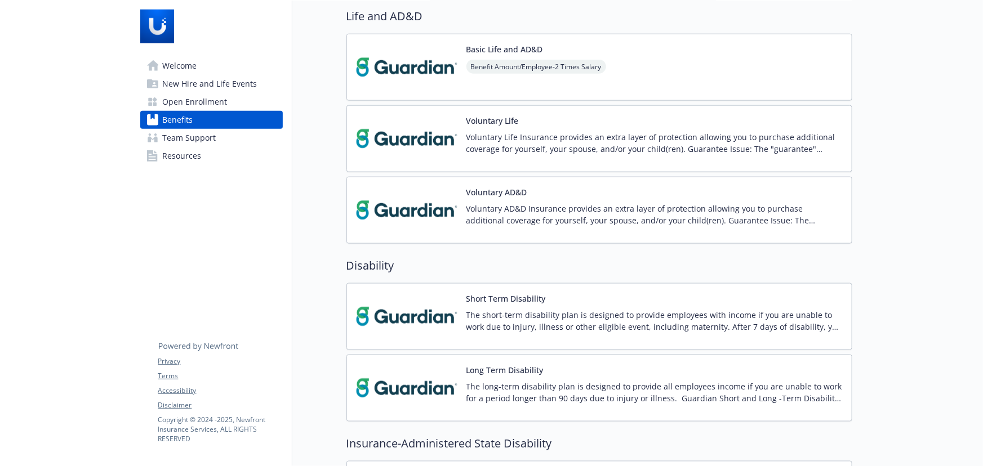
scroll to position [933, 0]
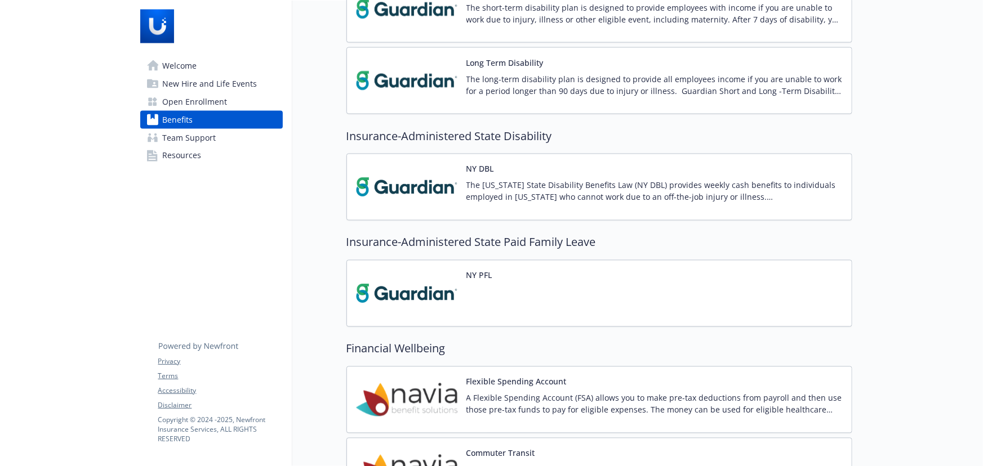
click at [603, 191] on p "The New York State Disability Benefits Law (NY DBL) provides weekly cash benefi…" at bounding box center [654, 192] width 376 height 24
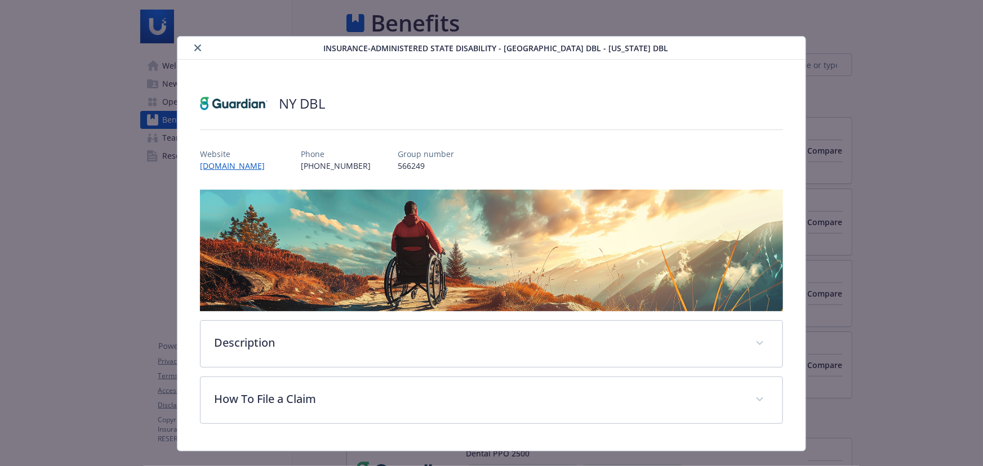
scroll to position [933, 0]
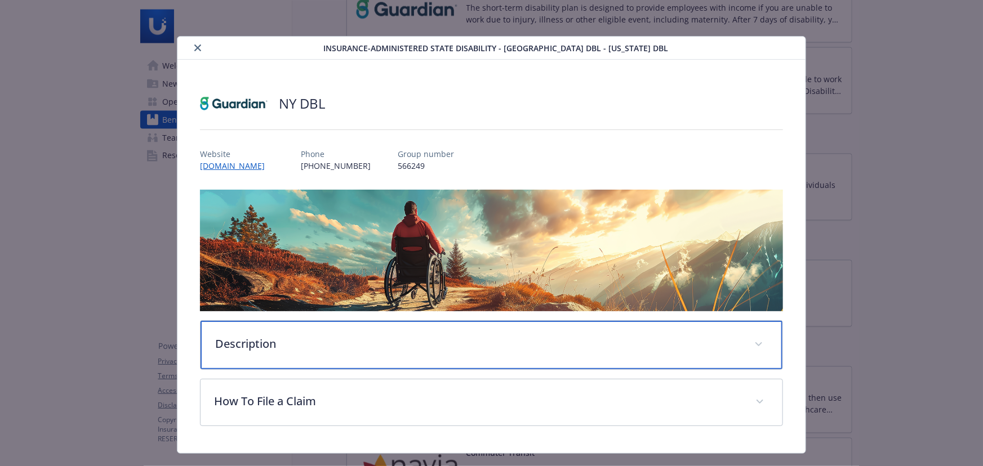
click at [386, 340] on p "Description" at bounding box center [477, 344] width 525 height 17
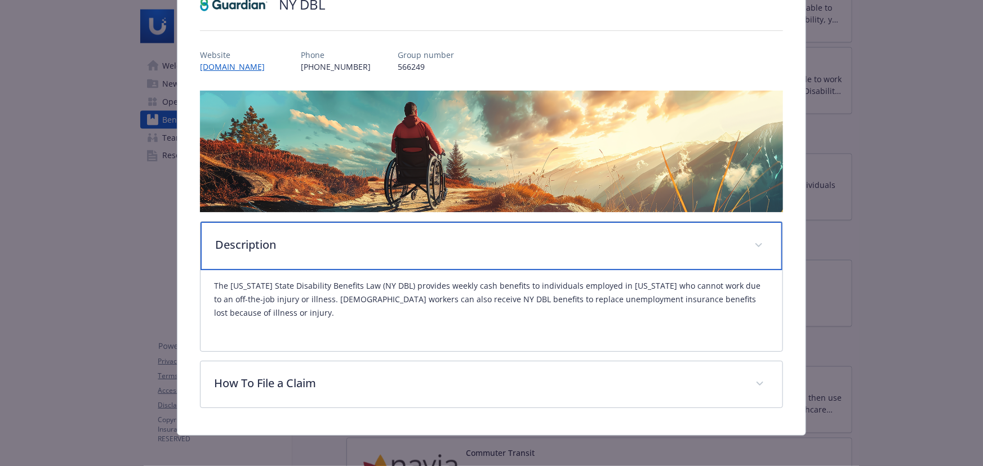
scroll to position [102, 0]
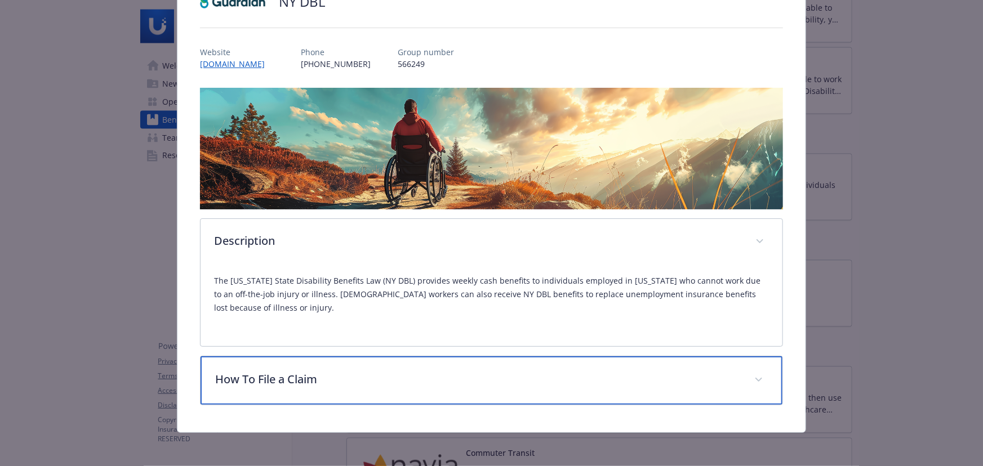
click at [394, 385] on p "How To File a Claim" at bounding box center [477, 379] width 525 height 17
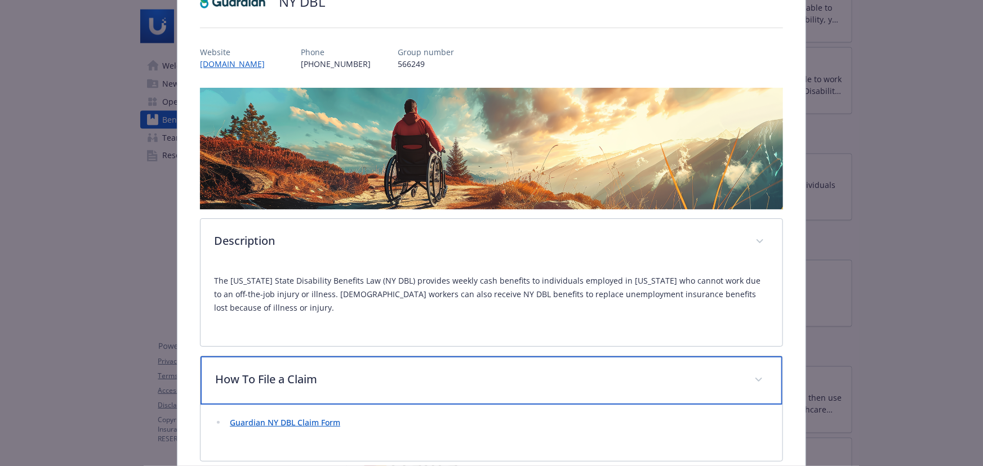
scroll to position [159, 0]
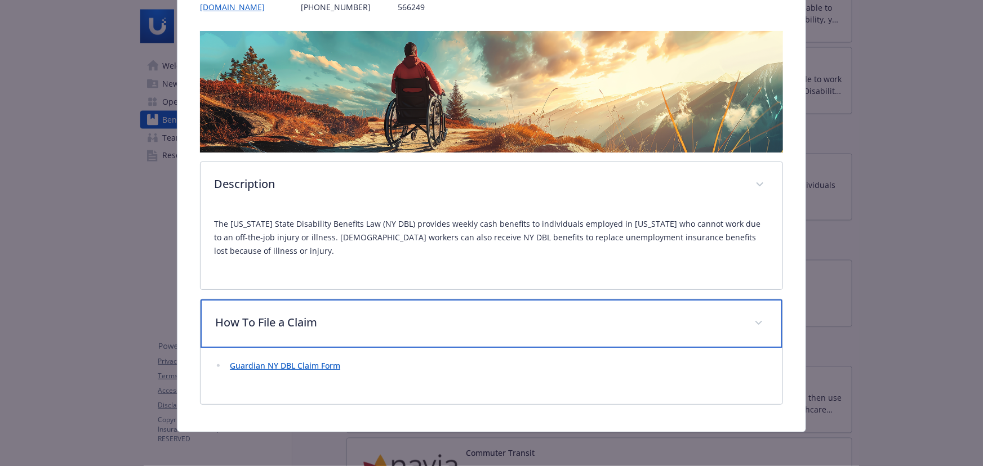
click at [347, 323] on p "How To File a Claim" at bounding box center [477, 322] width 525 height 17
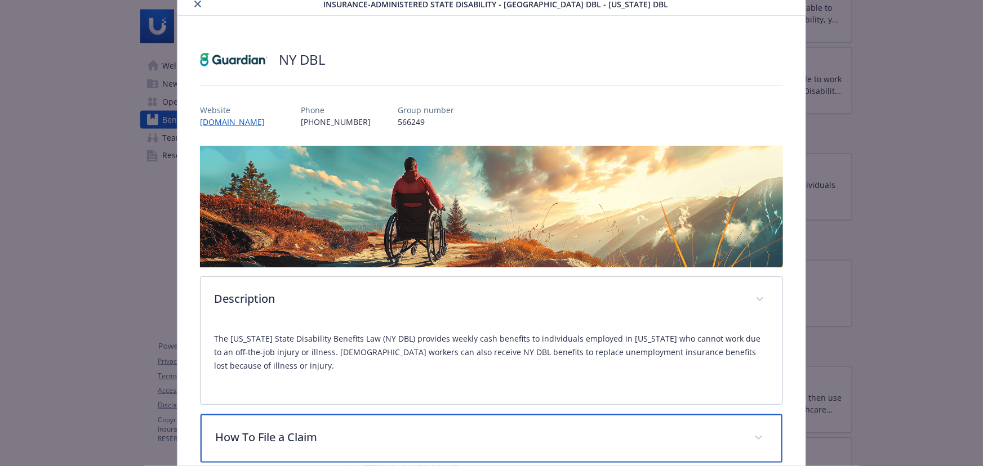
scroll to position [0, 0]
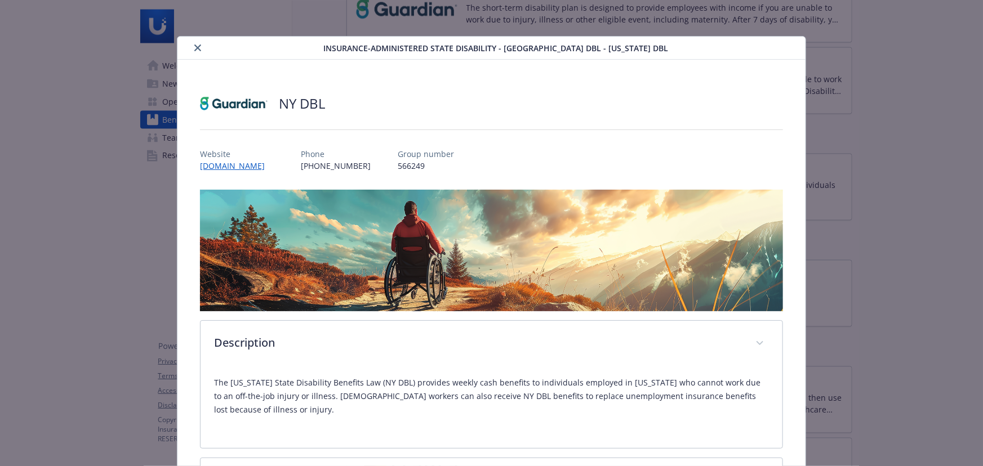
click at [194, 44] on icon "close" at bounding box center [197, 47] width 7 height 7
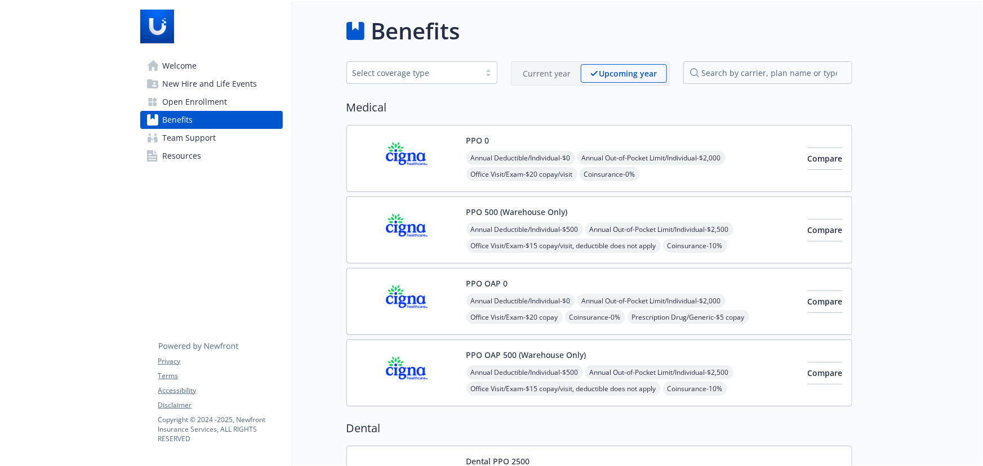
click at [549, 80] on div "Current year" at bounding box center [547, 73] width 67 height 19
click at [633, 72] on p "Upcoming year" at bounding box center [628, 74] width 57 height 12
click at [434, 155] on img at bounding box center [406, 159] width 101 height 48
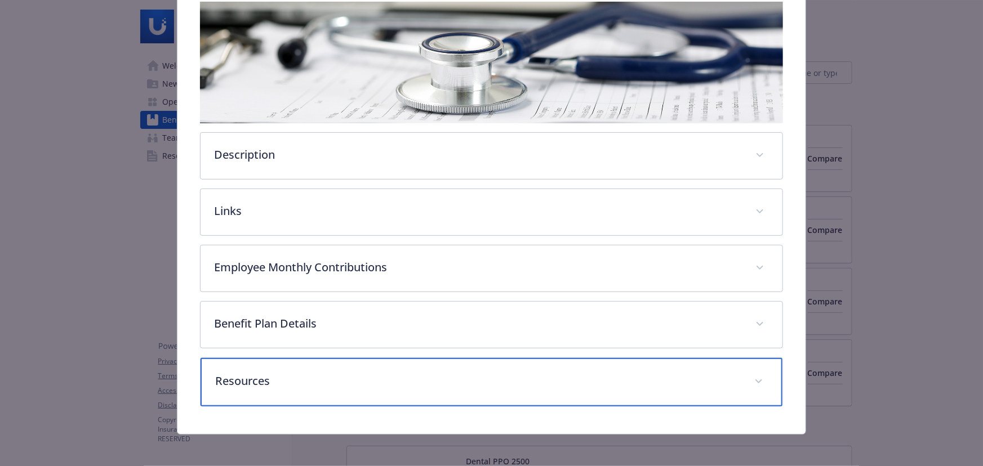
click at [319, 364] on div "Resources" at bounding box center [491, 382] width 582 height 48
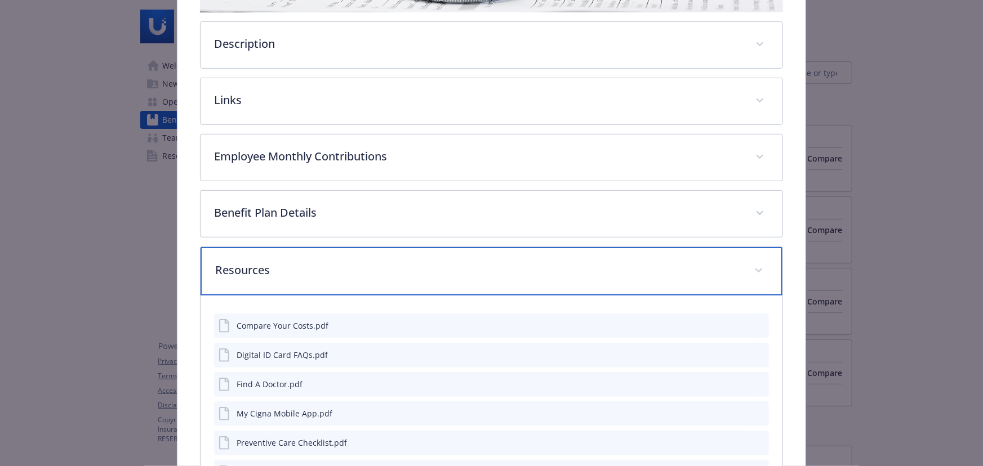
scroll to position [239, 0]
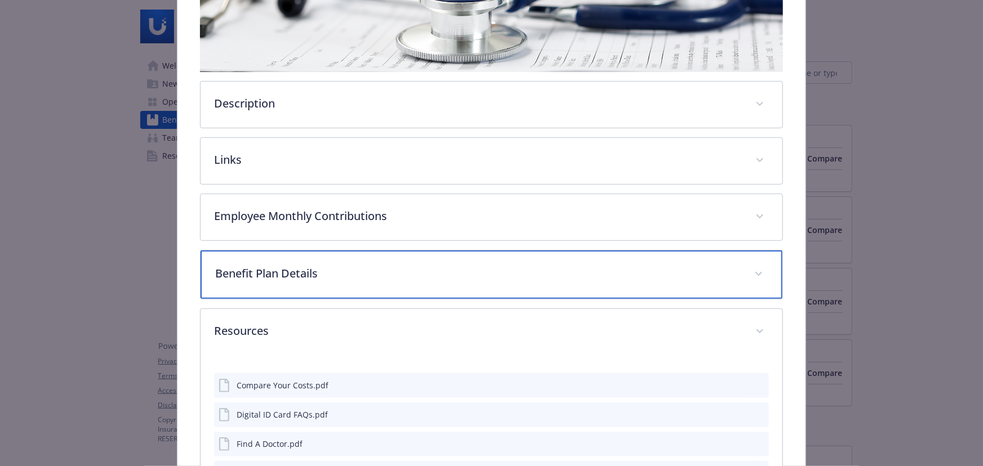
click at [327, 259] on div "Benefit Plan Details" at bounding box center [491, 275] width 582 height 48
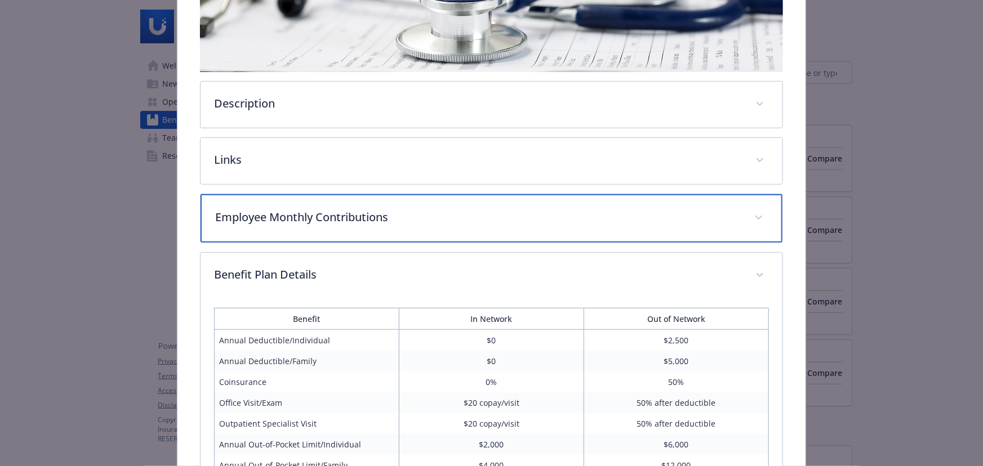
click at [329, 229] on div "Employee Monthly Contributions" at bounding box center [491, 218] width 582 height 48
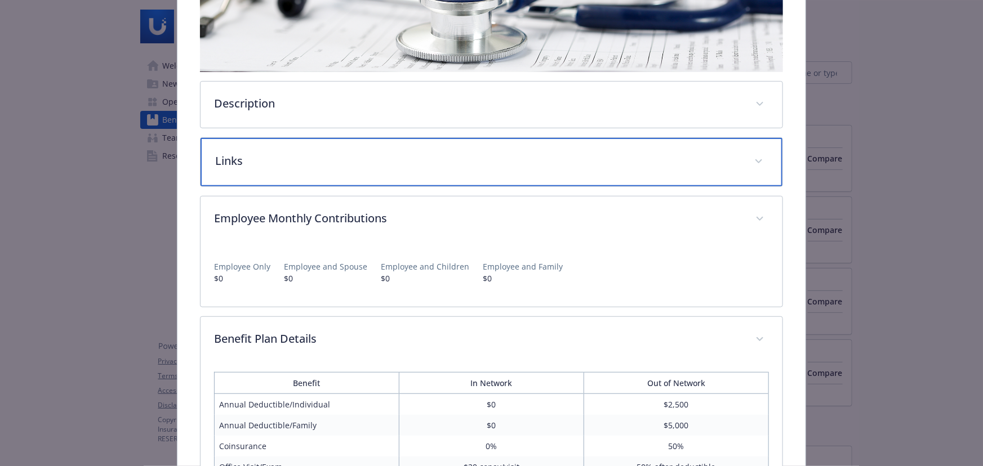
click at [315, 170] on div "Links" at bounding box center [491, 162] width 582 height 48
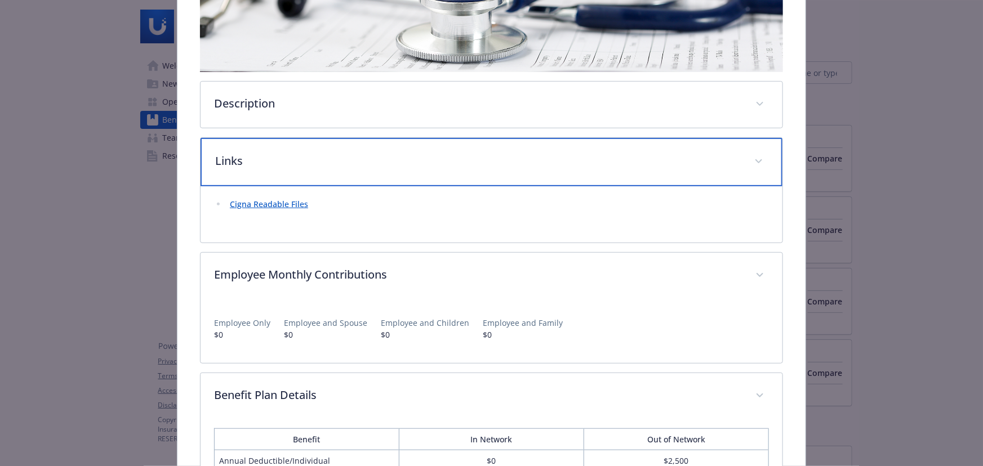
click at [300, 138] on div "Links" at bounding box center [491, 162] width 582 height 48
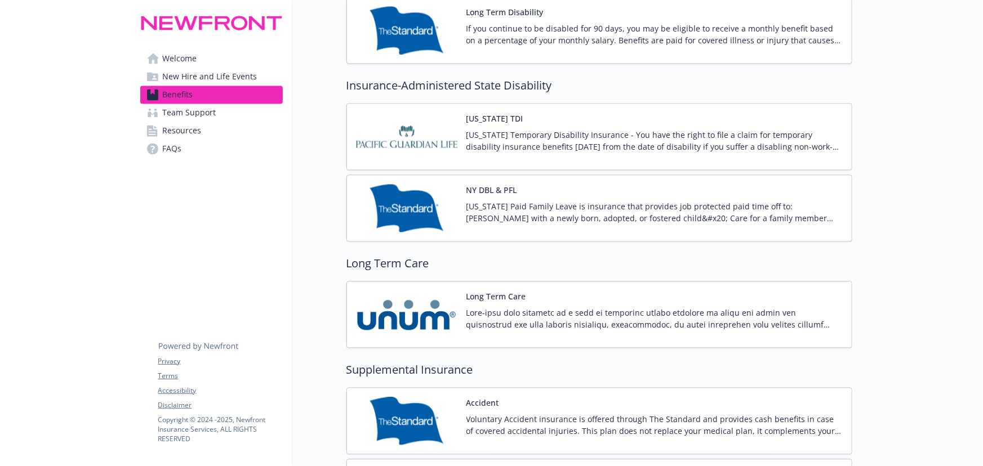
click at [554, 211] on p "New York Paid Family Leave is insurance that provides job protected paid time o…" at bounding box center [654, 212] width 376 height 24
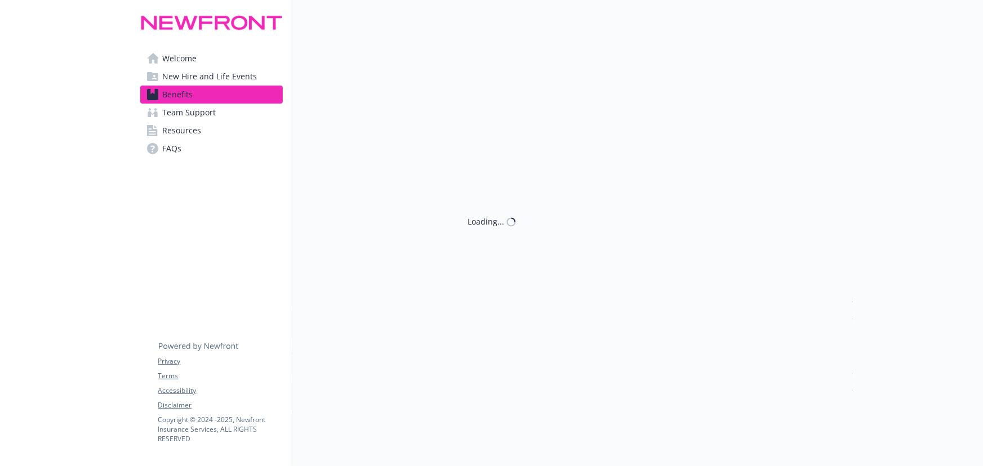
scroll to position [1126, 0]
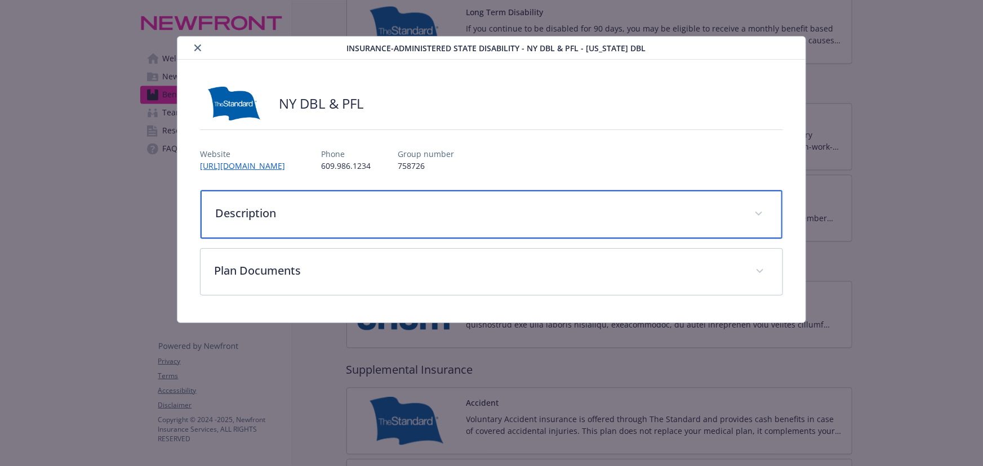
click at [411, 212] on p "Description" at bounding box center [477, 213] width 525 height 17
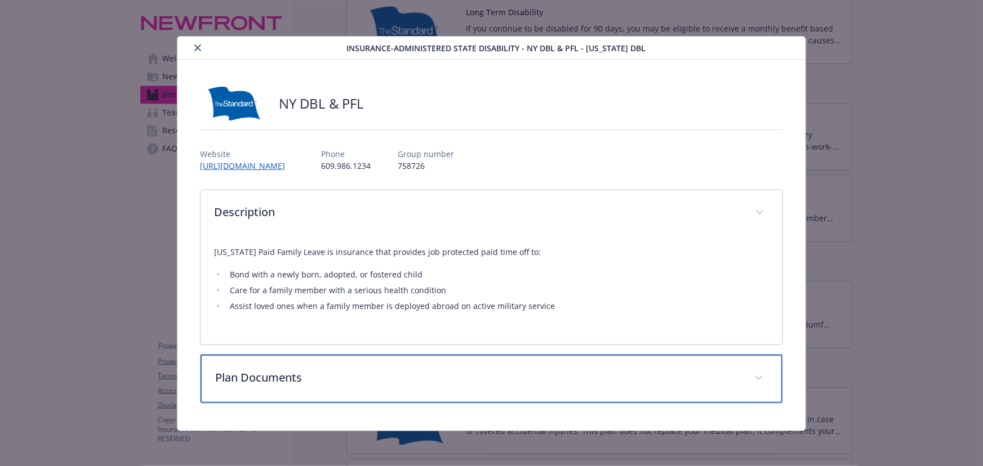
click at [494, 372] on p "Plan Documents" at bounding box center [477, 377] width 525 height 17
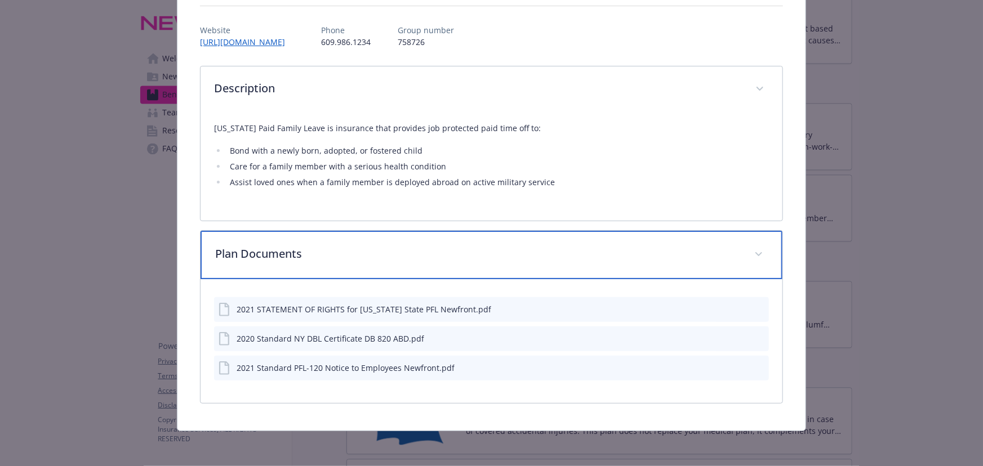
click at [366, 256] on p "Plan Documents" at bounding box center [477, 254] width 525 height 17
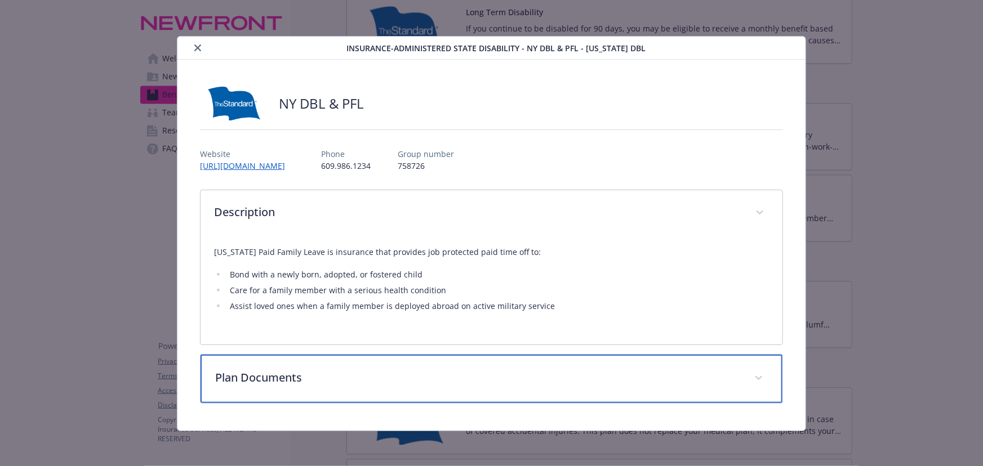
scroll to position [0, 0]
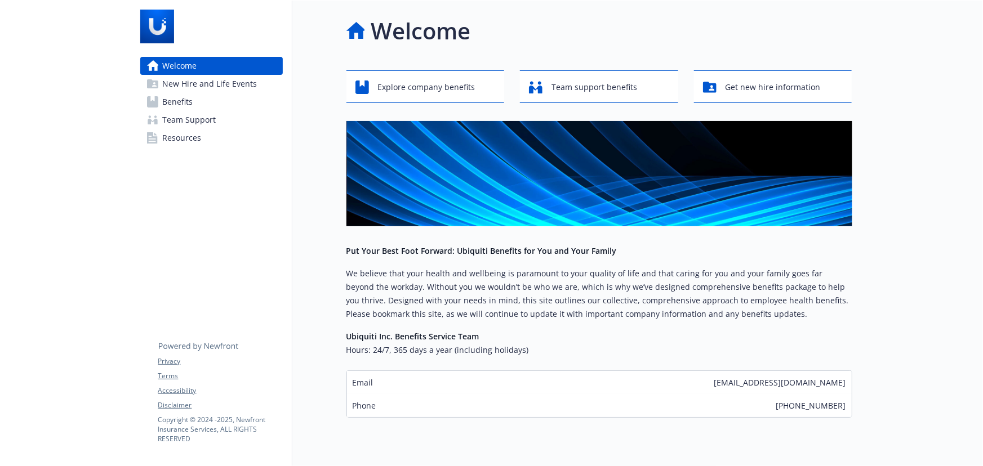
click at [199, 137] on span "Resources" at bounding box center [182, 138] width 39 height 18
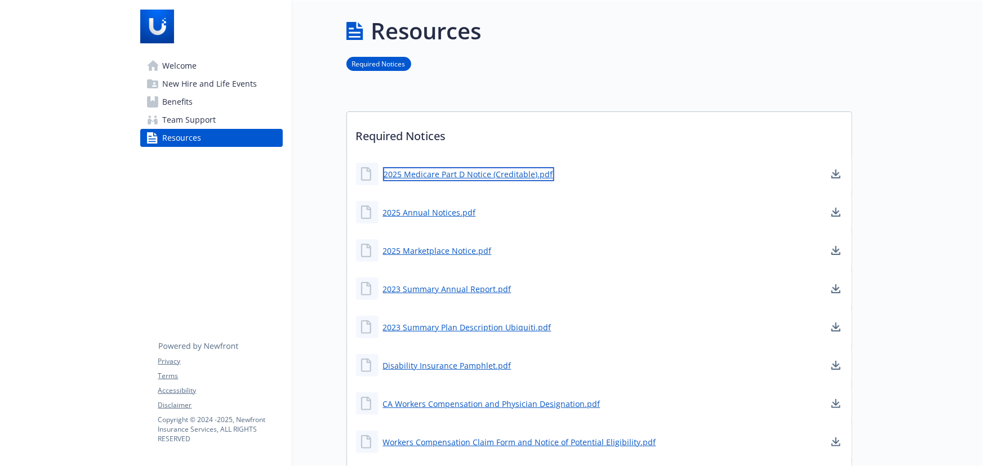
click at [505, 170] on link "2025 Medicare Part D Notice (Creditable).pdf" at bounding box center [468, 174] width 171 height 14
click at [426, 215] on link "2025 Annual Notices.pdf" at bounding box center [430, 213] width 95 height 14
click at [436, 249] on link "2025 Marketplace Notice.pdf" at bounding box center [438, 251] width 111 height 14
click at [459, 175] on link "2025 Medicare Part D Notice (Creditable).pdf" at bounding box center [468, 174] width 171 height 14
